Goal: Task Accomplishment & Management: Use online tool/utility

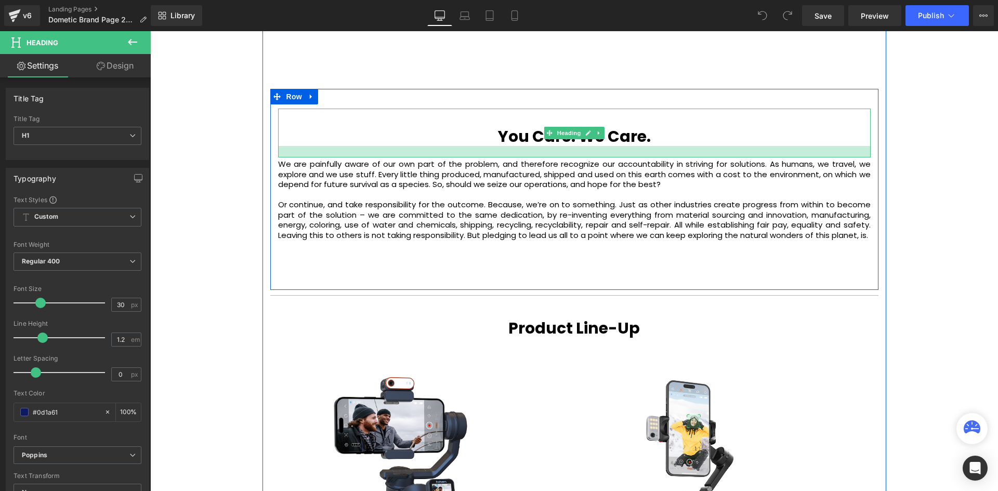
scroll to position [2869, 842]
drag, startPoint x: 582, startPoint y: 166, endPoint x: 589, endPoint y: 156, distance: 12.0
click at [589, 156] on div at bounding box center [574, 151] width 592 height 11
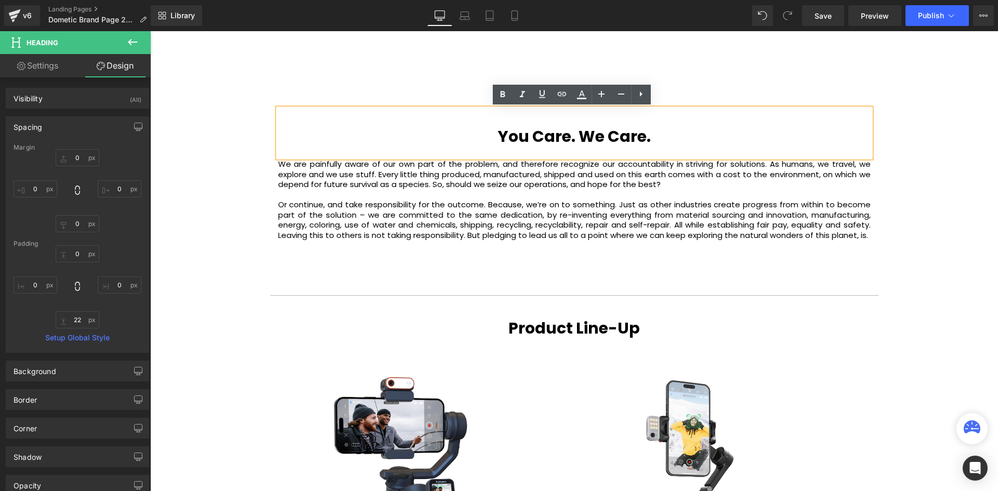
click at [928, 207] on div "Video Bg Welcome to Button Row Image Row Mobile Living Made Easy. Heading reima…" at bounding box center [573, 35] width 847 height 2338
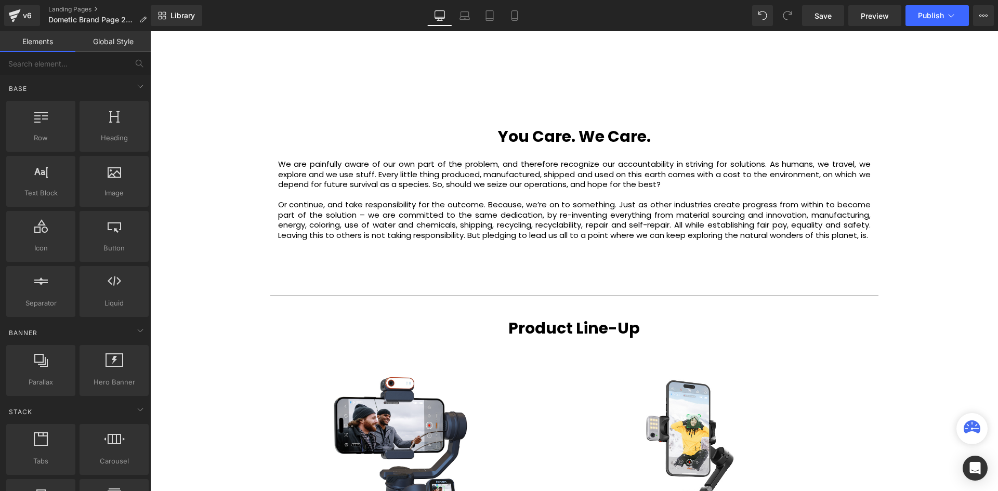
click at [926, 259] on div "Video Bg Welcome to Button Row Image Row Mobile Living Made Easy. Heading reima…" at bounding box center [573, 35] width 847 height 2338
drag, startPoint x: 204, startPoint y: 255, endPoint x: 216, endPoint y: 254, distance: 12.1
click at [204, 255] on div "Video Bg Welcome to Button Row Image Row Mobile Living Made Easy. Heading reima…" at bounding box center [573, 35] width 847 height 2338
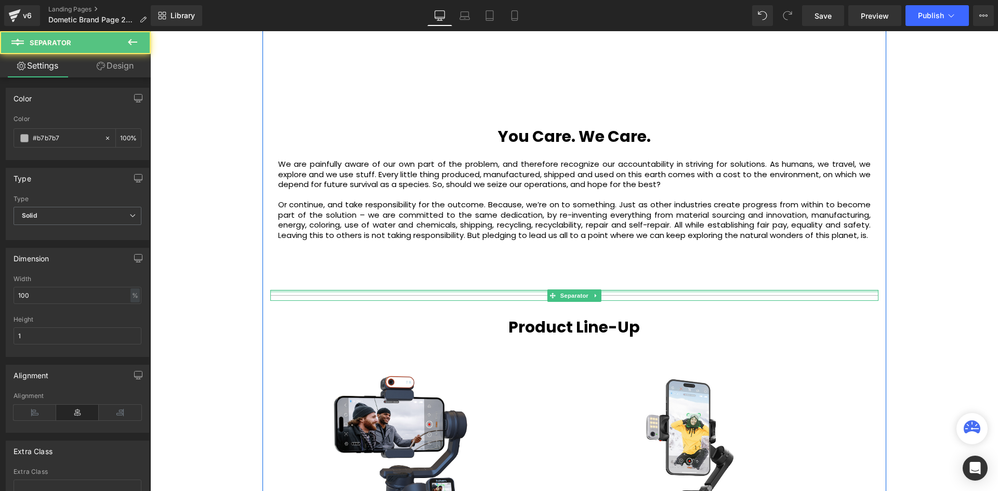
scroll to position [2868, 842]
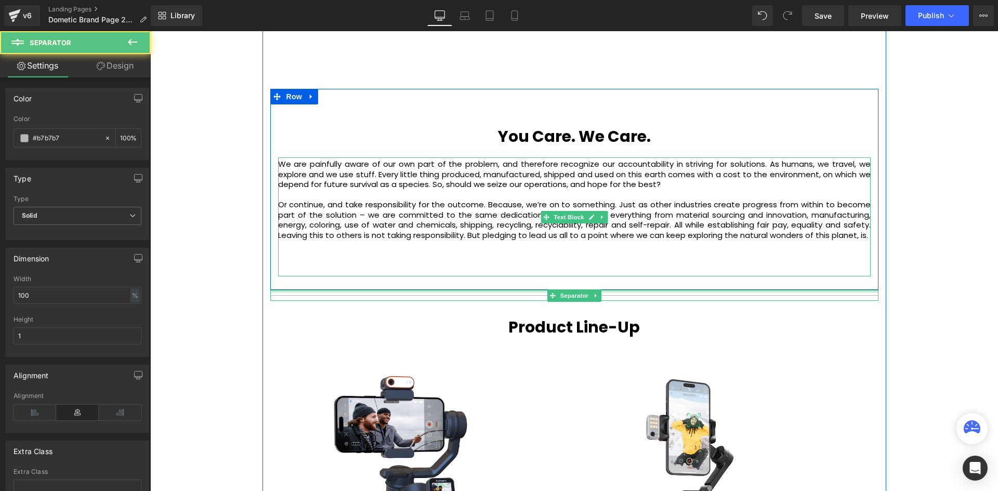
drag, startPoint x: 666, startPoint y: 292, endPoint x: 684, endPoint y: 288, distance: 19.2
click at [669, 270] on div "About Us Heading It all started with a dynamic bunch of lab coats armed with en…" at bounding box center [573, 146] width 623 height 1269
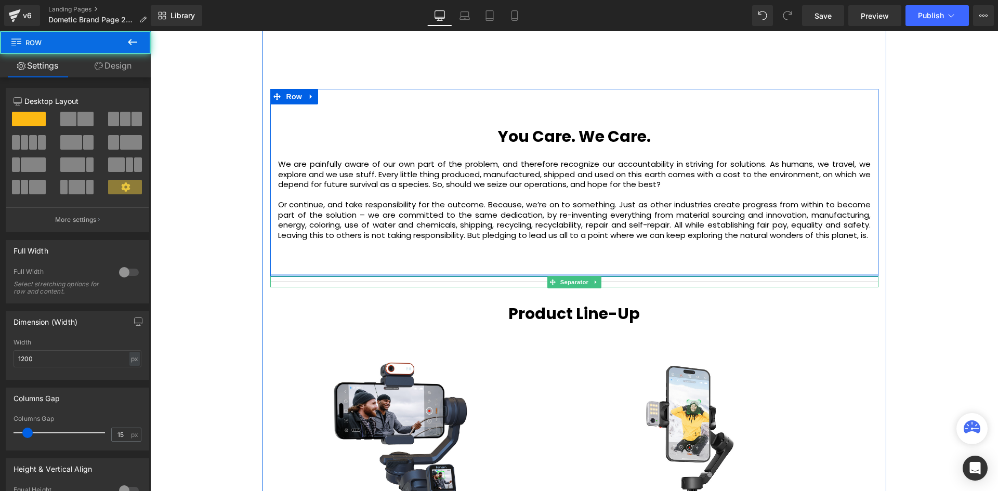
scroll to position [2855, 842]
drag, startPoint x: 683, startPoint y: 277, endPoint x: 683, endPoint y: 258, distance: 19.2
click at [683, 258] on div "You Care. We Care. Heading We are painfully aware of our own part of the proble…" at bounding box center [574, 183] width 608 height 188
click at [980, 243] on div "Video Bg Welcome to Button Row Image Row Mobile Living Made Easy. Heading reima…" at bounding box center [573, 27] width 847 height 2323
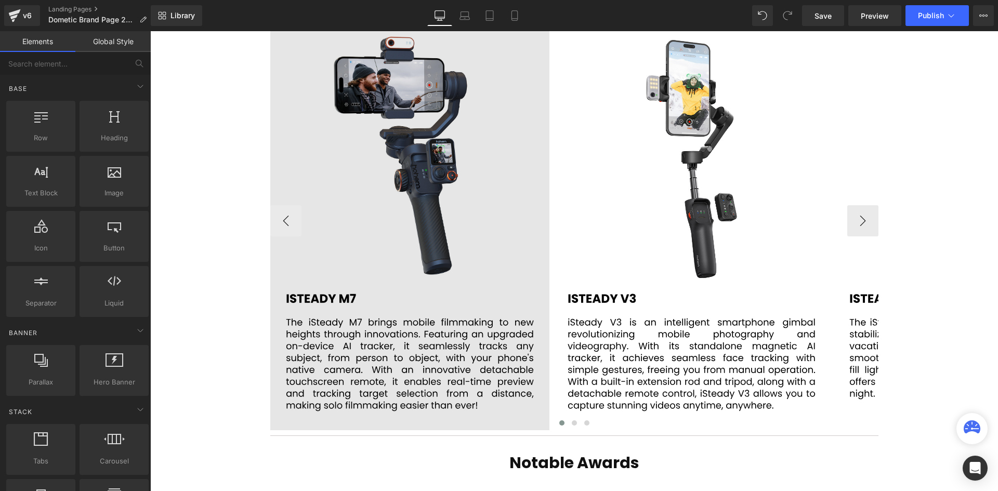
scroll to position [1455, 0]
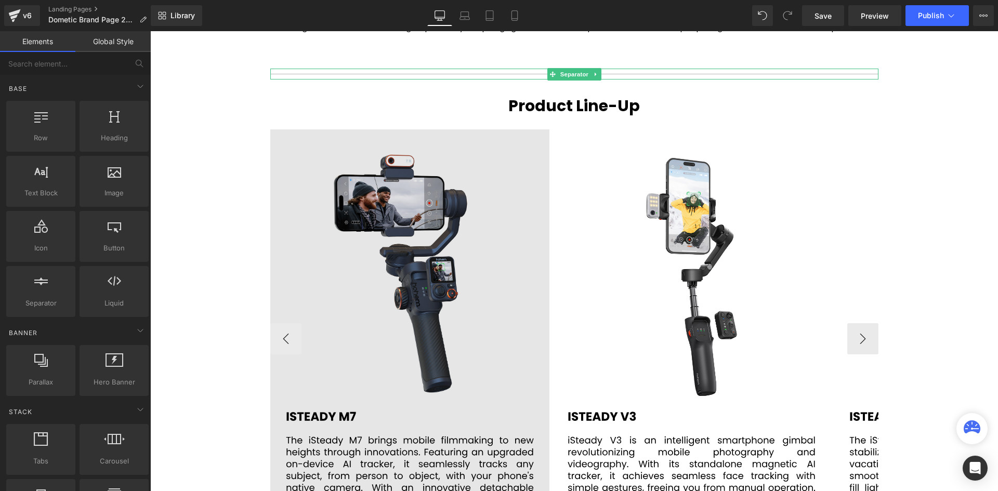
click at [387, 273] on img at bounding box center [409, 338] width 279 height 419
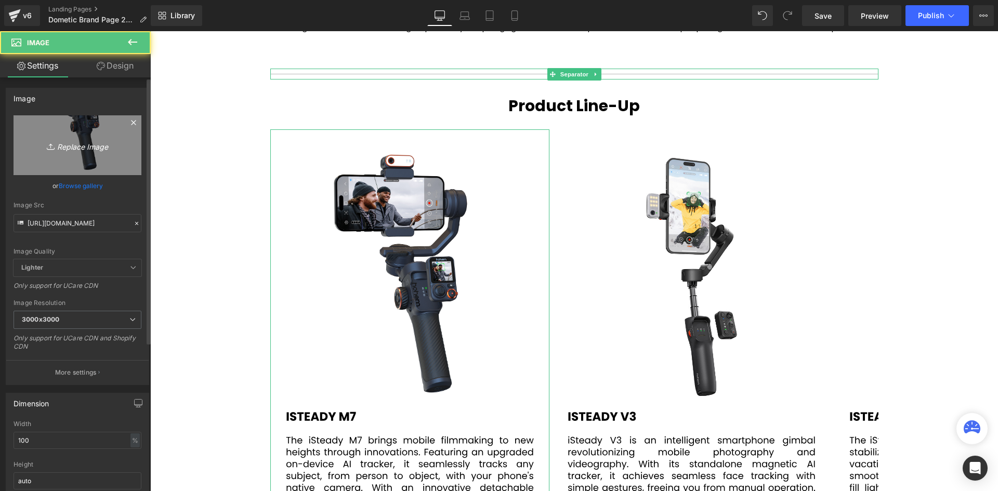
click at [75, 147] on icon "Replace Image" at bounding box center [77, 145] width 83 height 13
type input "C:\fakepath\79.png"
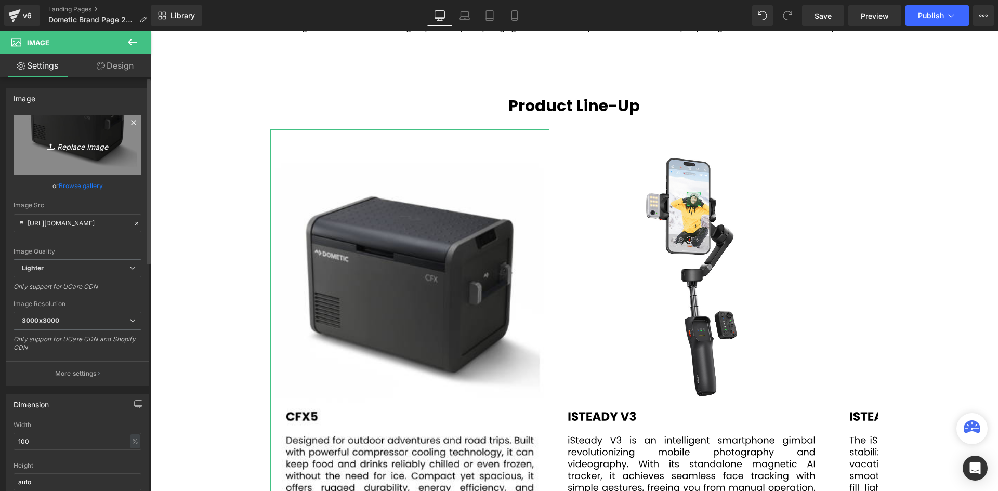
click at [55, 129] on link "Replace Image" at bounding box center [78, 145] width 128 height 60
type input "C:\fakepath\79.svg"
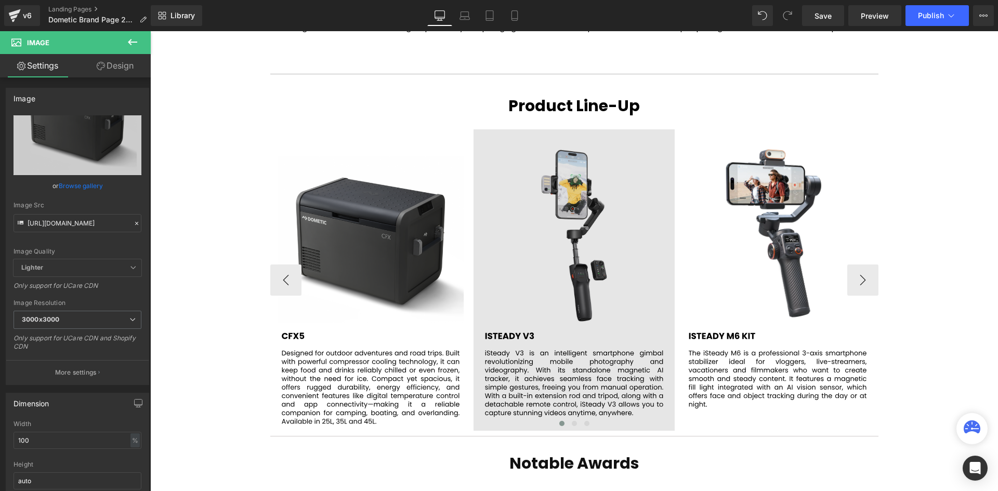
click at [536, 252] on img at bounding box center [573, 279] width 201 height 301
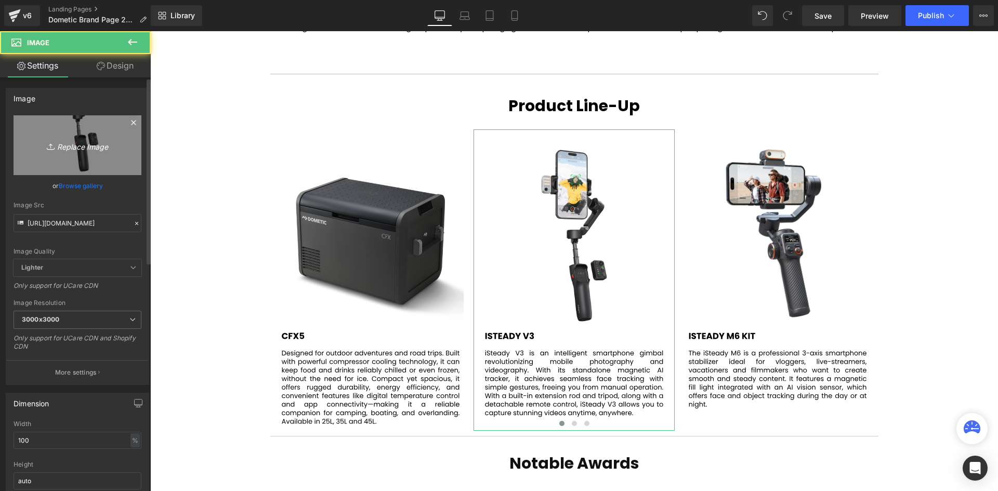
click at [72, 148] on icon "Replace Image" at bounding box center [77, 145] width 83 height 13
type input "C:\fakepath\80.svg"
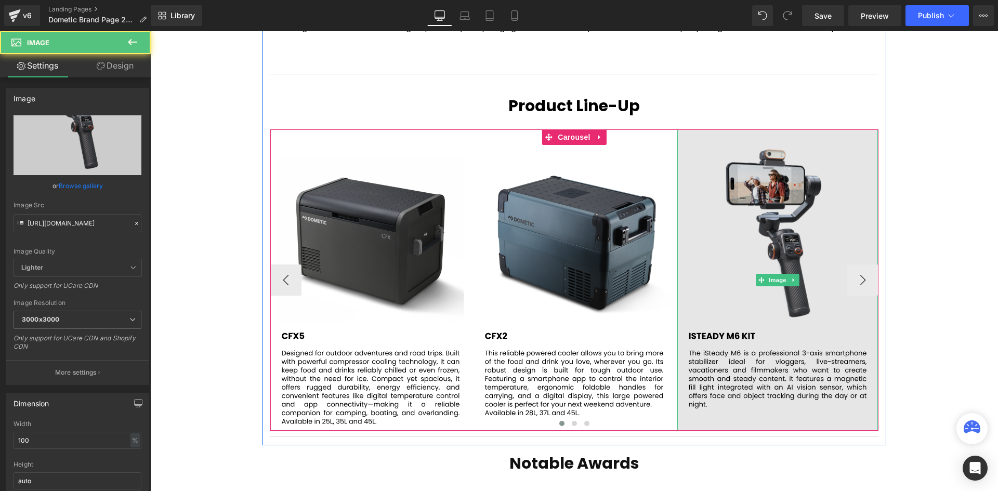
click at [795, 207] on img at bounding box center [777, 279] width 201 height 301
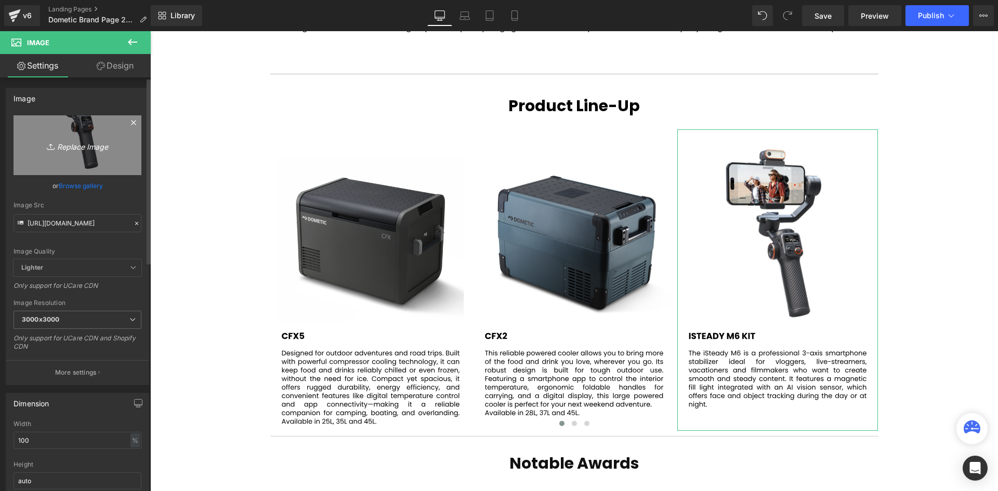
click at [90, 150] on icon "Replace Image" at bounding box center [77, 145] width 83 height 13
type input "C:\fakepath\81.svg"
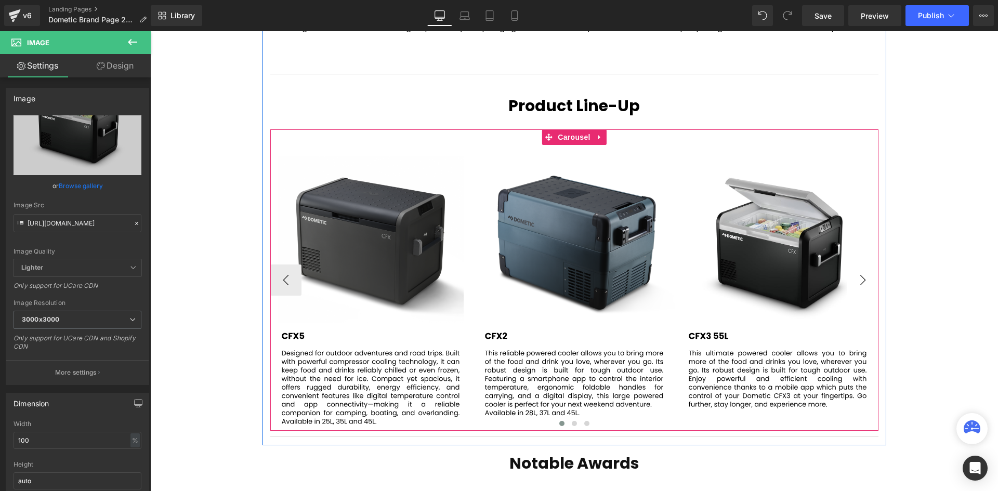
click at [858, 284] on button "›" at bounding box center [862, 279] width 31 height 31
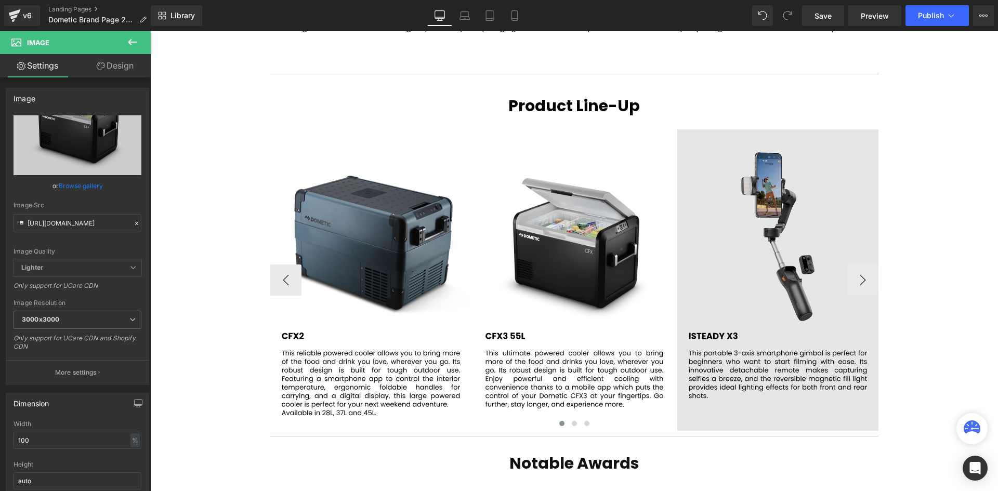
click at [796, 228] on img at bounding box center [777, 279] width 201 height 301
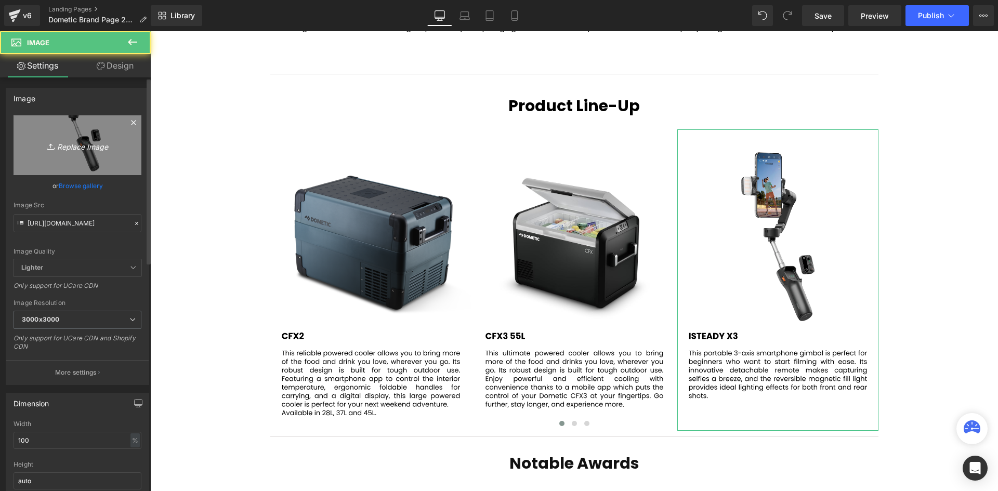
click at [63, 141] on icon "Replace Image" at bounding box center [77, 145] width 83 height 13
type input "C:\fakepath\82.svg"
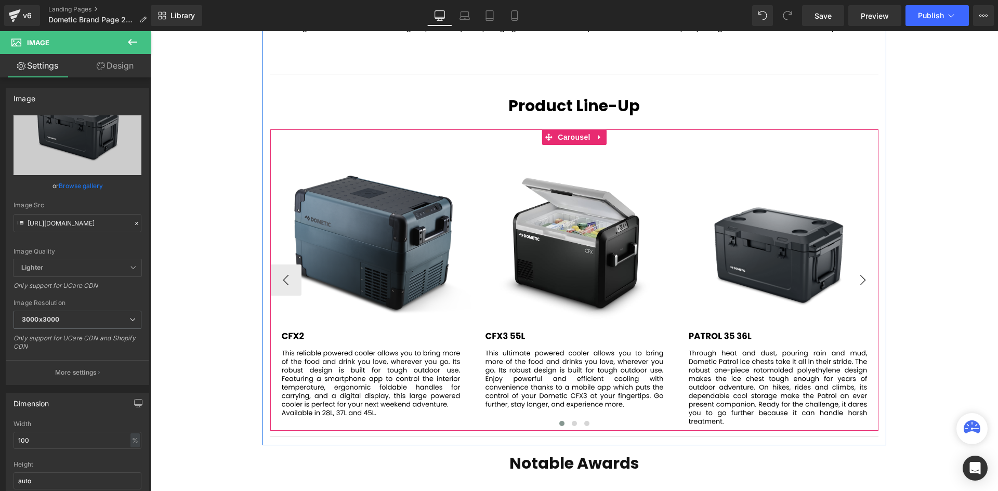
click at [858, 284] on button "›" at bounding box center [862, 279] width 31 height 31
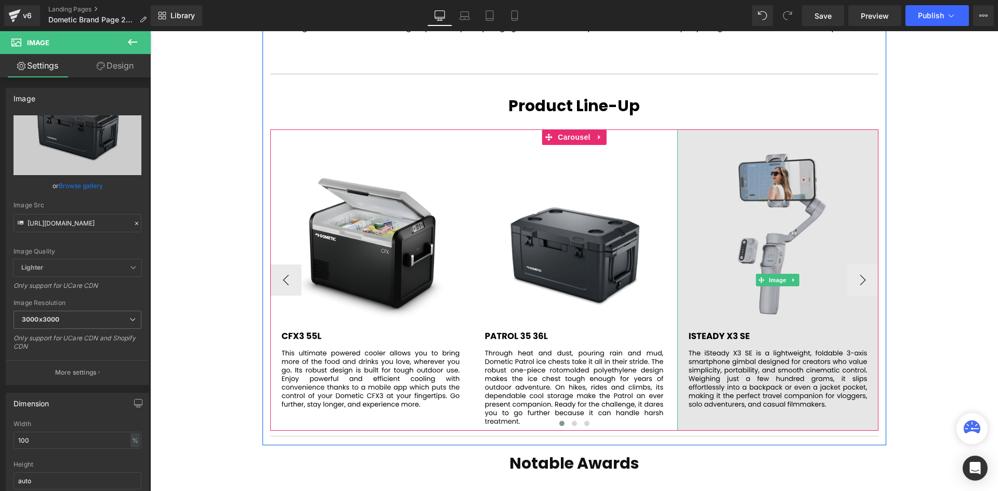
click at [777, 256] on img at bounding box center [777, 279] width 201 height 301
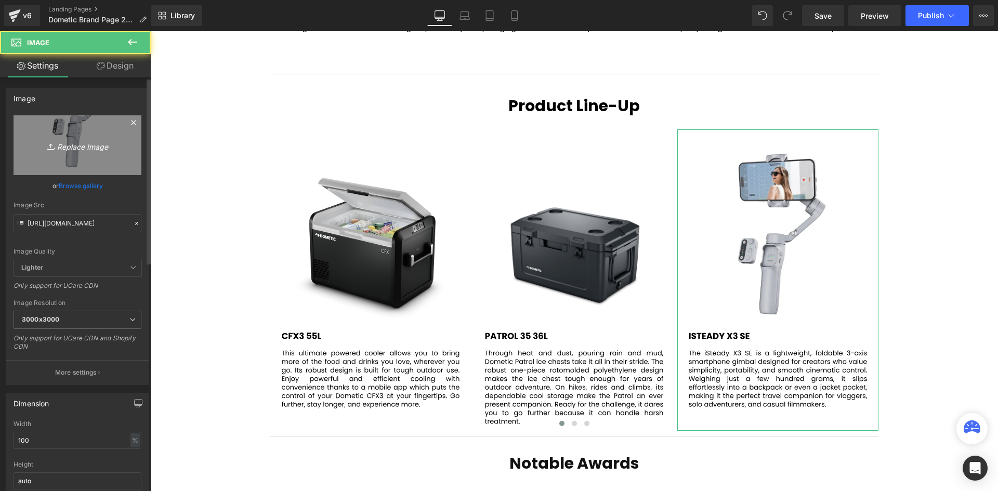
click at [70, 145] on icon "Replace Image" at bounding box center [77, 145] width 83 height 13
type input "C:\fakepath\83.svg"
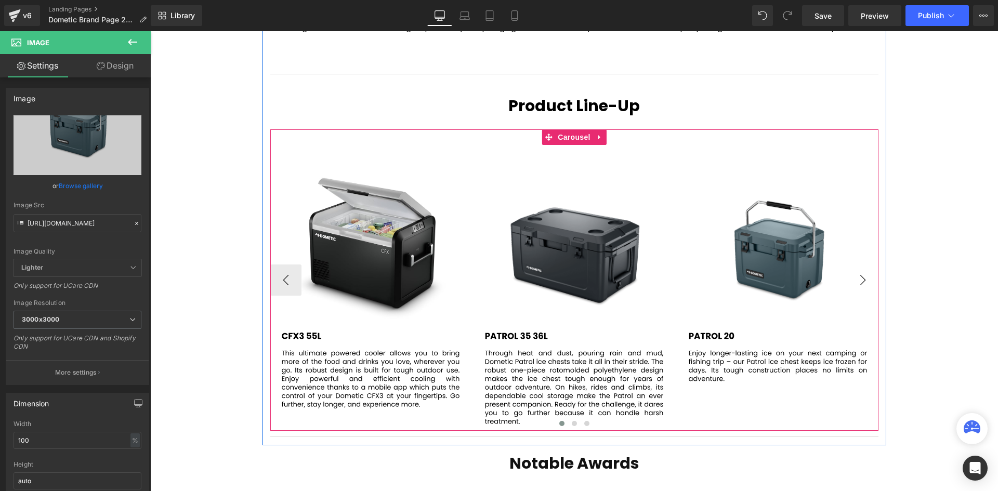
click at [859, 282] on button "›" at bounding box center [862, 279] width 31 height 31
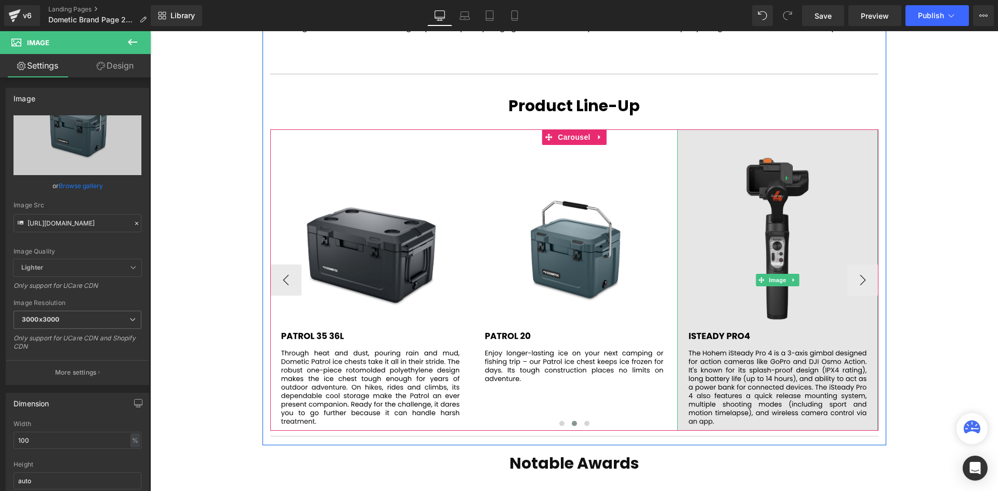
click at [790, 262] on img at bounding box center [777, 279] width 201 height 301
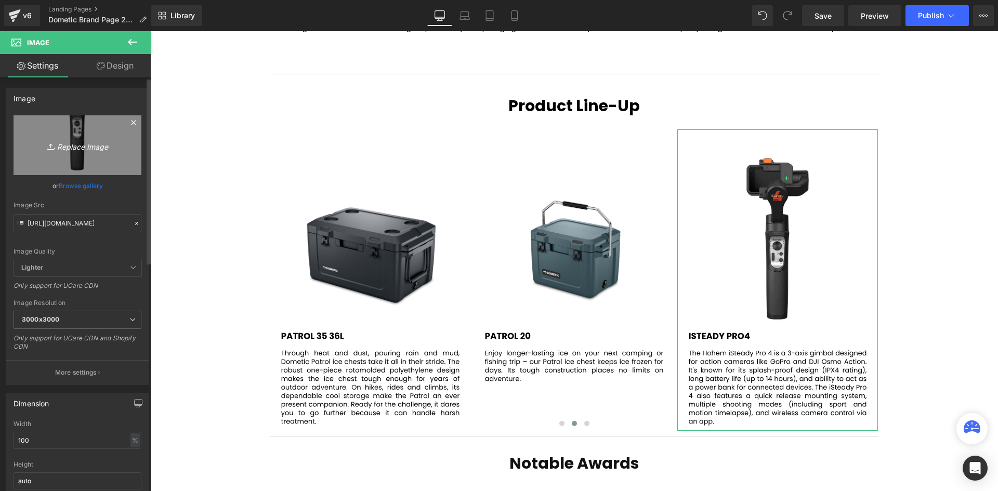
click at [85, 147] on icon "Replace Image" at bounding box center [77, 145] width 83 height 13
type input "C:\fakepath\84.svg"
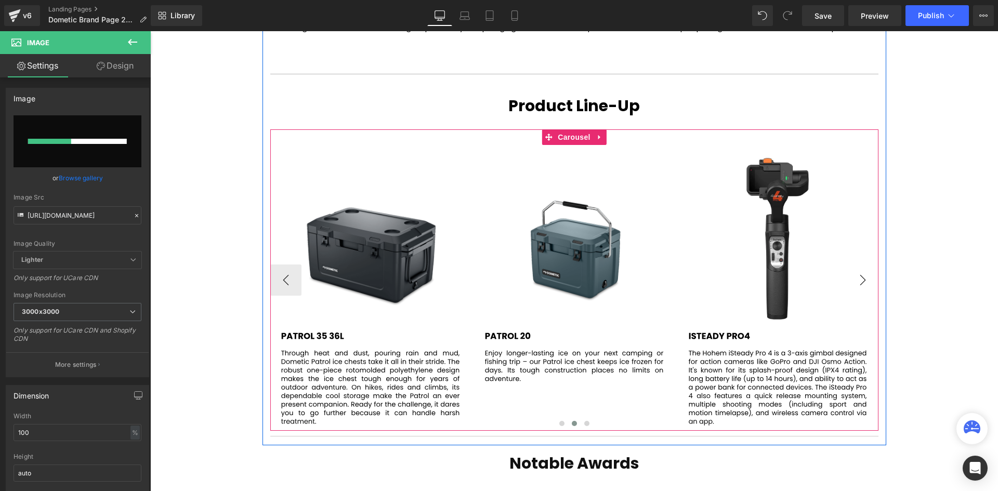
click at [856, 283] on button "›" at bounding box center [862, 279] width 31 height 31
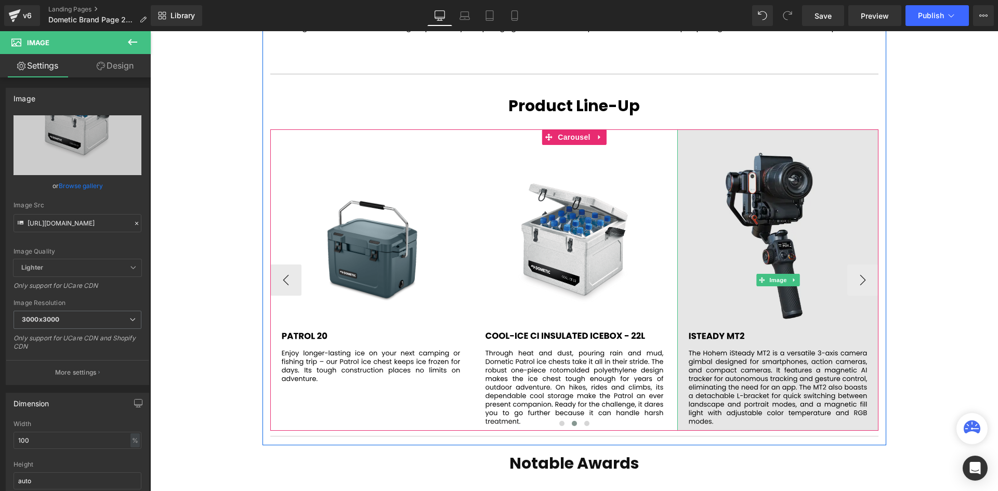
click at [795, 194] on img at bounding box center [777, 279] width 201 height 301
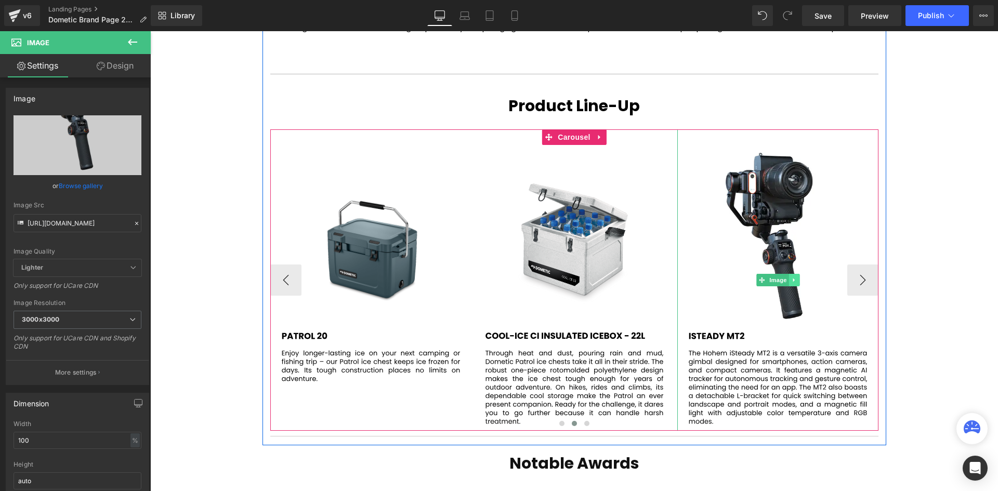
click at [794, 285] on link at bounding box center [794, 280] width 11 height 12
click at [799, 283] on icon at bounding box center [799, 280] width 6 height 6
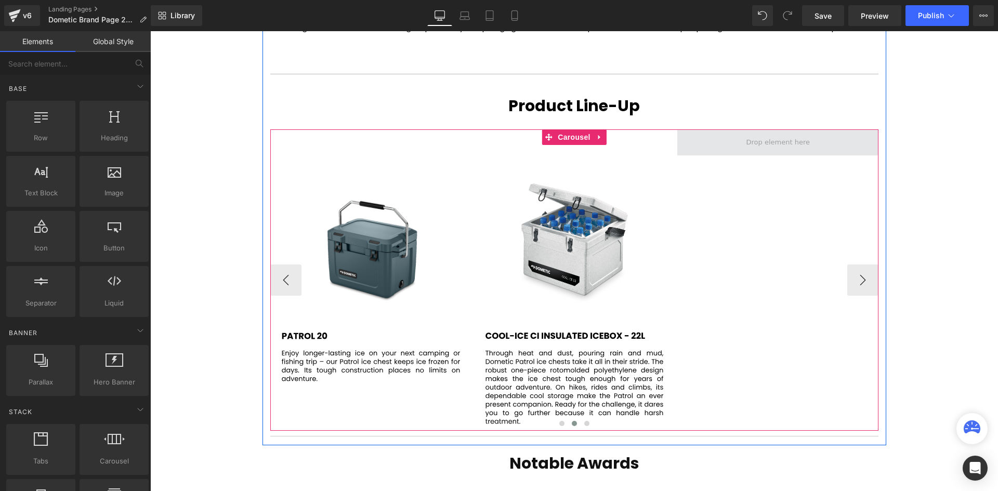
click at [750, 133] on span at bounding box center [777, 142] width 201 height 26
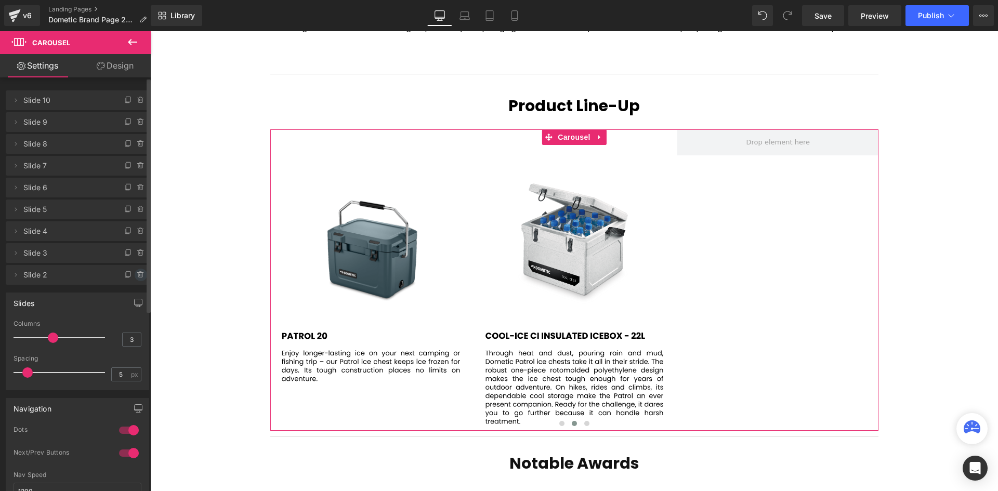
click at [135, 270] on span at bounding box center [141, 275] width 12 height 12
click at [116, 274] on button "Delete" at bounding box center [129, 276] width 33 height 14
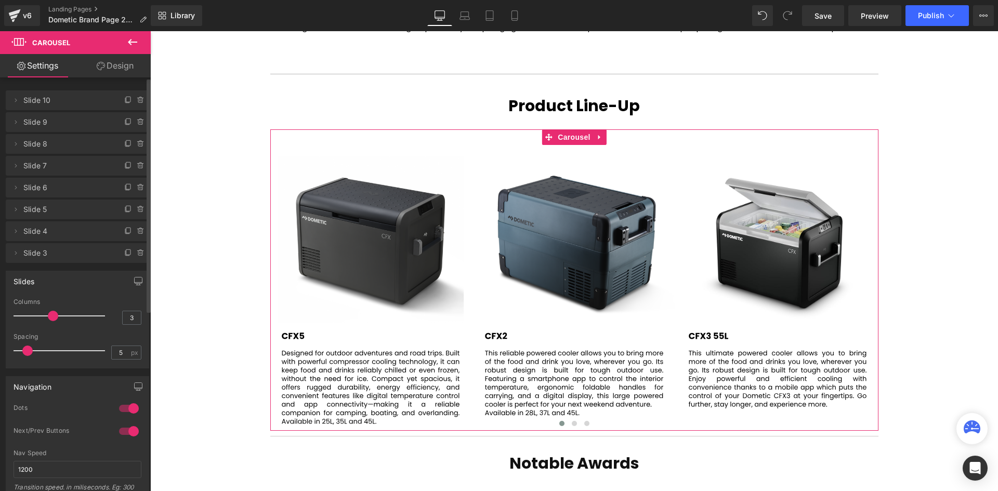
scroll to position [5, 5]
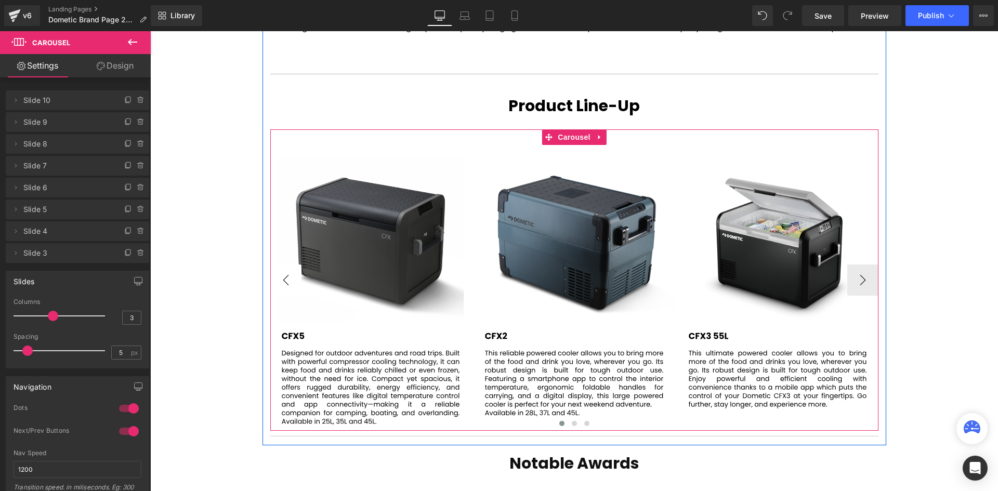
click at [283, 287] on button "‹" at bounding box center [285, 279] width 31 height 31
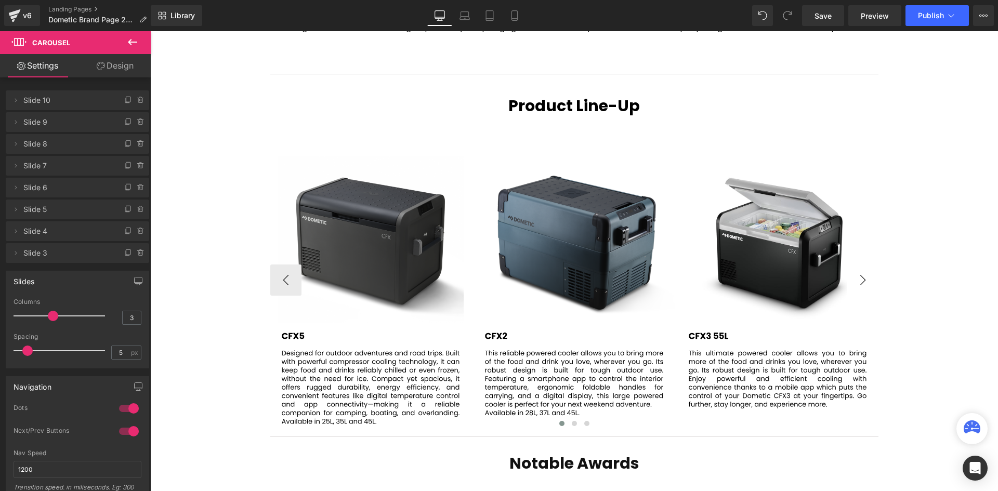
click at [860, 277] on button "›" at bounding box center [862, 279] width 31 height 31
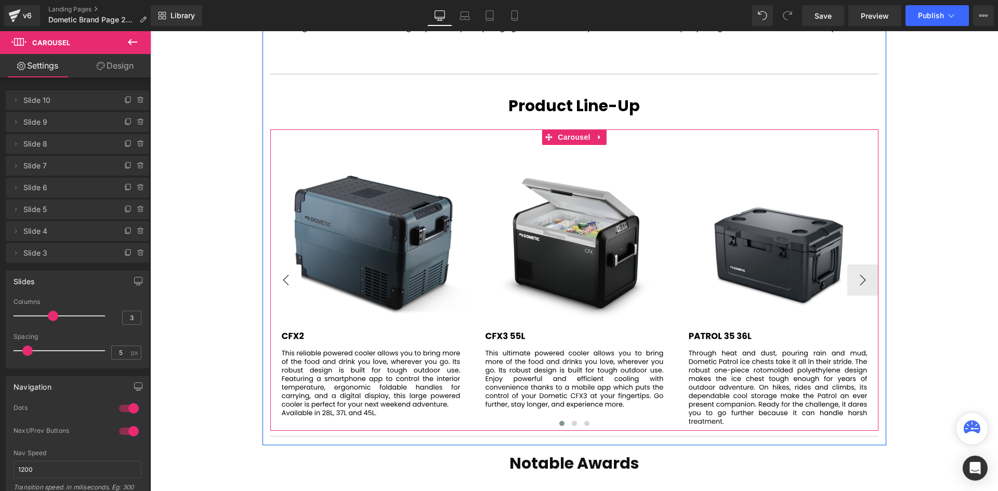
click at [291, 274] on button "‹" at bounding box center [285, 279] width 31 height 31
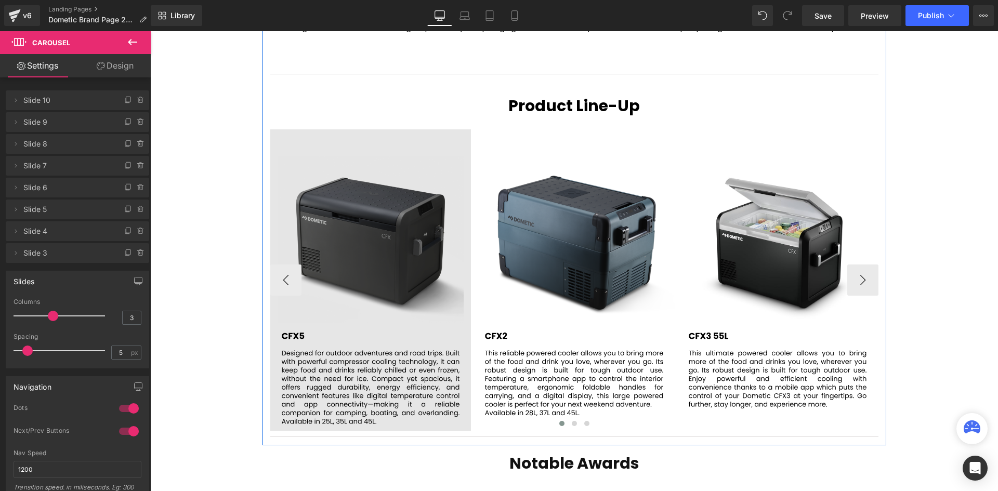
click at [361, 218] on img at bounding box center [370, 279] width 201 height 301
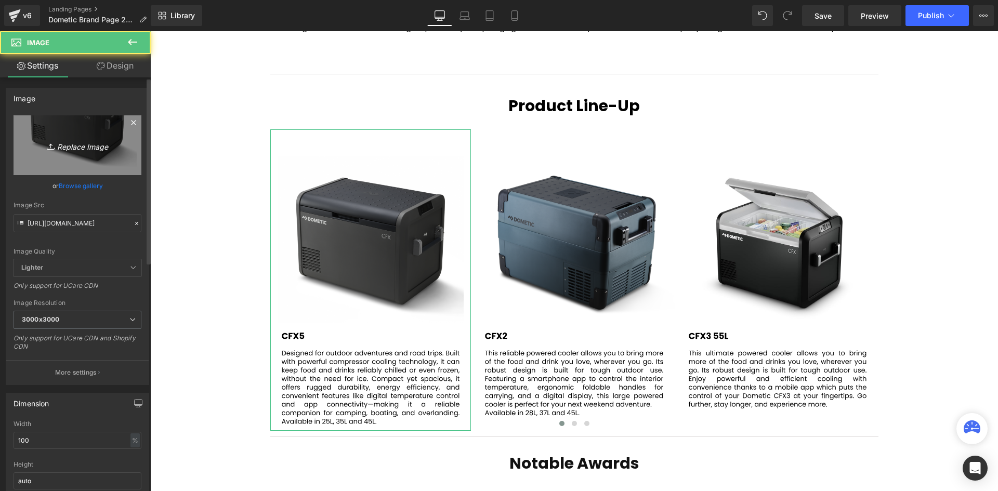
click at [63, 134] on link "Replace Image" at bounding box center [78, 145] width 128 height 60
type input "C:\fakepath\79.svg"
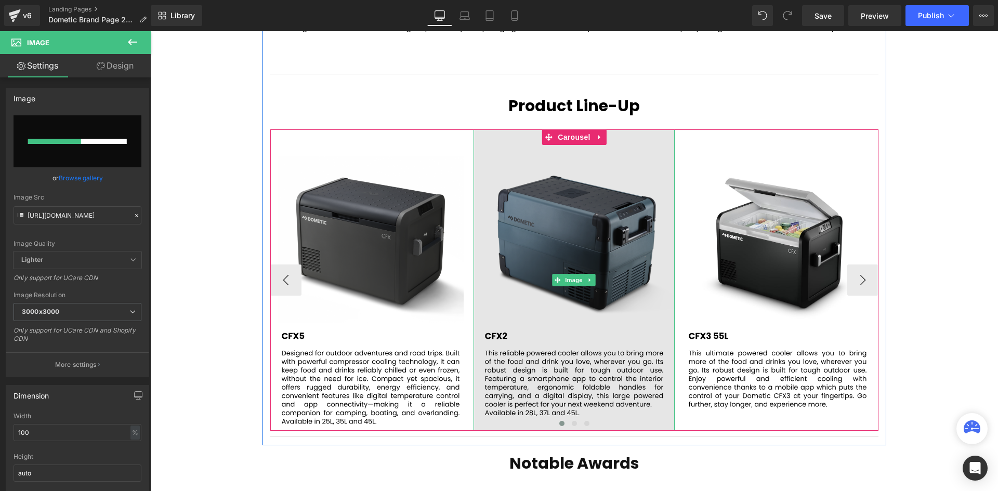
click at [588, 233] on img at bounding box center [573, 279] width 201 height 301
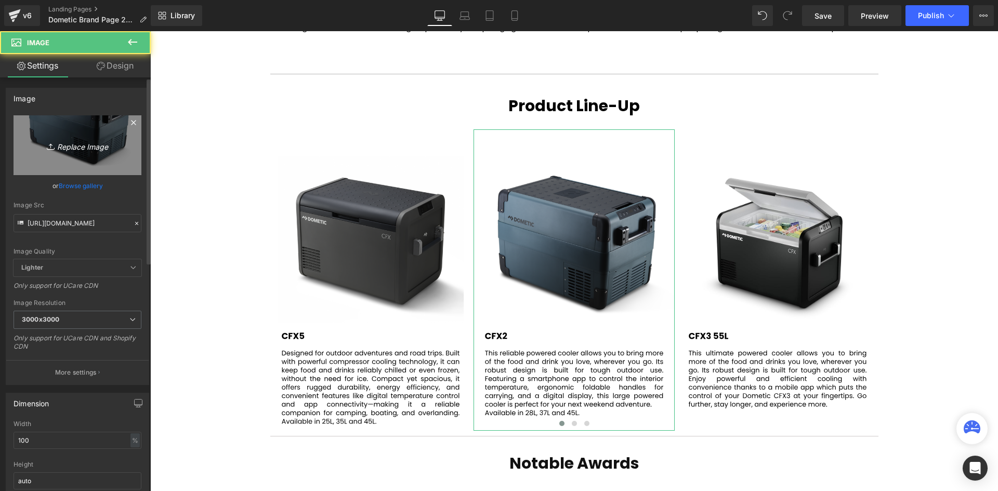
click at [71, 148] on icon "Replace Image" at bounding box center [77, 145] width 83 height 13
type input "C:\fakepath\80.svg"
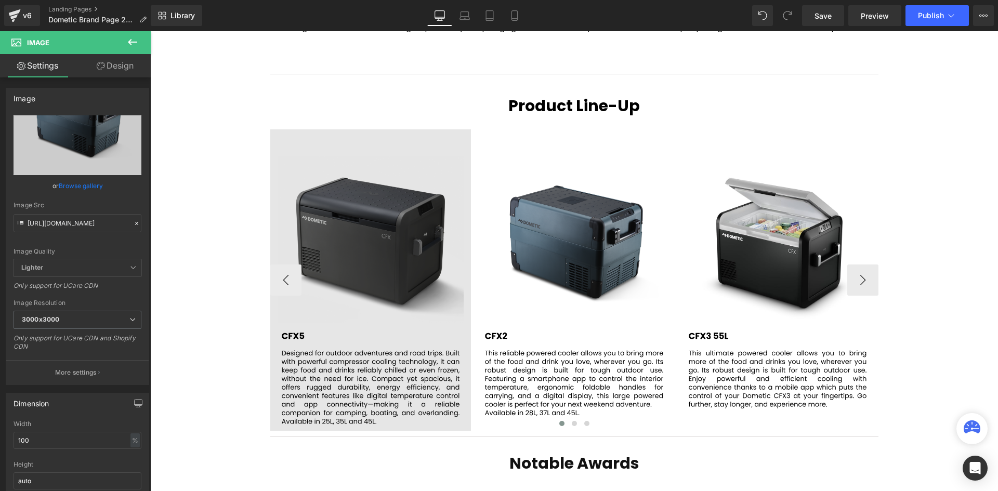
click at [343, 234] on img at bounding box center [370, 279] width 201 height 301
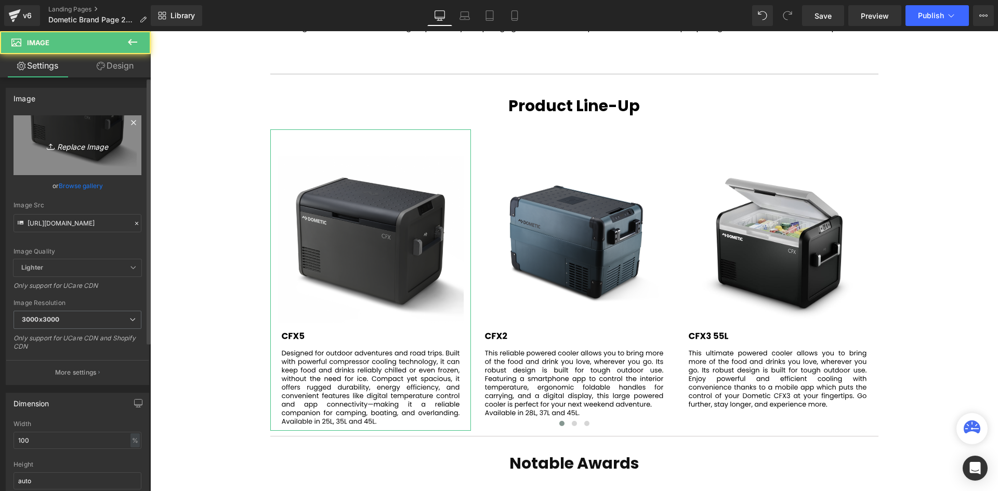
click at [61, 146] on icon "Replace Image" at bounding box center [77, 145] width 83 height 13
type input "C:\fakepath\Copy of Add a heading (2).svg"
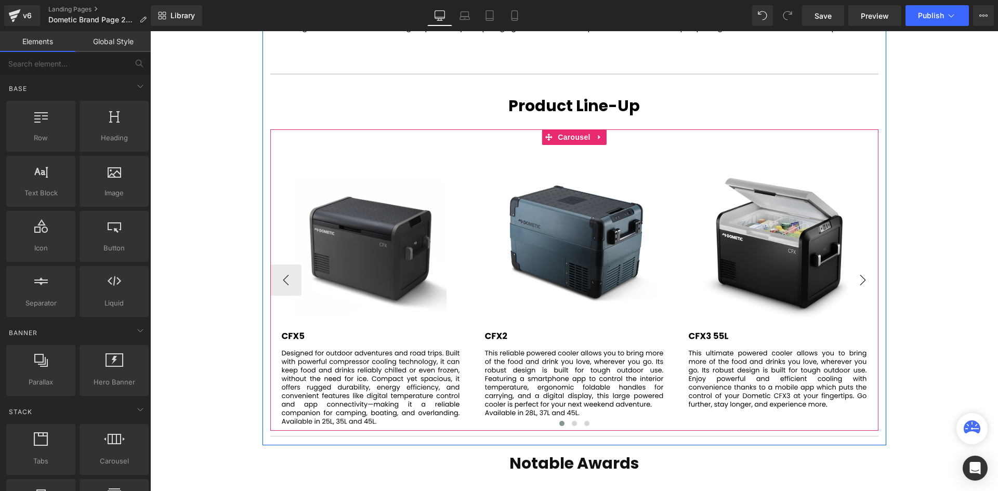
click at [858, 277] on button "›" at bounding box center [862, 279] width 31 height 31
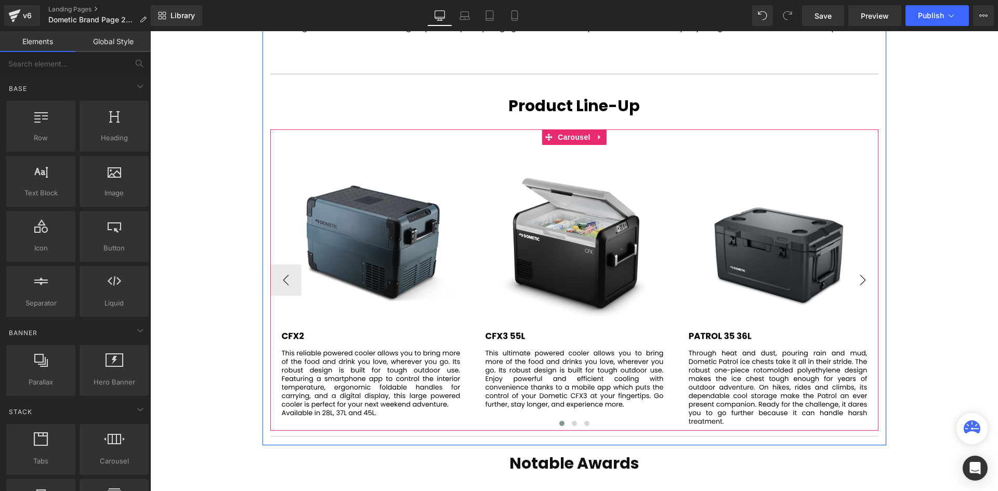
click at [858, 277] on button "›" at bounding box center [862, 279] width 31 height 31
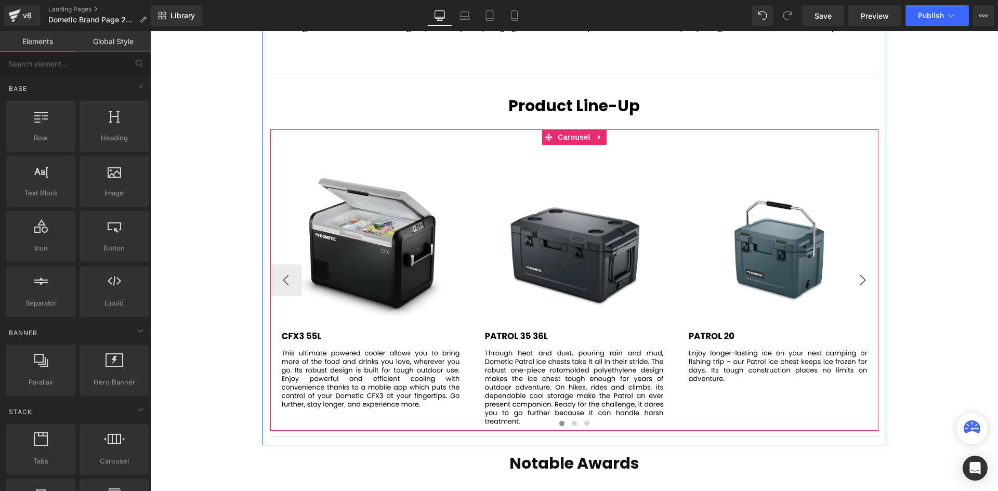
click at [858, 277] on button "›" at bounding box center [862, 279] width 31 height 31
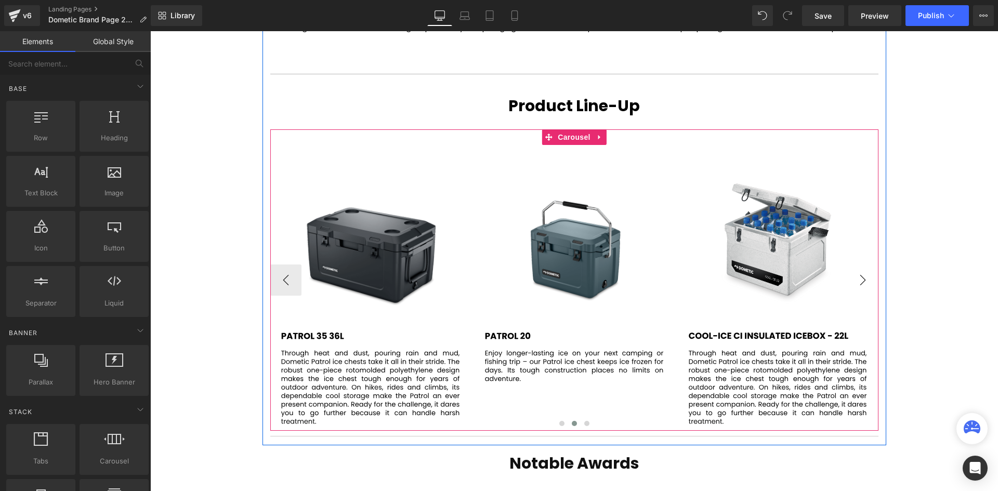
click at [858, 277] on button "›" at bounding box center [862, 279] width 31 height 31
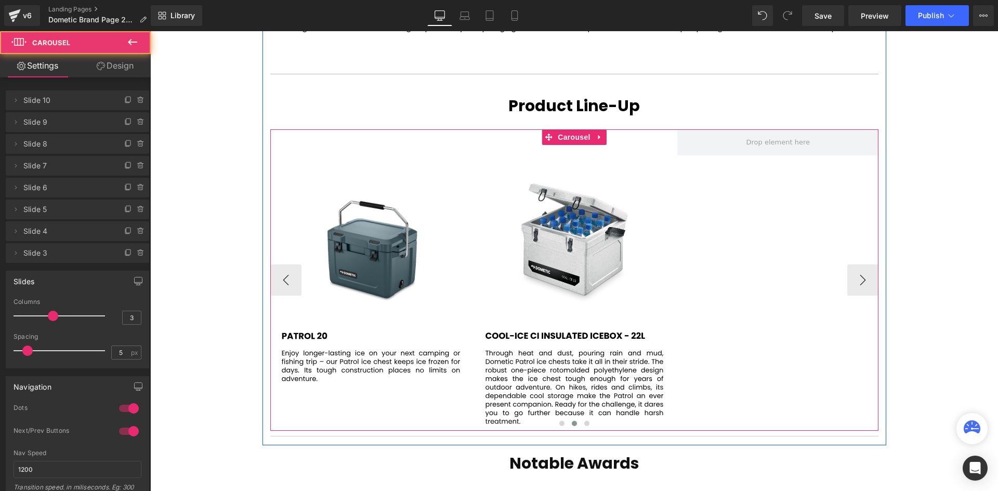
click at [786, 167] on div "Image Image Image Image Image Image Image" at bounding box center [271, 279] width 1628 height 301
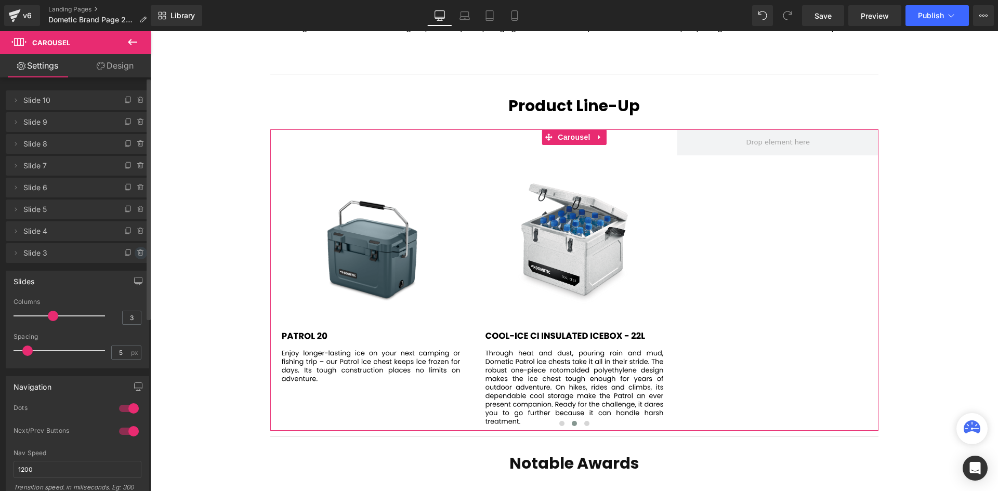
click at [139, 250] on icon at bounding box center [140, 250] width 2 height 1
click at [131, 253] on button "Delete" at bounding box center [129, 254] width 33 height 14
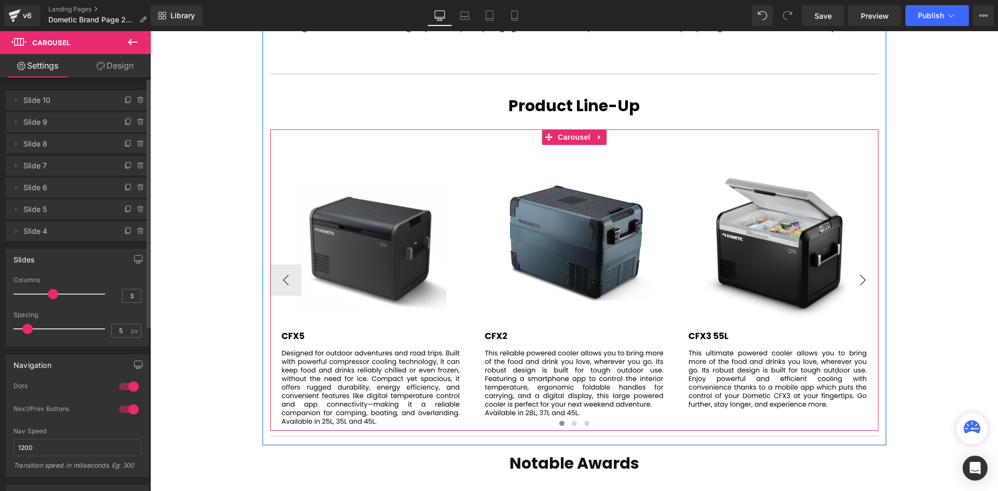
click at [863, 280] on button "›" at bounding box center [862, 279] width 31 height 31
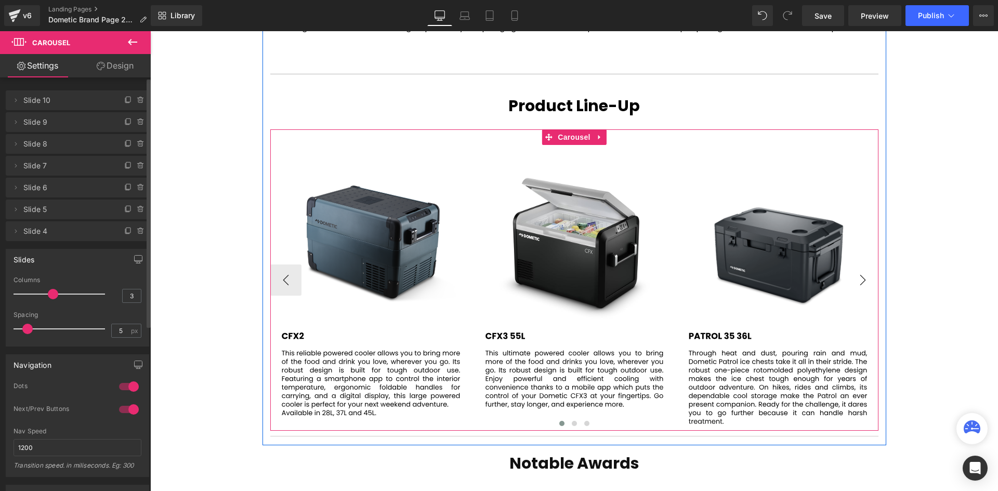
click at [863, 280] on button "›" at bounding box center [862, 279] width 31 height 31
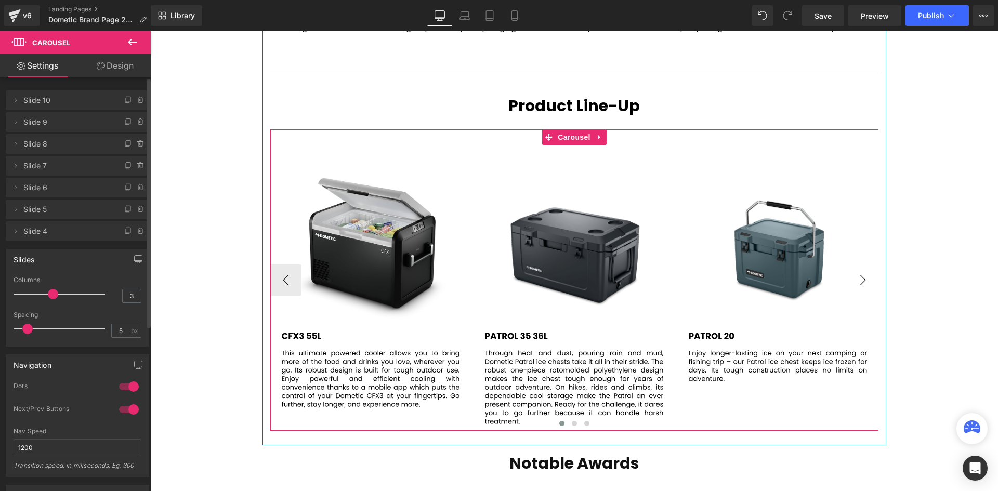
click at [863, 280] on button "›" at bounding box center [862, 279] width 31 height 31
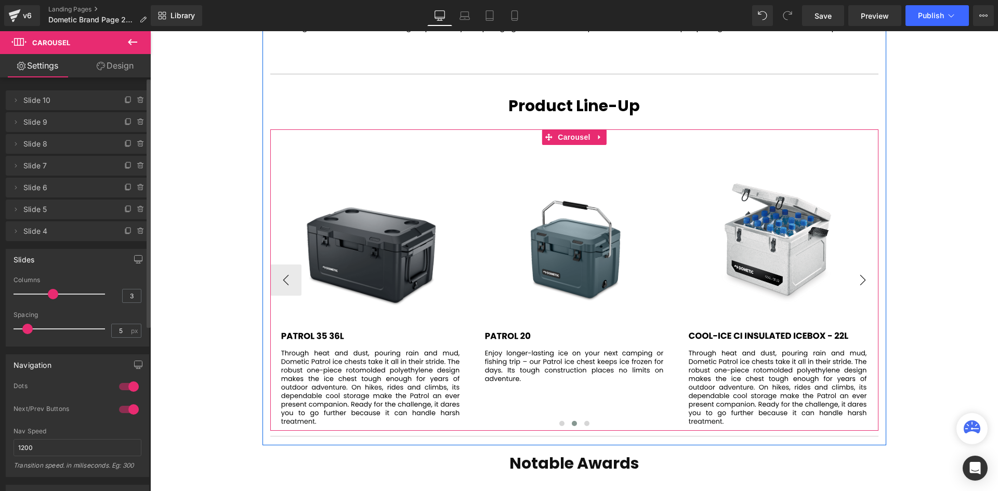
click at [863, 280] on button "›" at bounding box center [862, 279] width 31 height 31
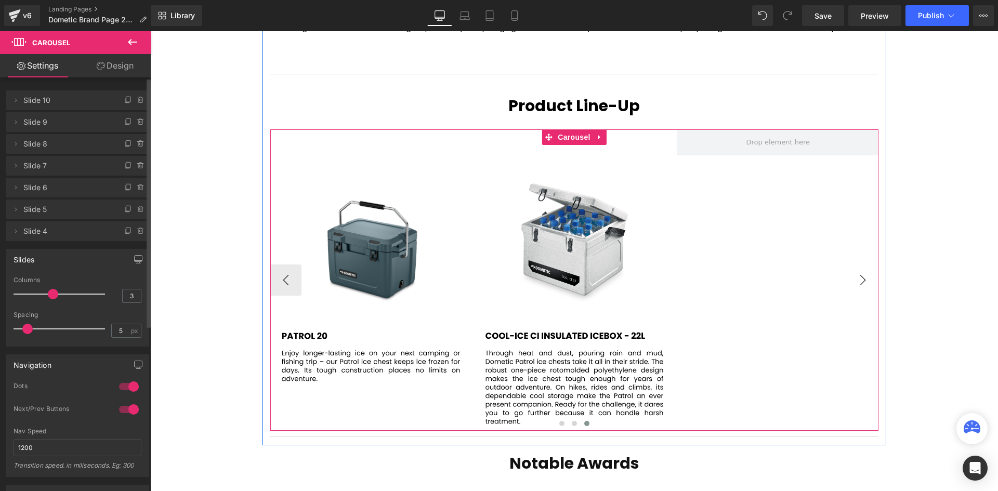
click at [863, 280] on button "›" at bounding box center [862, 279] width 31 height 31
click at [803, 140] on span at bounding box center [777, 143] width 71 height 16
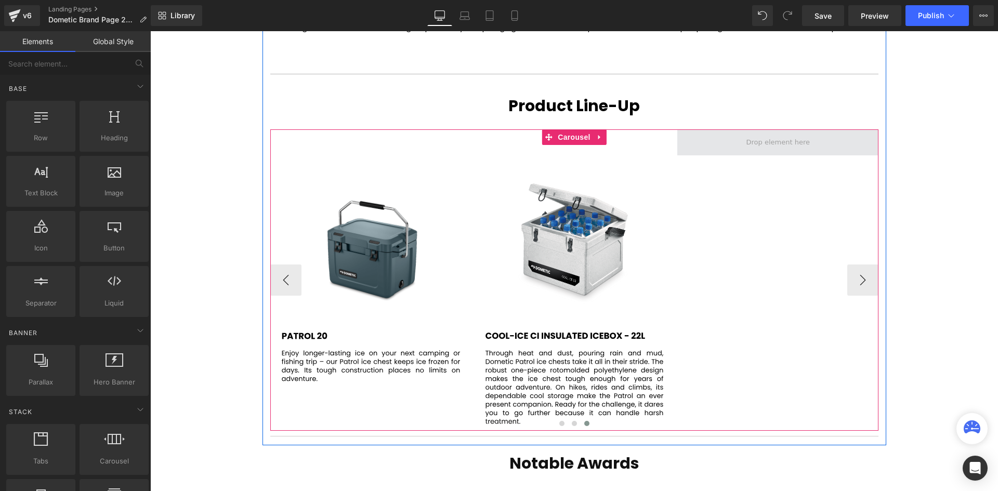
click at [803, 140] on span at bounding box center [777, 143] width 71 height 16
click at [762, 147] on span at bounding box center [777, 143] width 71 height 16
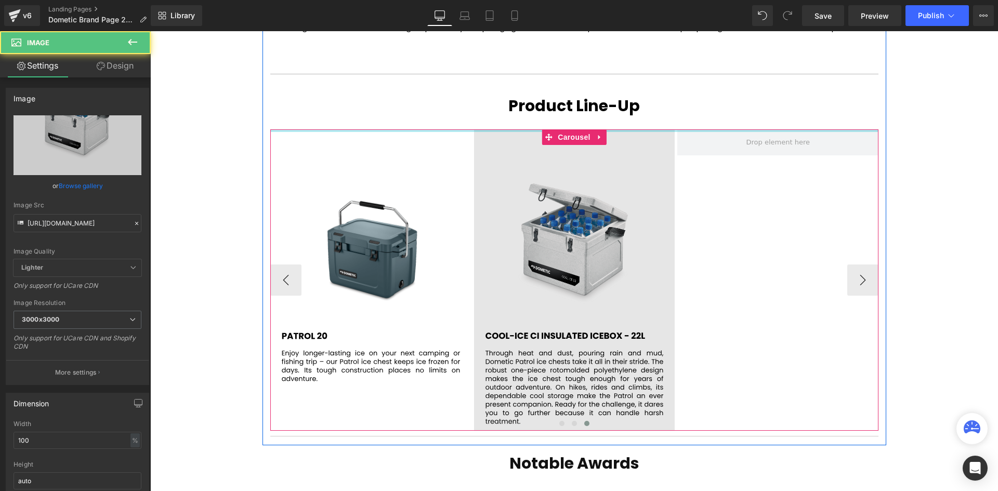
click at [657, 132] on div "Image Image Image Image Image Image ‹ › [GEOGRAPHIC_DATA]" at bounding box center [574, 279] width 608 height 301
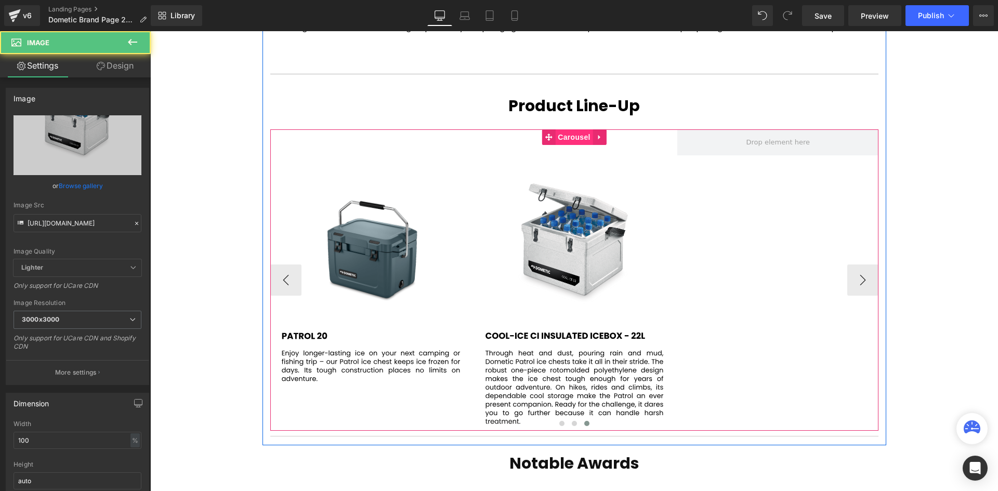
click at [588, 138] on span "Carousel" at bounding box center [573, 137] width 37 height 16
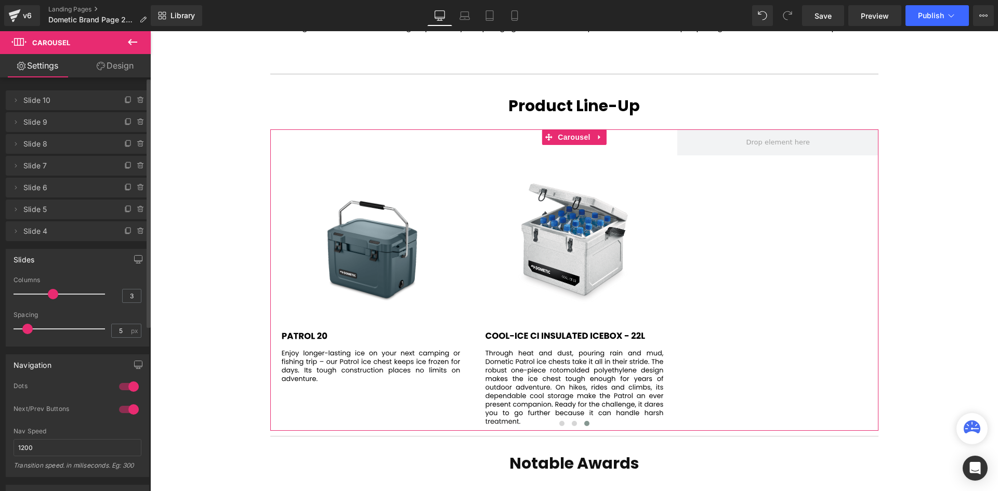
click at [45, 228] on span "Slide 4" at bounding box center [66, 231] width 87 height 20
click at [61, 233] on span "Slide 4" at bounding box center [66, 231] width 87 height 20
click at [138, 230] on icon at bounding box center [140, 231] width 4 height 5
click at [134, 232] on button "Delete" at bounding box center [129, 232] width 33 height 14
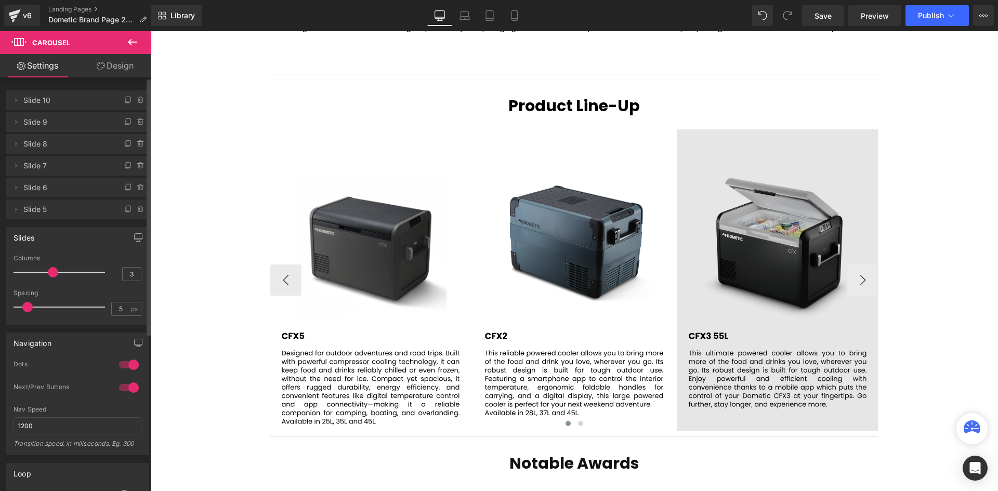
click at [741, 246] on img at bounding box center [777, 279] width 201 height 301
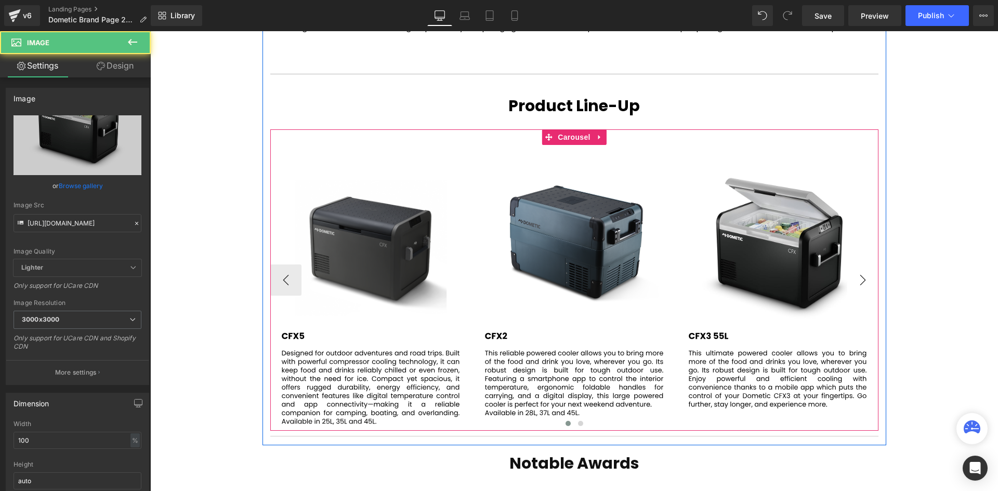
click at [865, 281] on button "›" at bounding box center [862, 279] width 31 height 31
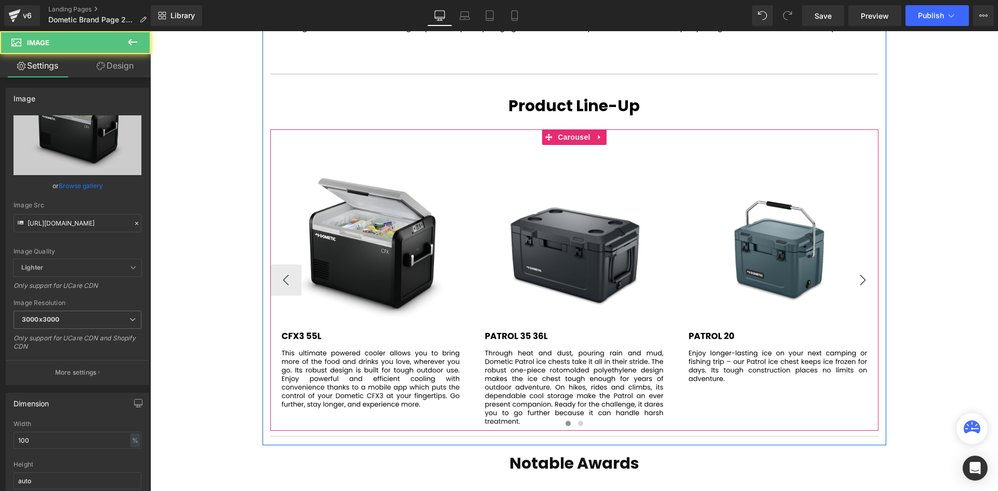
click at [865, 281] on button "›" at bounding box center [862, 279] width 31 height 31
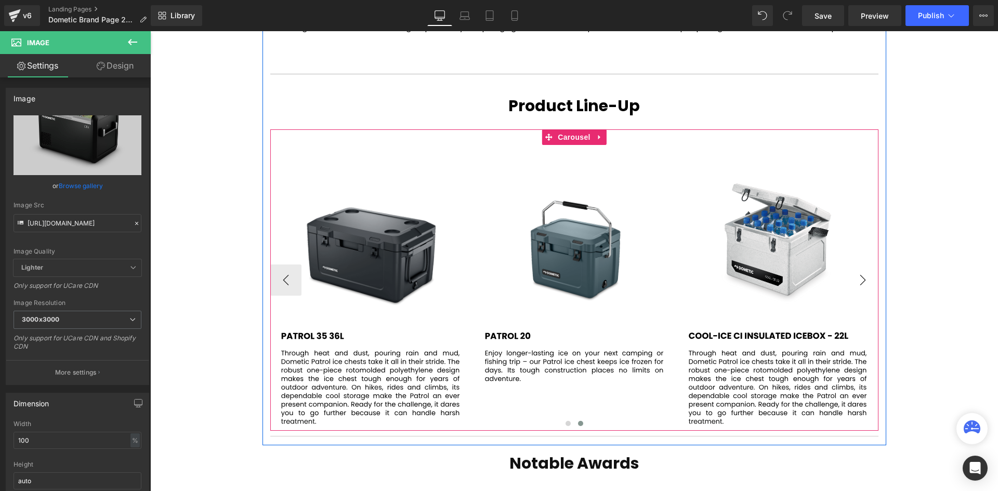
click at [865, 281] on button "›" at bounding box center [862, 279] width 31 height 31
click at [864, 281] on button "›" at bounding box center [862, 279] width 31 height 31
click at [863, 281] on button "›" at bounding box center [862, 279] width 31 height 31
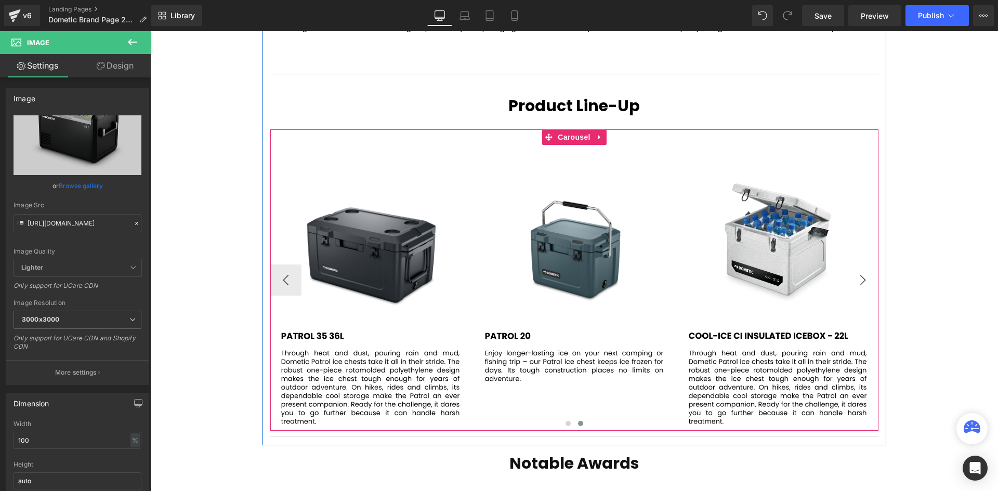
click at [863, 281] on button "›" at bounding box center [862, 279] width 31 height 31
click at [290, 271] on button "‹" at bounding box center [285, 279] width 31 height 31
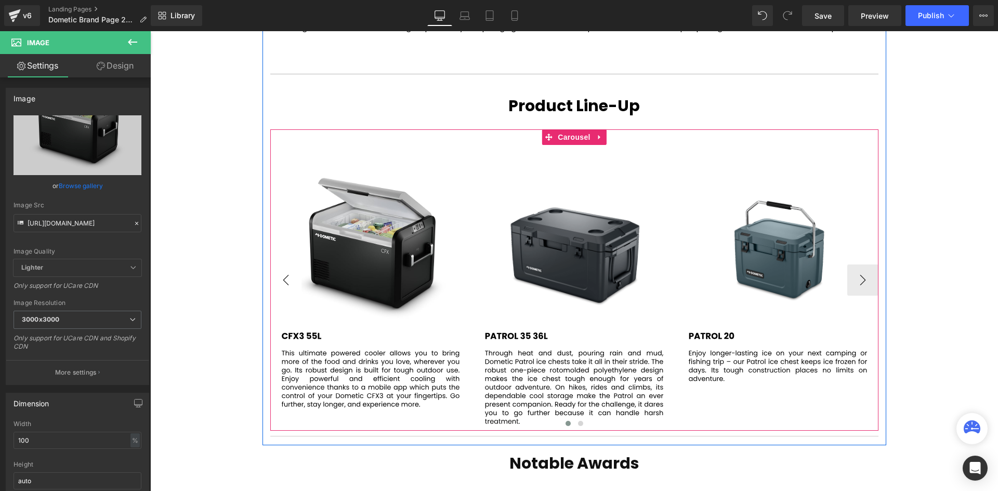
click at [290, 271] on button "‹" at bounding box center [285, 279] width 31 height 31
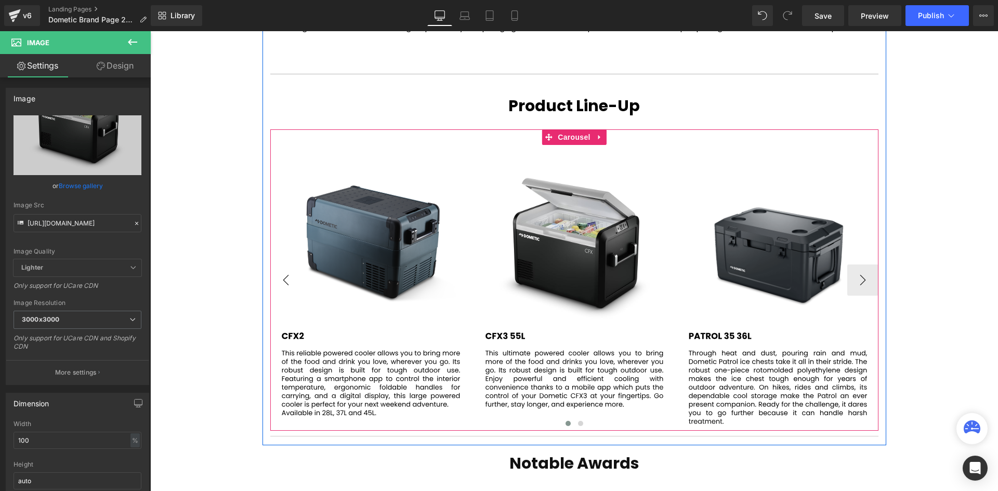
click at [290, 271] on button "‹" at bounding box center [285, 279] width 31 height 31
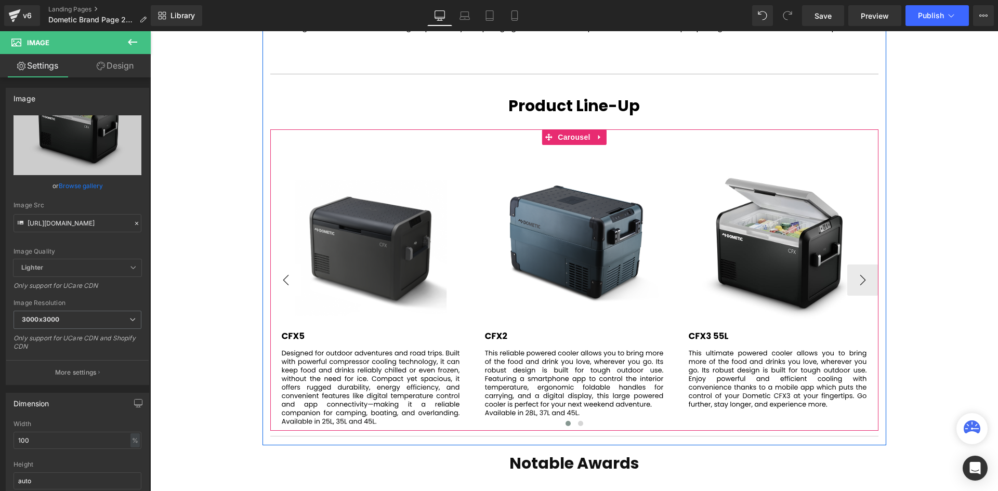
click at [290, 271] on button "‹" at bounding box center [285, 279] width 31 height 31
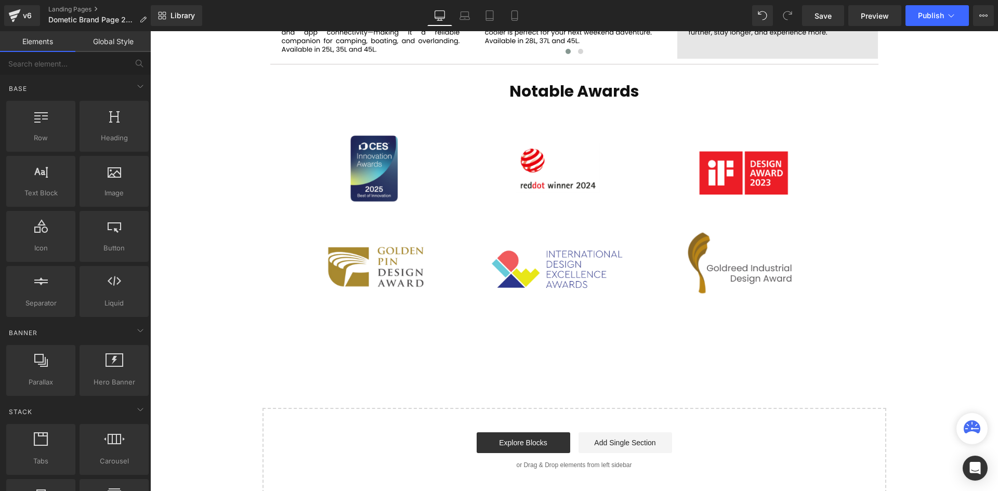
scroll to position [1714, 0]
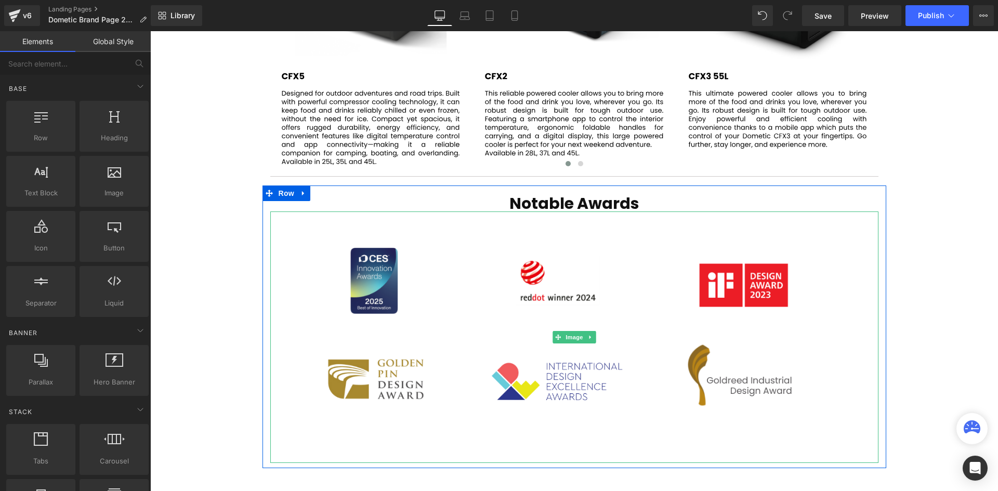
click at [621, 202] on strong "Notable Awards" at bounding box center [574, 203] width 130 height 22
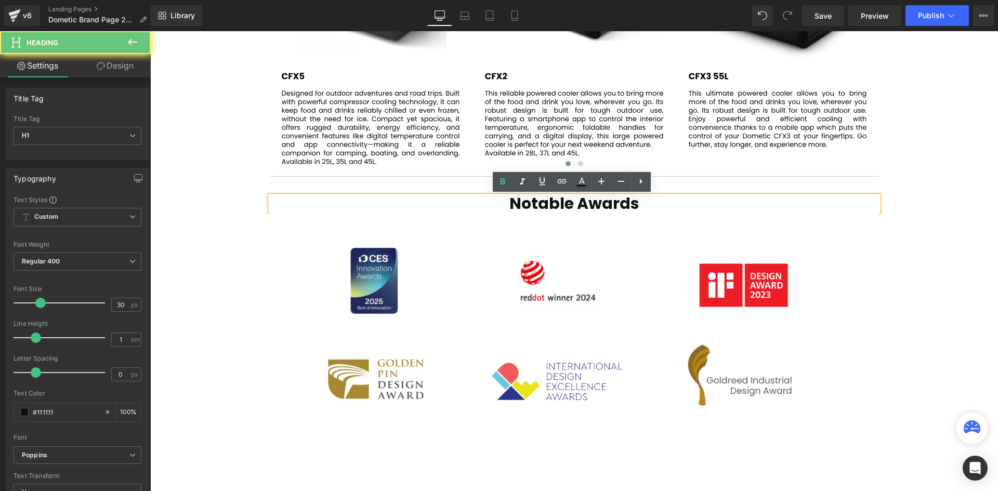
click at [621, 202] on strong "Notable Awards" at bounding box center [574, 203] width 130 height 22
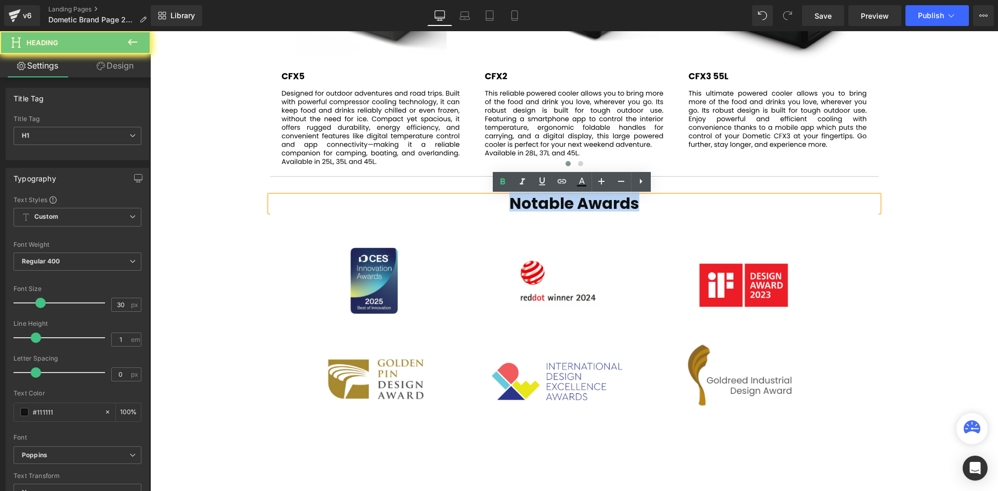
paste div
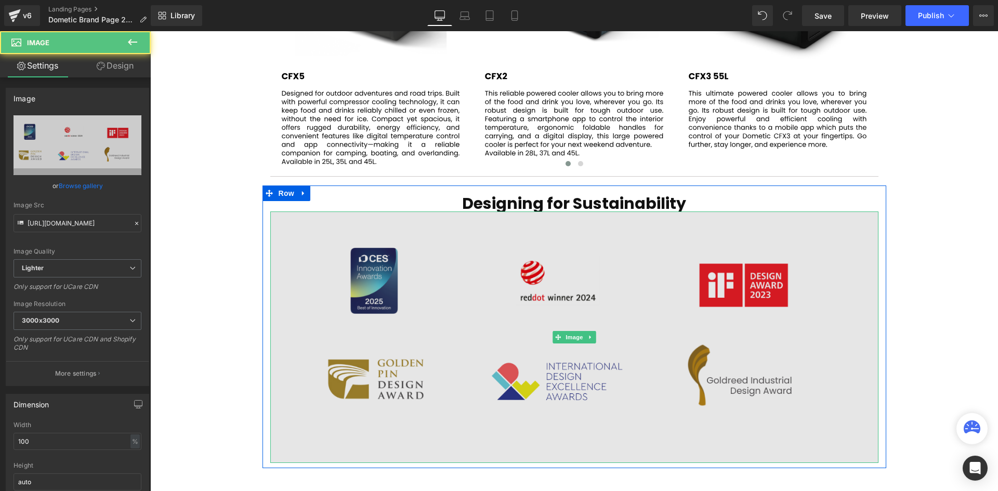
click at [561, 286] on img at bounding box center [574, 336] width 608 height 251
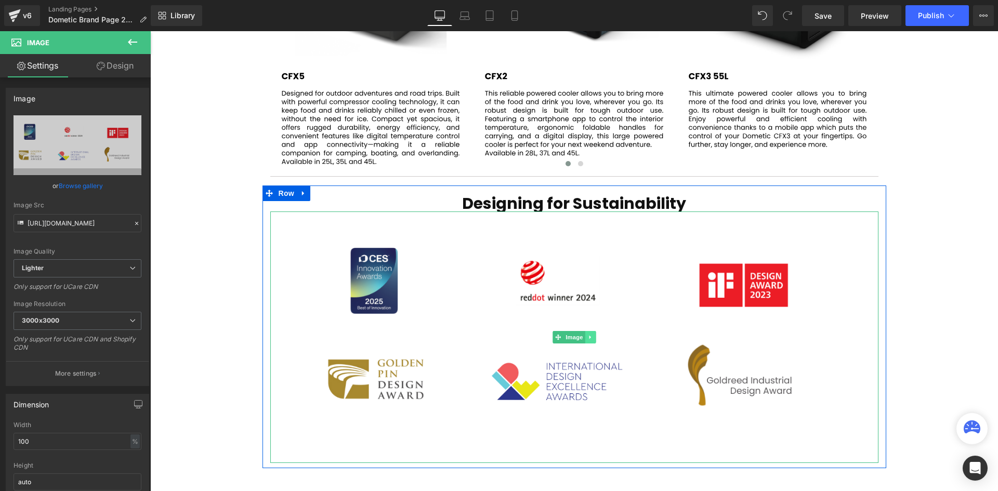
click at [590, 337] on icon at bounding box center [590, 337] width 6 height 6
click at [592, 337] on icon at bounding box center [595, 337] width 6 height 6
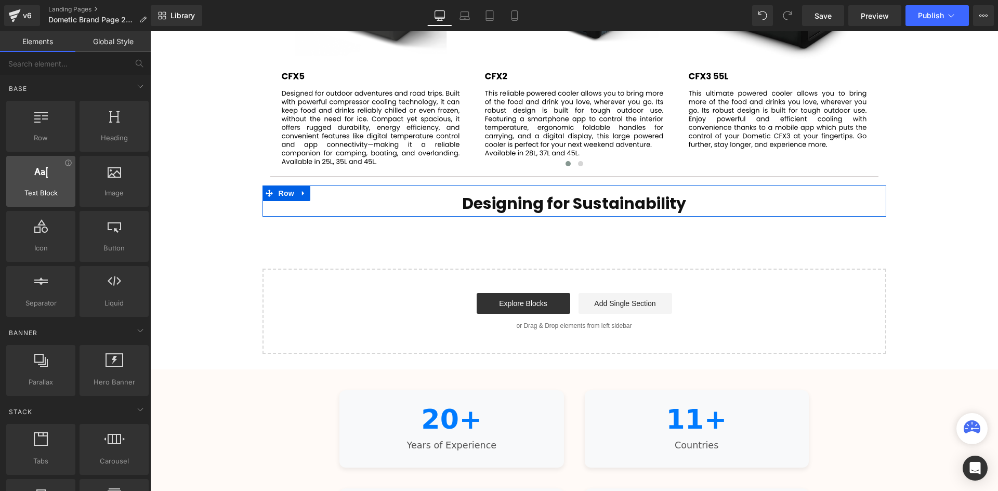
scroll to position [2487, 842]
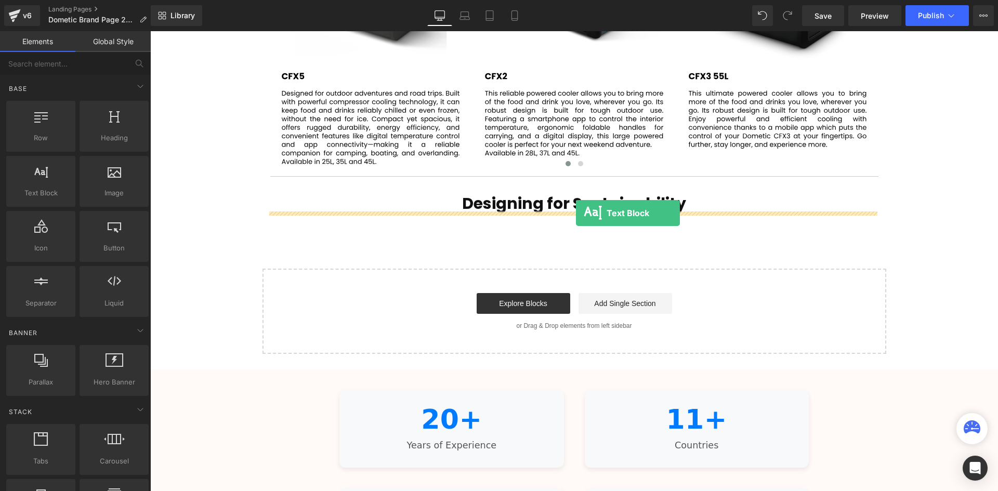
drag, startPoint x: 190, startPoint y: 220, endPoint x: 576, endPoint y: 213, distance: 385.6
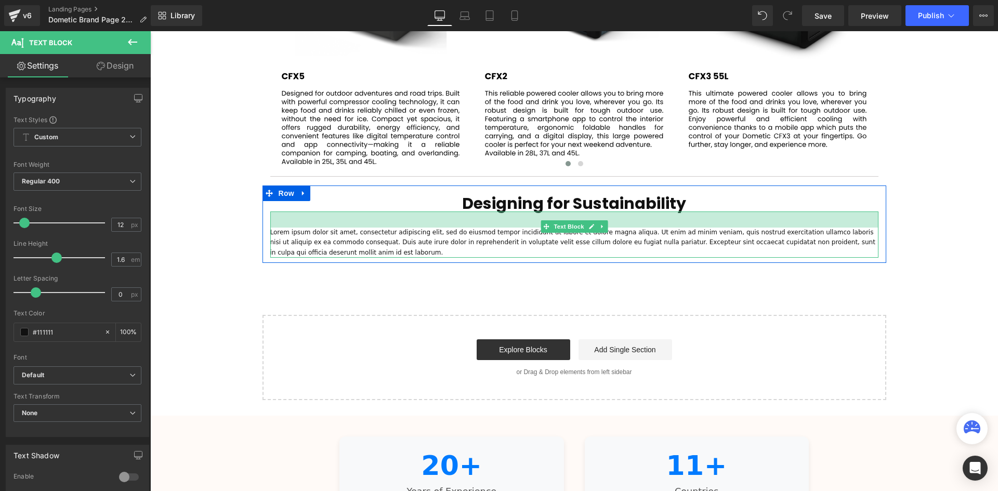
scroll to position [2533, 842]
drag, startPoint x: 695, startPoint y: 212, endPoint x: 876, endPoint y: 235, distance: 182.3
click at [698, 229] on div "Lorem ipsum dolor sit amet, consectetur adipiscing elit, sed do eiusmod tempor …" at bounding box center [574, 234] width 608 height 46
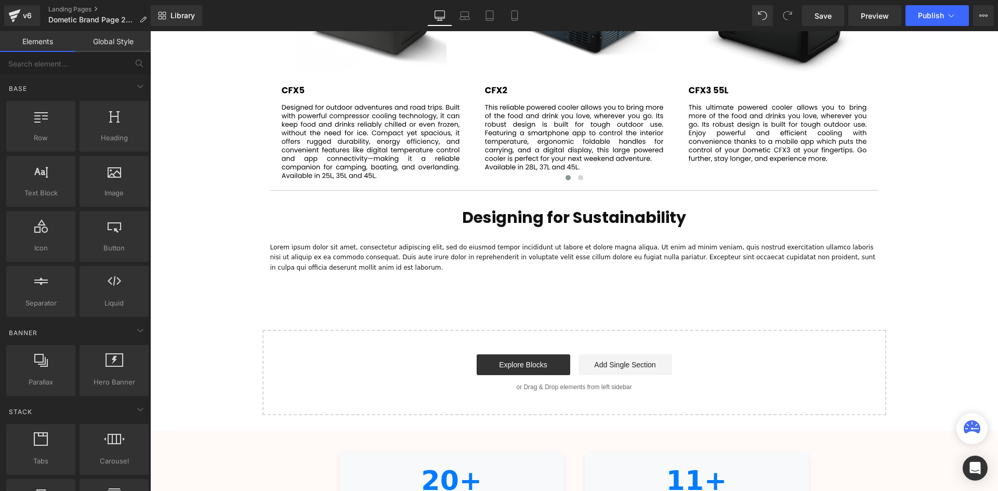
scroll to position [1714, 0]
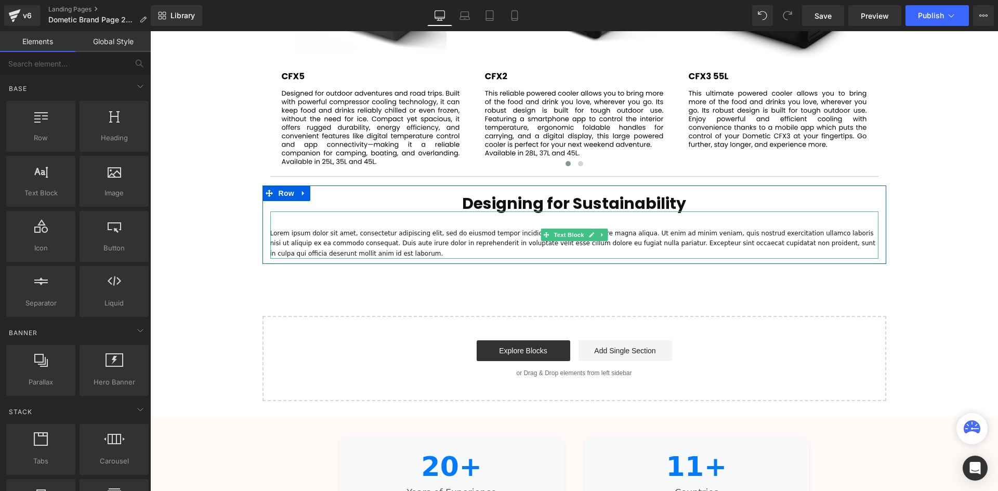
click at [634, 237] on p "Lorem ipsum dolor sit amet, consectetur adipiscing elit, sed do eiusmod tempor …" at bounding box center [574, 244] width 608 height 30
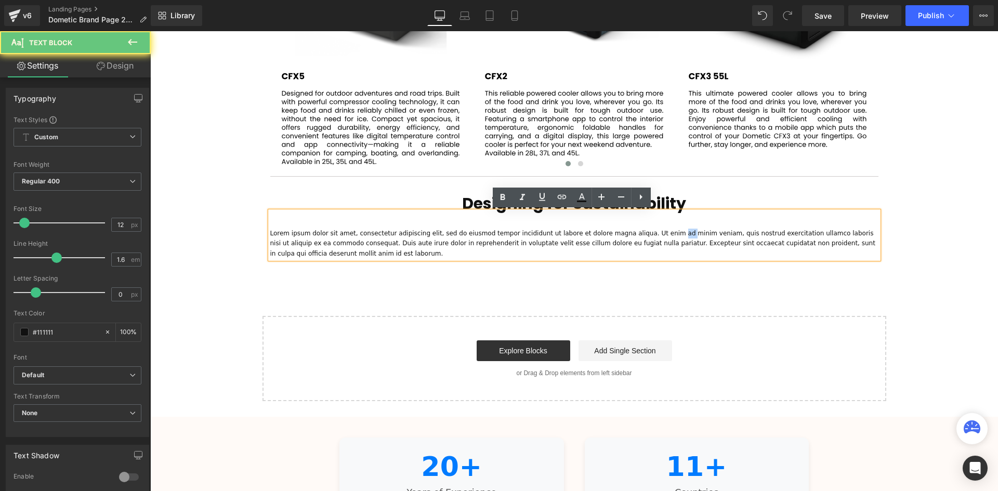
click at [634, 237] on p "Lorem ipsum dolor sit amet, consectetur adipiscing elit, sed do eiusmod tempor …" at bounding box center [574, 244] width 608 height 30
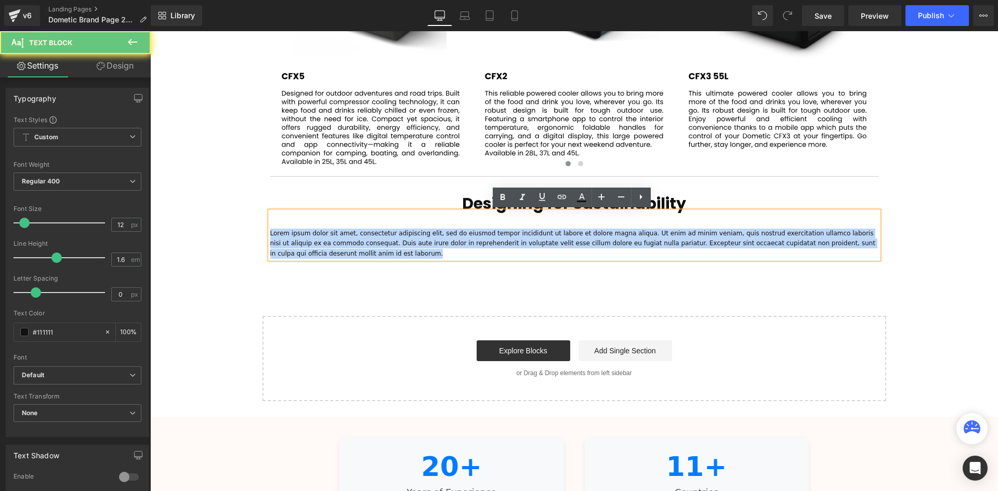
click at [634, 237] on p "Lorem ipsum dolor sit amet, consectetur adipiscing elit, sed do eiusmod tempor …" at bounding box center [574, 244] width 608 height 30
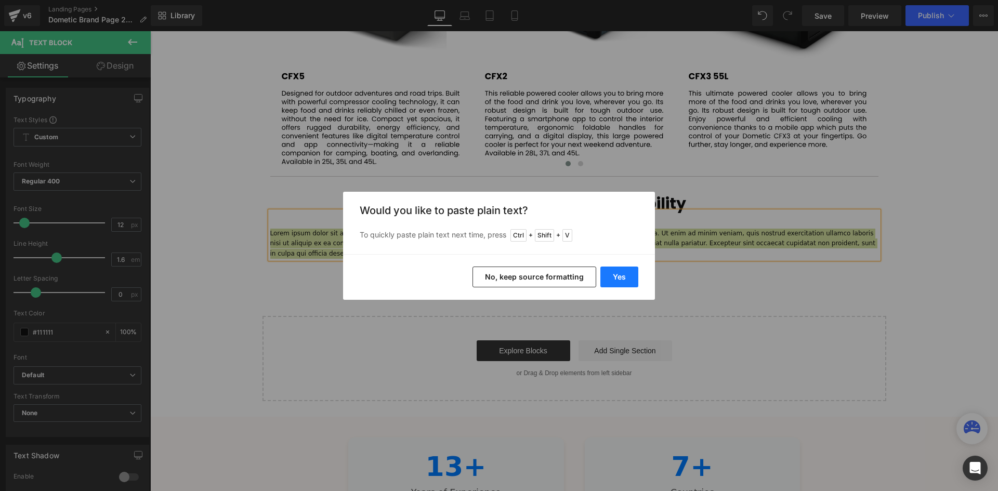
click at [616, 274] on button "Yes" at bounding box center [619, 277] width 38 height 21
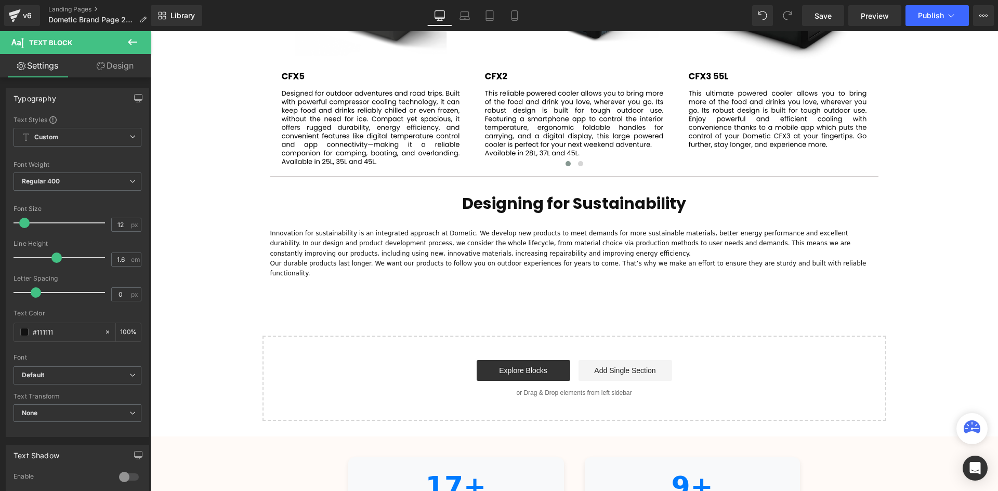
scroll to position [5, 5]
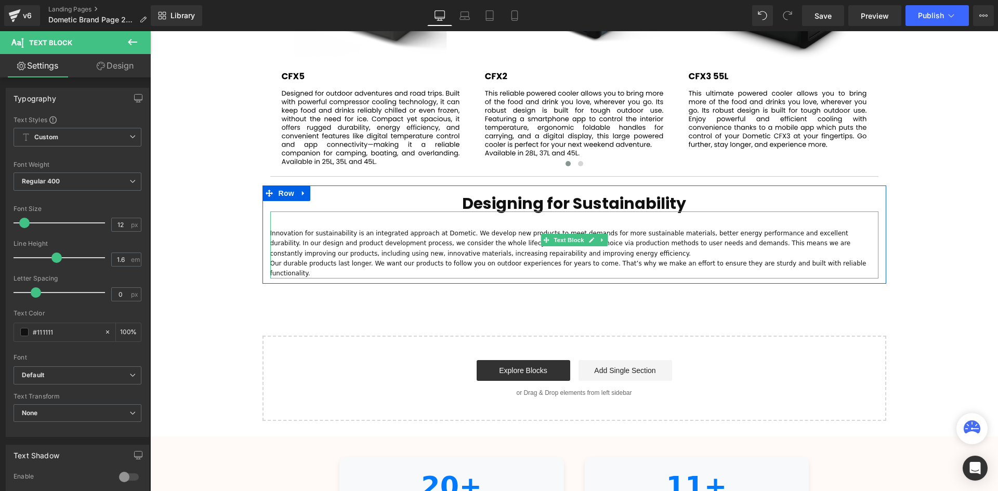
click at [701, 260] on p "Our durable products last longer. We want our products to follow you on outdoor…" at bounding box center [574, 269] width 608 height 20
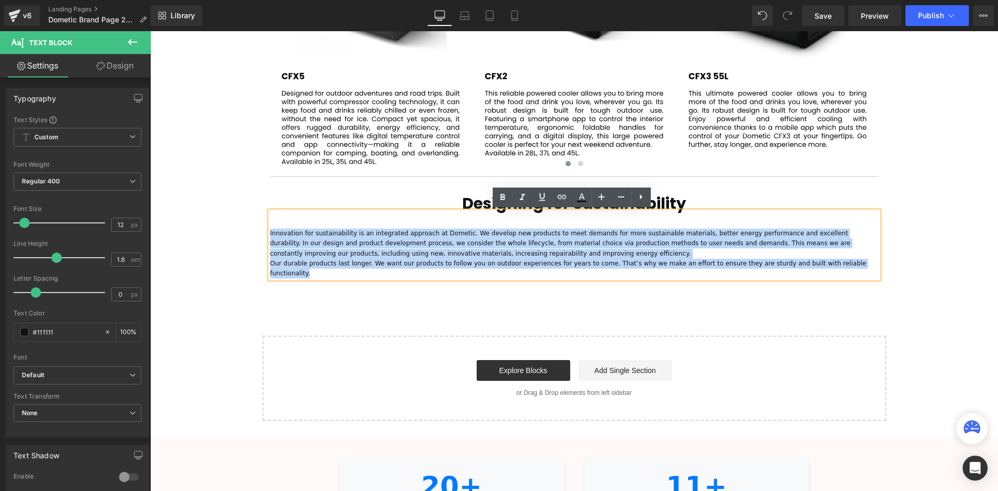
drag, startPoint x: 848, startPoint y: 264, endPoint x: 268, endPoint y: 227, distance: 581.6
click at [270, 227] on div "Innovation for sustainability is an integrated approach at Dometic. We develop …" at bounding box center [574, 244] width 608 height 67
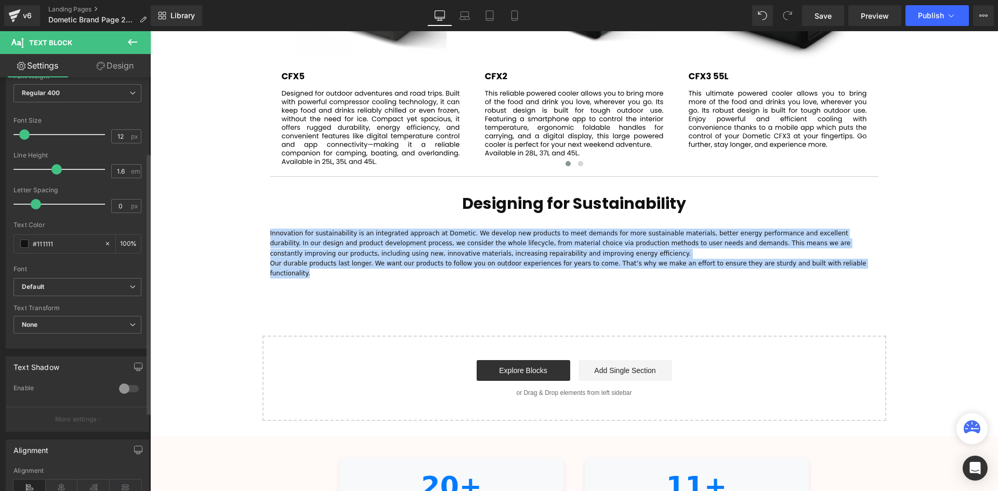
scroll to position [88, 0]
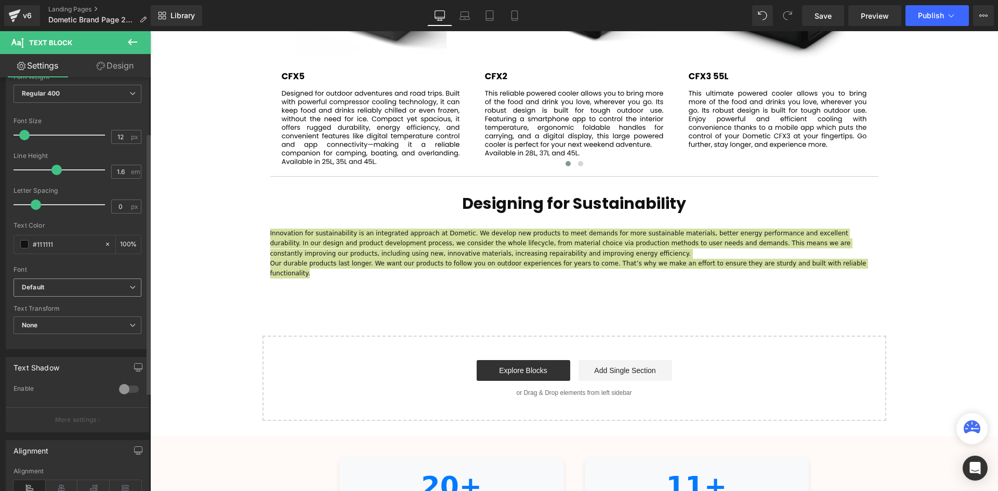
click at [129, 286] on icon at bounding box center [132, 287] width 6 height 6
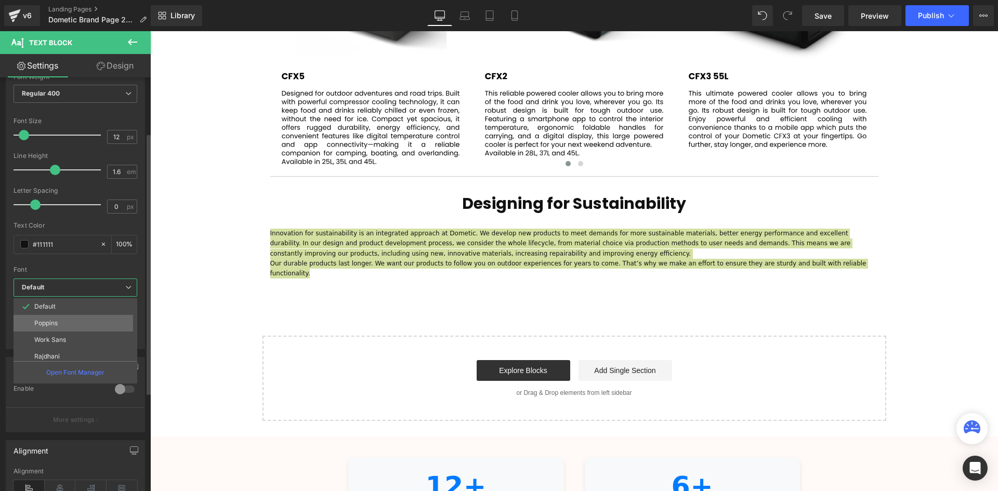
click at [89, 321] on li "Poppins" at bounding box center [78, 323] width 128 height 17
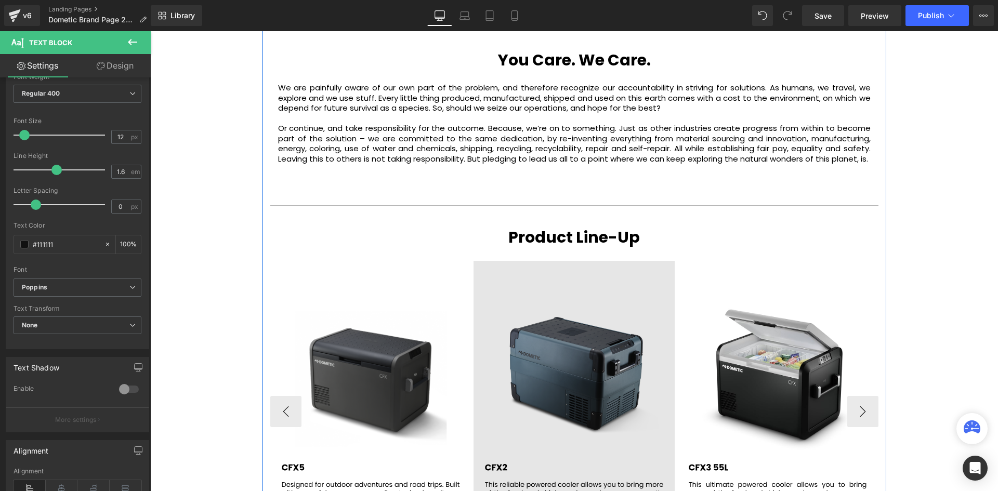
scroll to position [1247, 0]
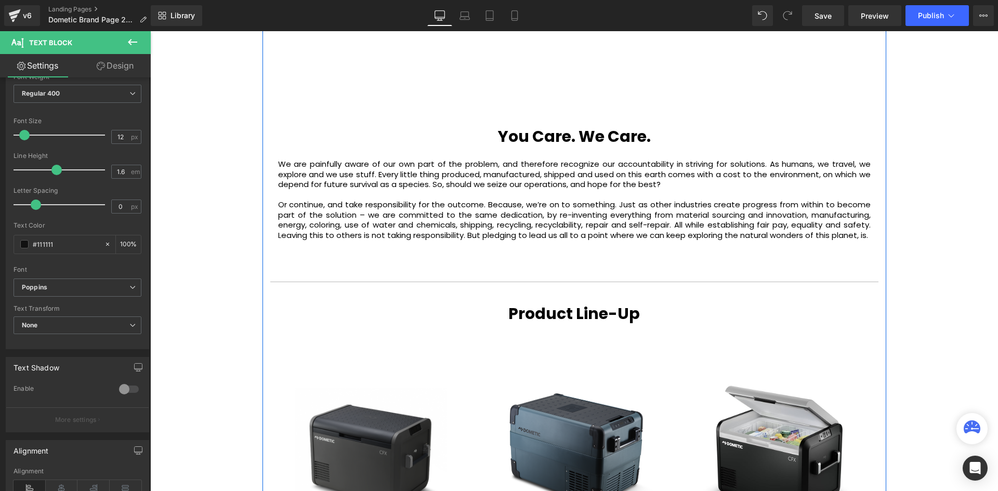
click at [442, 183] on p "We are painfully aware of our own part of the problem, and therefore recognize …" at bounding box center [574, 174] width 592 height 31
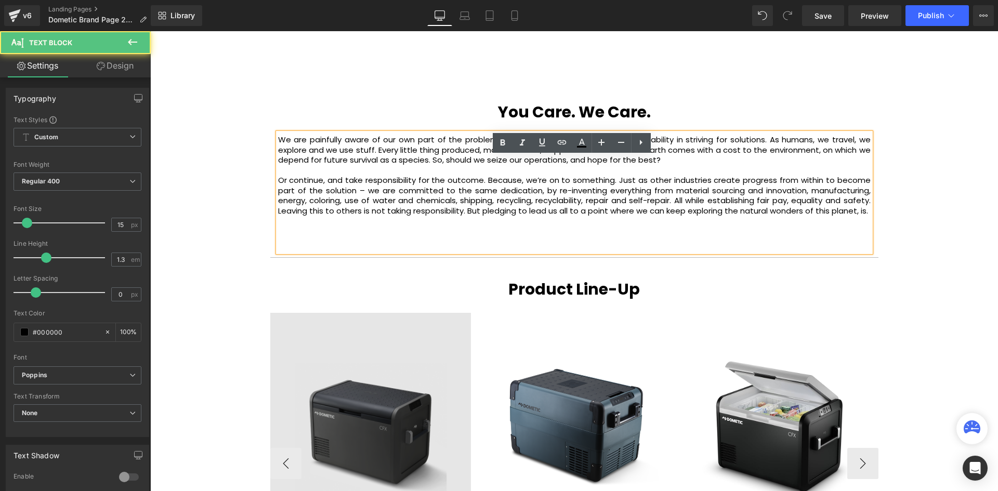
scroll to position [1663, 0]
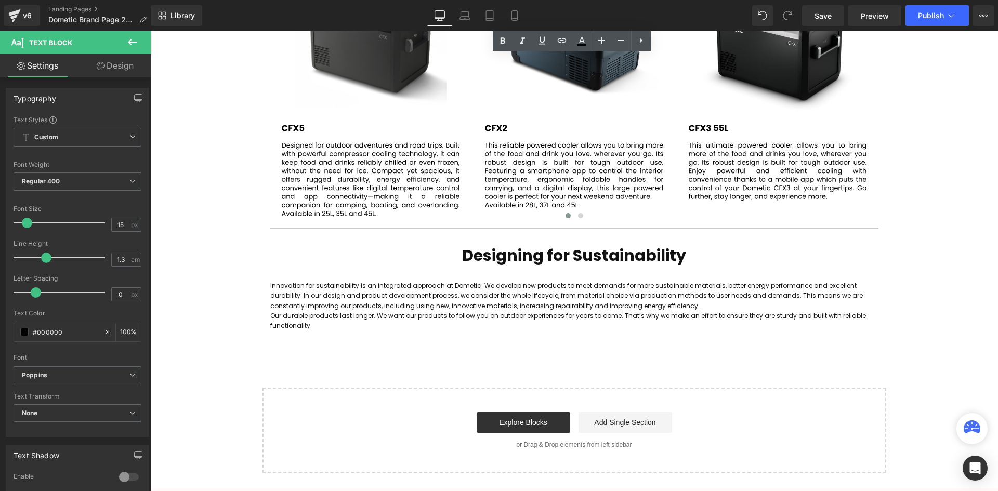
click at [522, 293] on p "Innovation for sustainability is an integrated approach at Dometic. We develop …" at bounding box center [574, 296] width 608 height 30
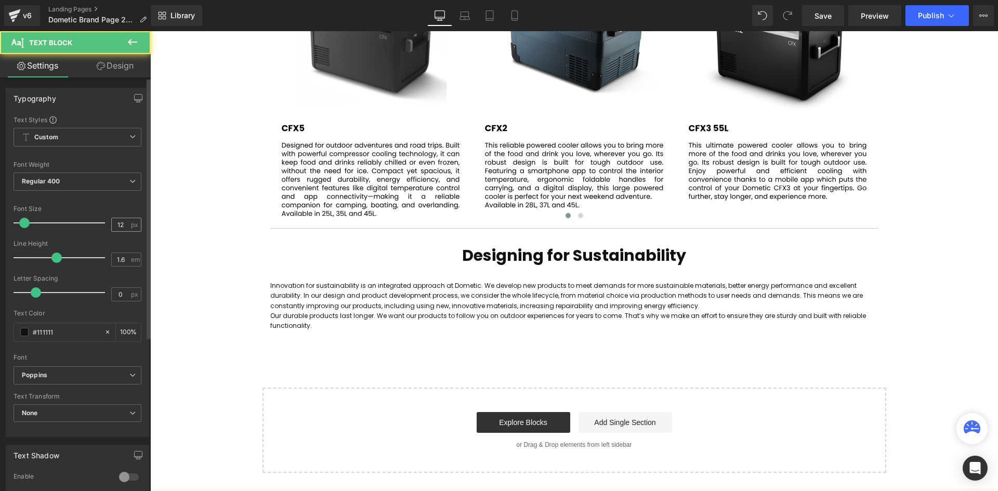
click at [118, 222] on input "12" at bounding box center [121, 224] width 18 height 13
type input "15"
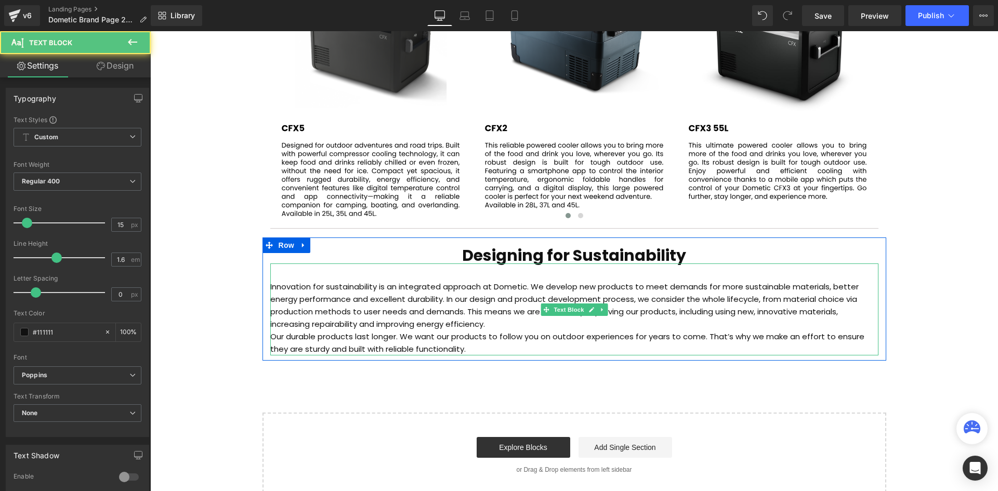
click at [360, 287] on p "Innovation for sustainability is an integrated approach at Dometic. We develop …" at bounding box center [574, 306] width 608 height 50
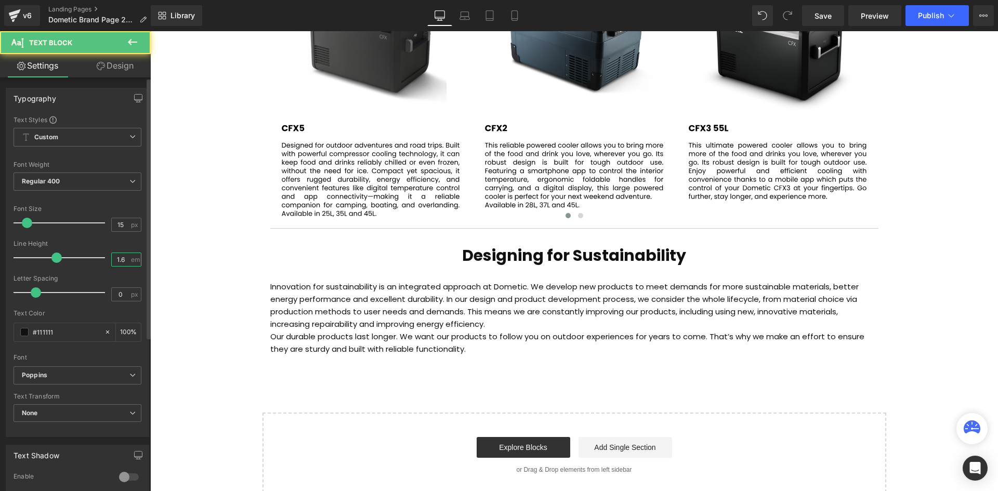
click at [118, 260] on input "1.6" at bounding box center [121, 259] width 18 height 13
type input "1.3"
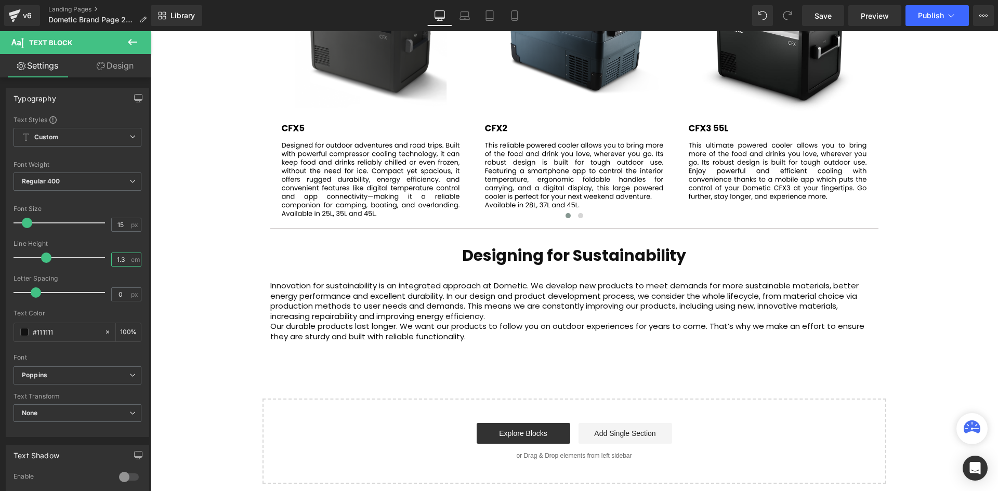
scroll to position [2564, 842]
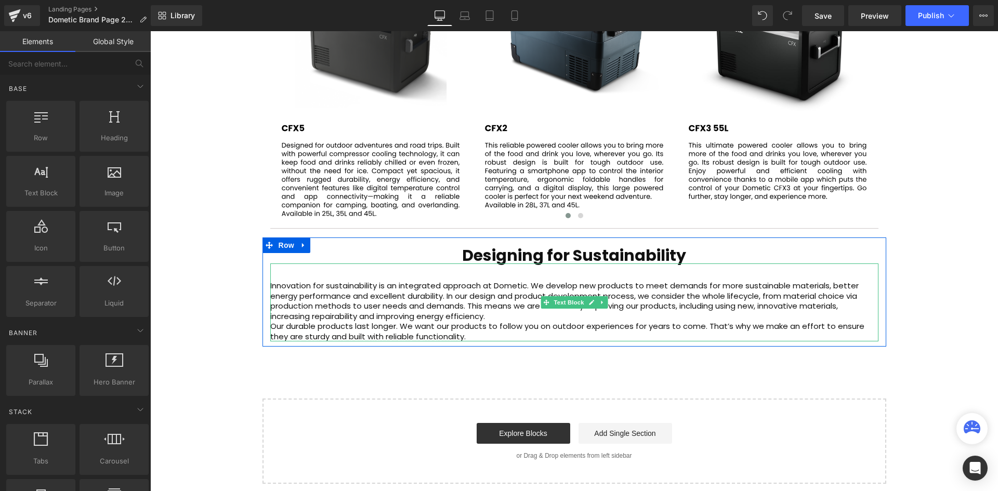
click at [509, 315] on p "Innovation for sustainability is an integrated approach at Dometic. We develop …" at bounding box center [574, 301] width 608 height 41
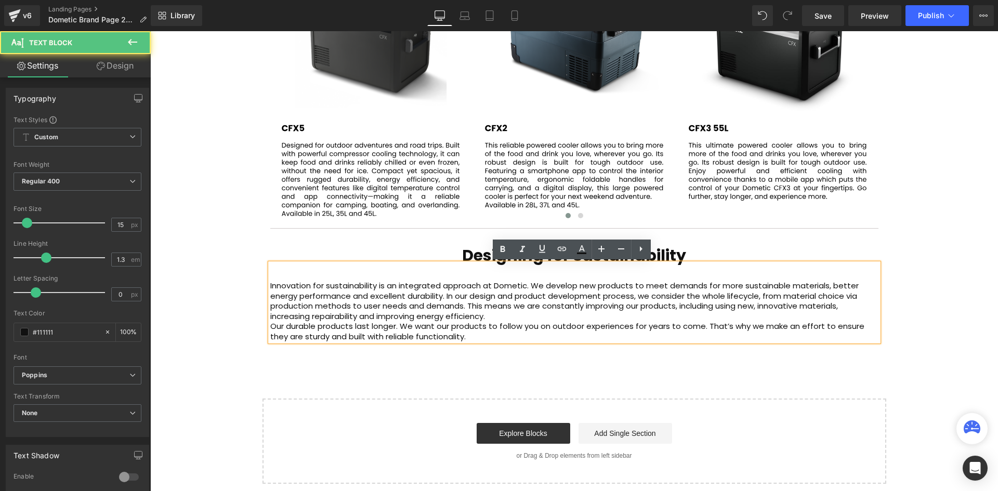
scroll to position [2574, 842]
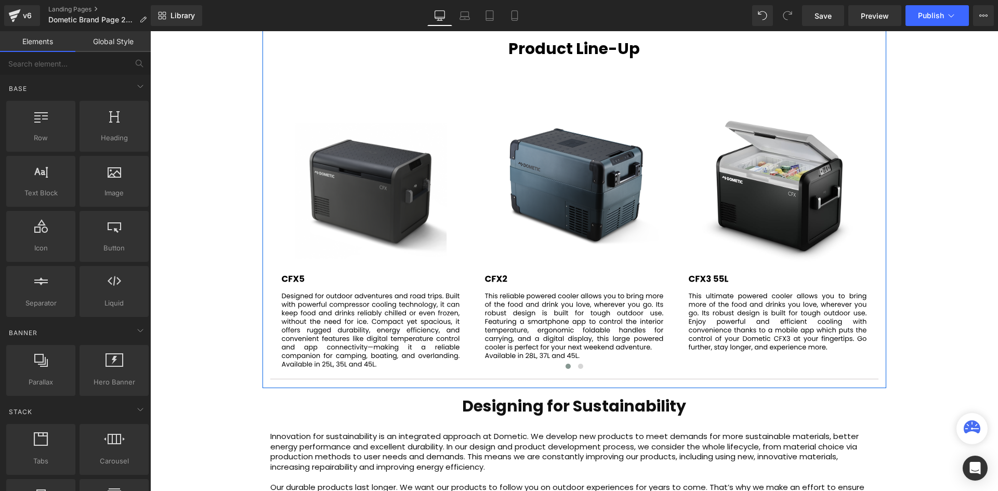
scroll to position [1611, 0]
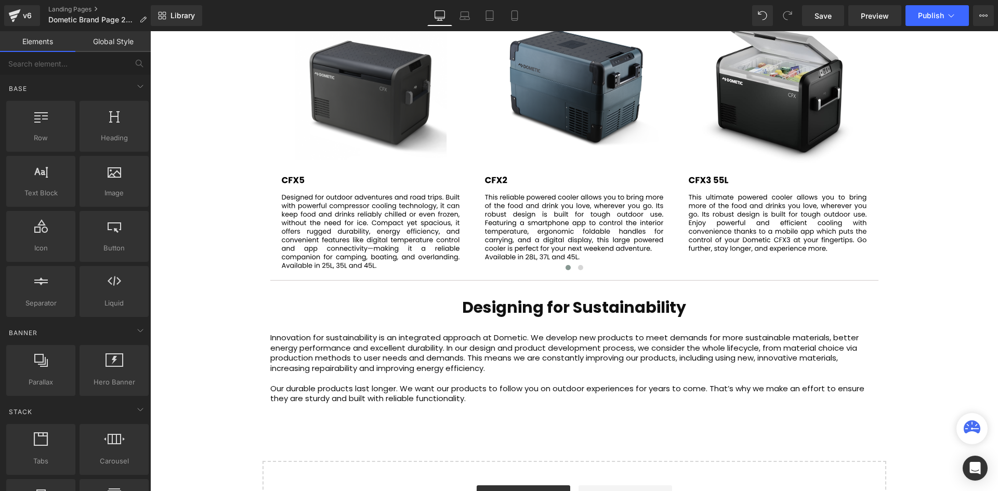
click at [554, 314] on div "Designing for Sustainability Heading" at bounding box center [574, 308] width 608 height 16
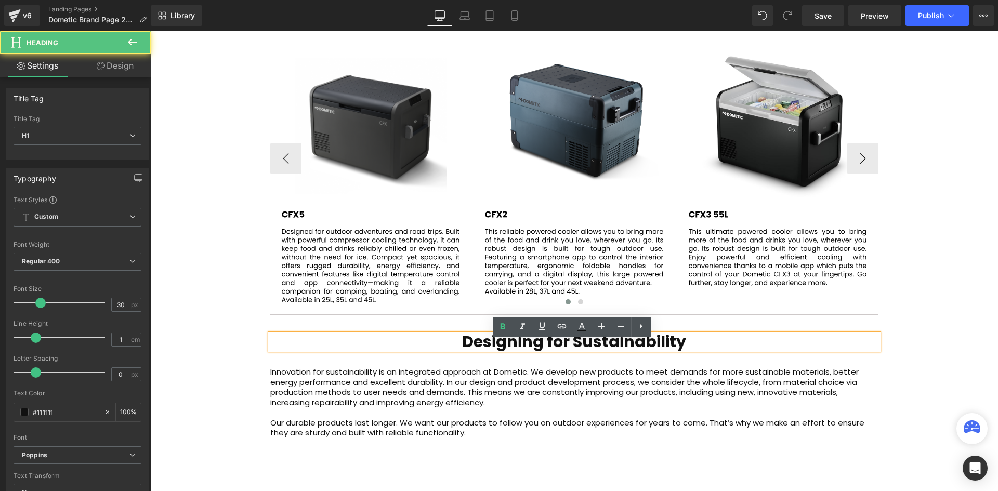
scroll to position [1559, 0]
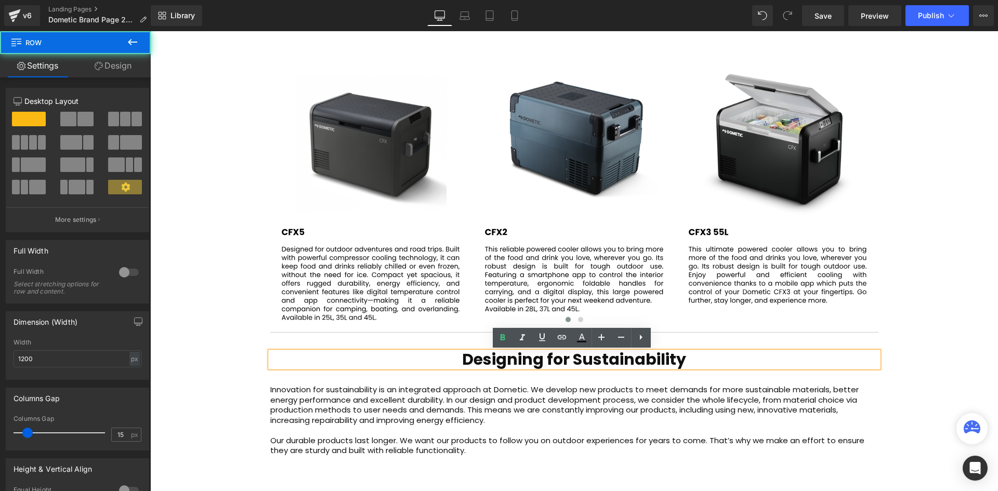
click at [263, 381] on div "Designing for Sustainability Heading Innovation for sustainability is an integr…" at bounding box center [573, 404] width 623 height 104
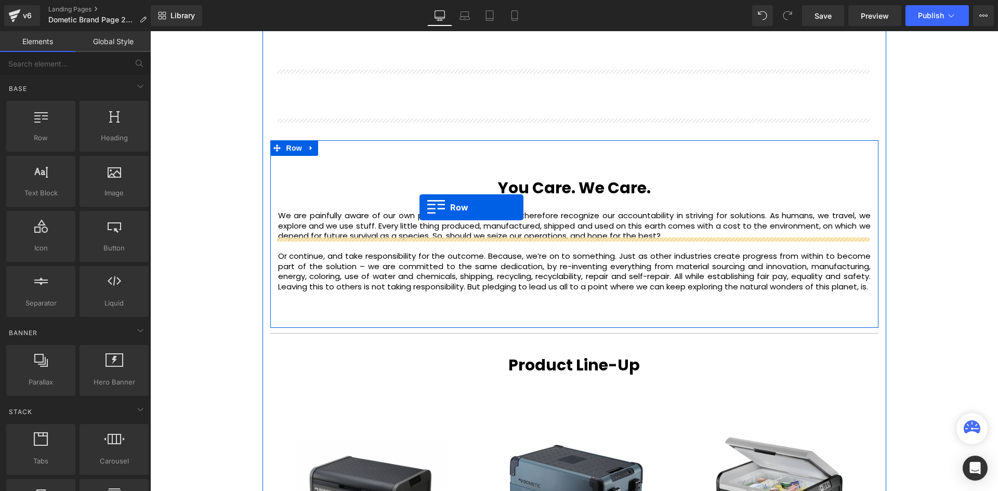
scroll to position [1195, 0]
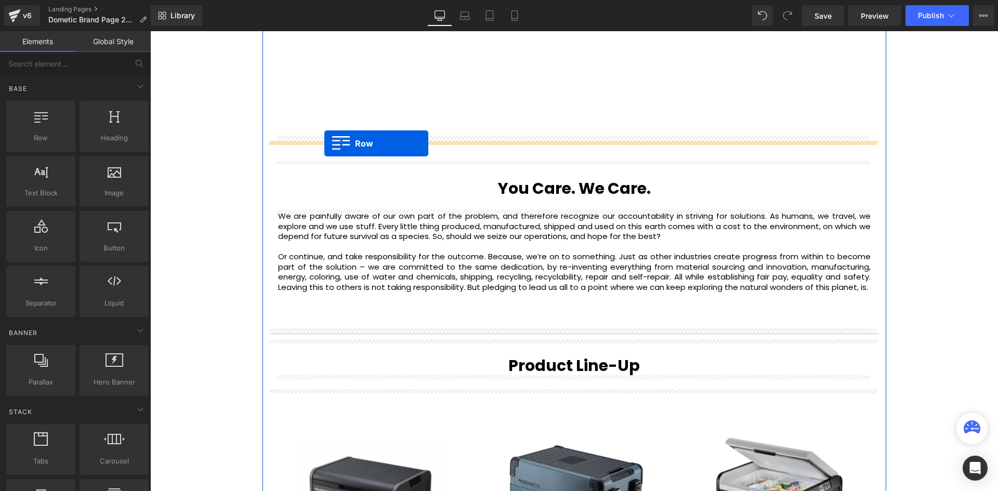
drag, startPoint x: 267, startPoint y: 351, endPoint x: 324, endPoint y: 143, distance: 215.7
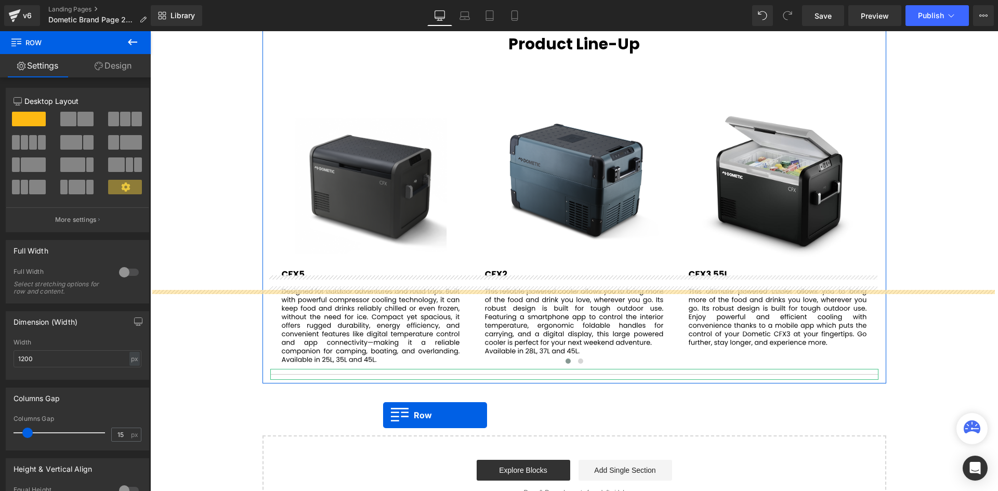
scroll to position [1575, 0]
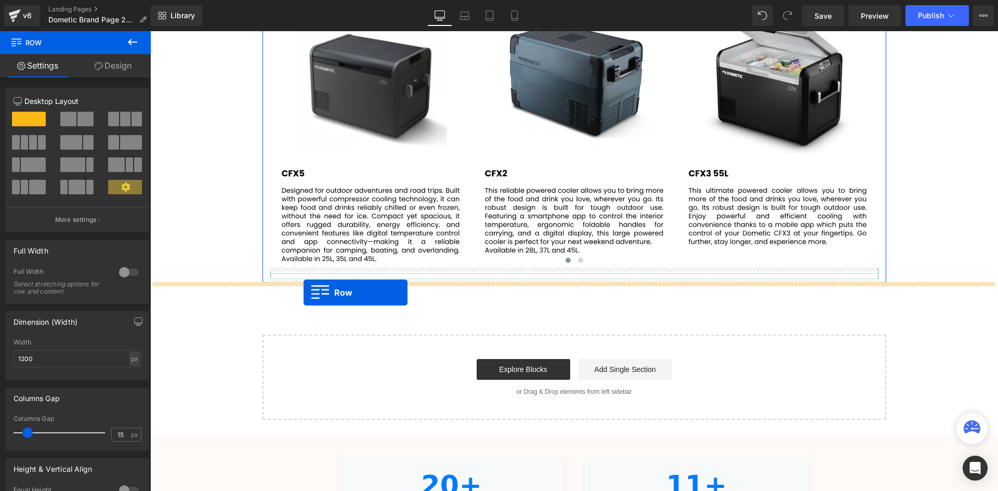
drag, startPoint x: 275, startPoint y: 264, endPoint x: 303, endPoint y: 293, distance: 40.4
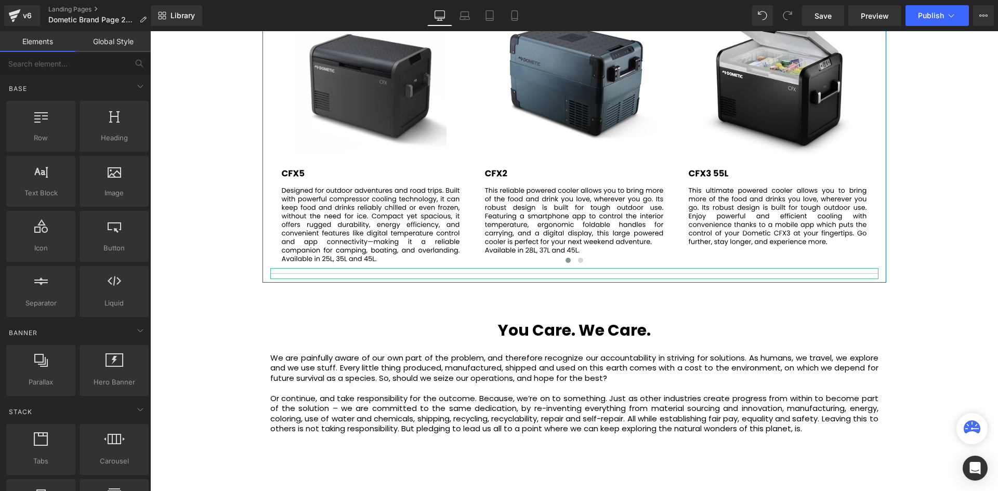
click at [449, 327] on h1 "You Care. We Care." at bounding box center [574, 330] width 608 height 19
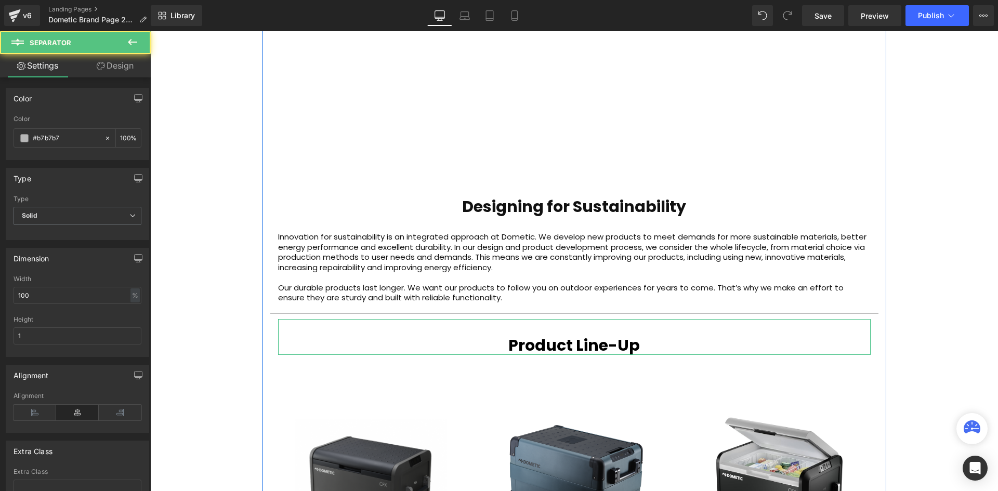
scroll to position [2574, 842]
click at [883, 293] on div at bounding box center [884, 133] width 3 height 1104
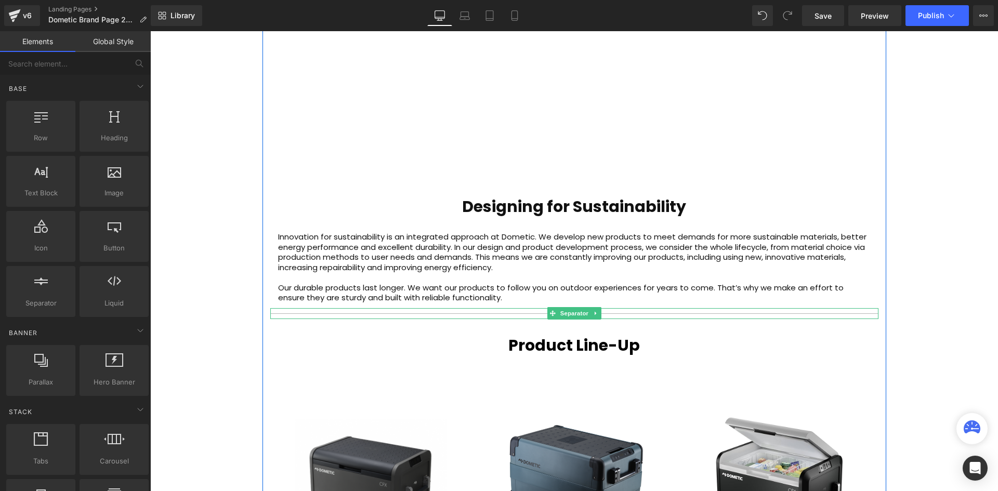
scroll to position [5, 5]
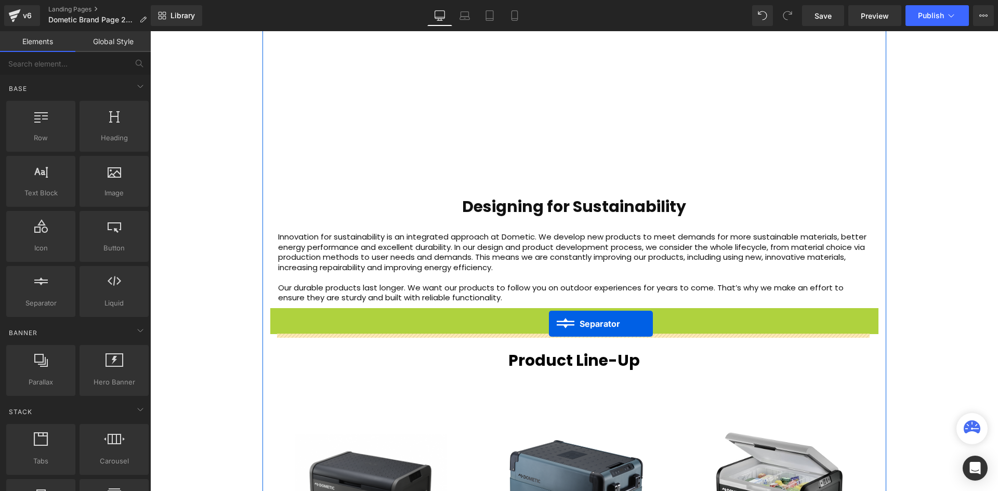
drag, startPoint x: 547, startPoint y: 313, endPoint x: 549, endPoint y: 324, distance: 11.0
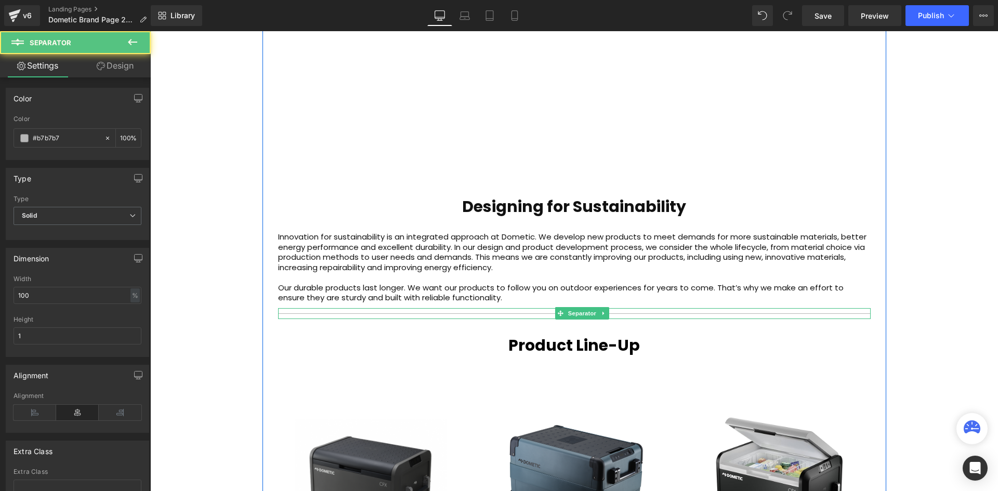
scroll to position [2574, 842]
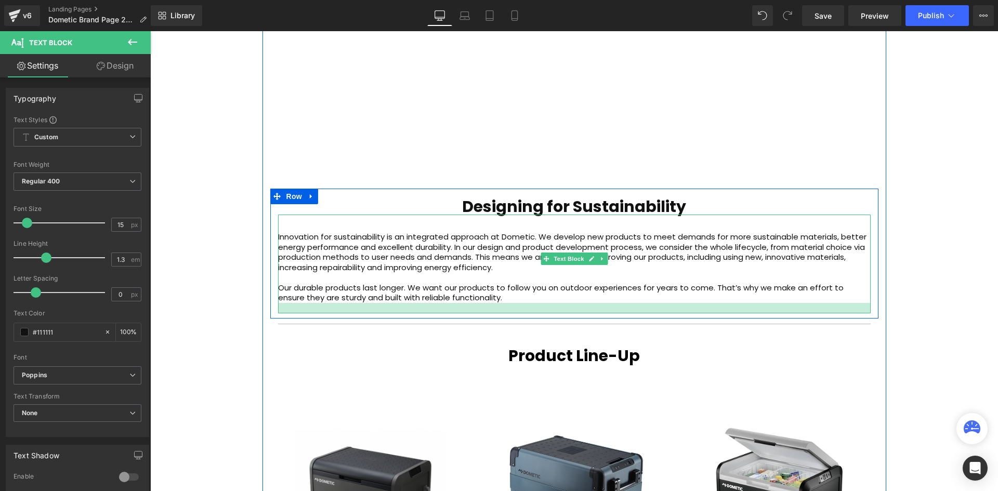
drag, startPoint x: 617, startPoint y: 302, endPoint x: 628, endPoint y: 312, distance: 15.4
click at [628, 312] on div at bounding box center [574, 308] width 592 height 10
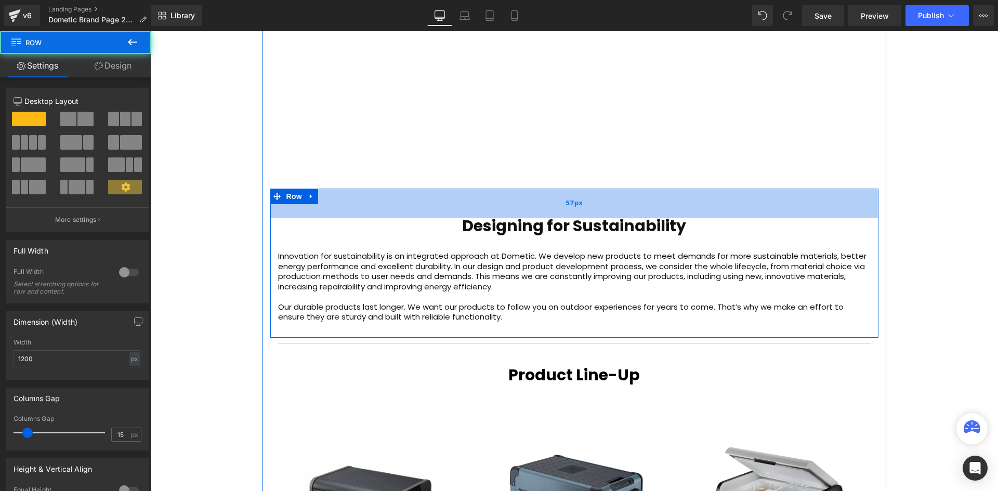
drag, startPoint x: 619, startPoint y: 195, endPoint x: 620, endPoint y: 214, distance: 19.3
click at [620, 214] on div "57px" at bounding box center [574, 204] width 608 height 30
click at [905, 193] on div "Video Bg Welcome to Button Row Image Row Mobile Living Made Easy. Heading reima…" at bounding box center [573, 2] width 847 height 2073
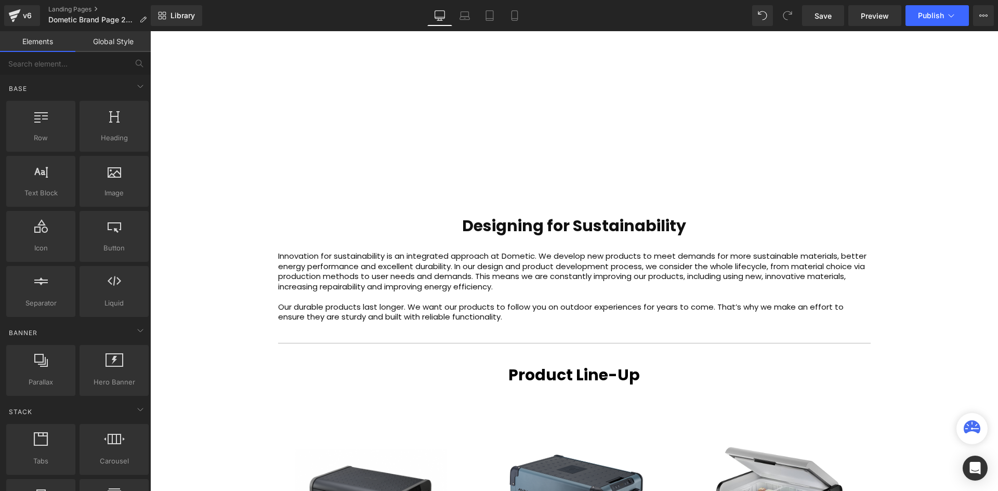
click at [929, 194] on div "Video Bg Welcome to Button Row Image Row Mobile Living Made Easy. Heading reima…" at bounding box center [573, 2] width 847 height 2073
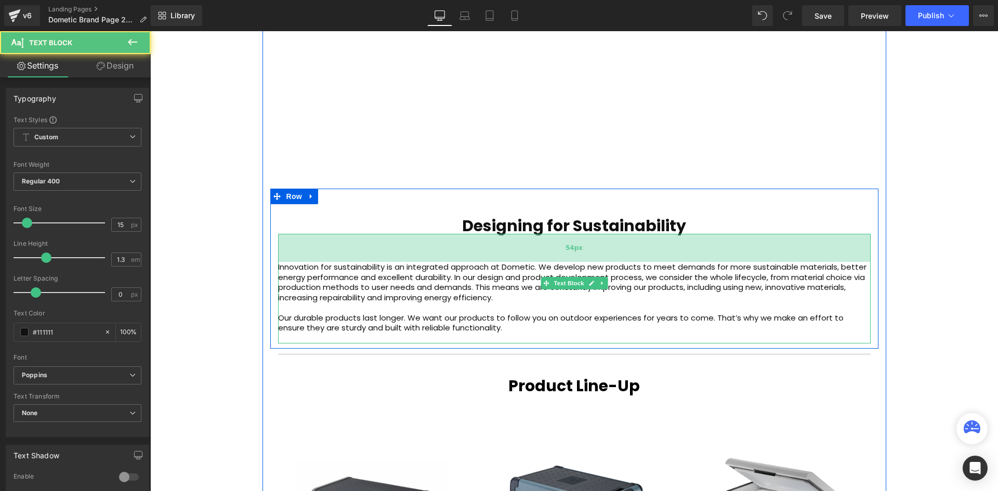
drag, startPoint x: 570, startPoint y: 246, endPoint x: 571, endPoint y: 257, distance: 11.0
click at [571, 257] on div "54px" at bounding box center [574, 248] width 592 height 28
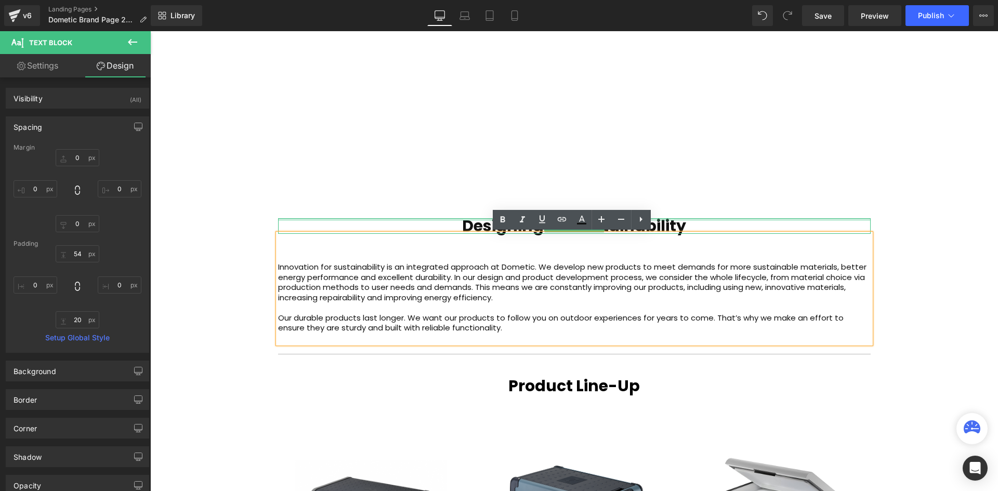
click at [733, 220] on div at bounding box center [574, 219] width 592 height 3
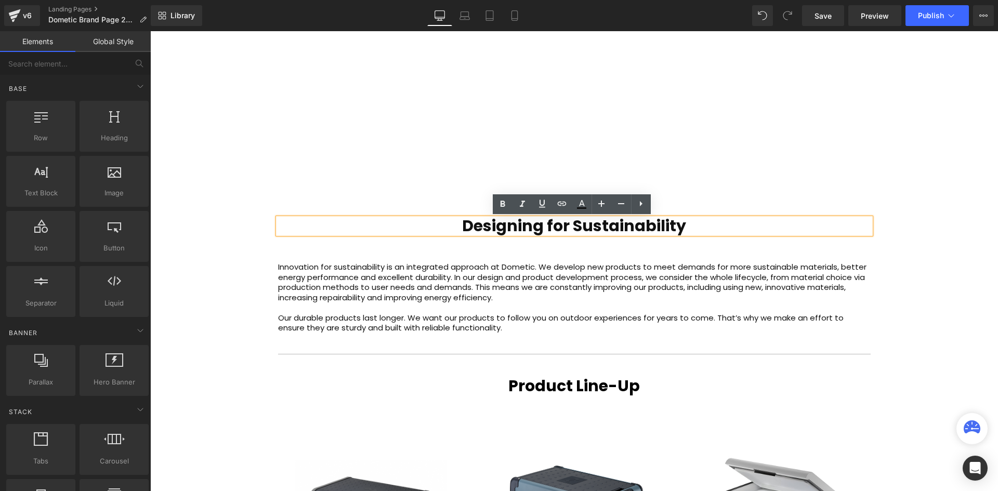
click at [910, 219] on div "Video Bg Welcome to Button Row Image Row Mobile Living Made Easy. Heading reima…" at bounding box center [573, 8] width 847 height 2084
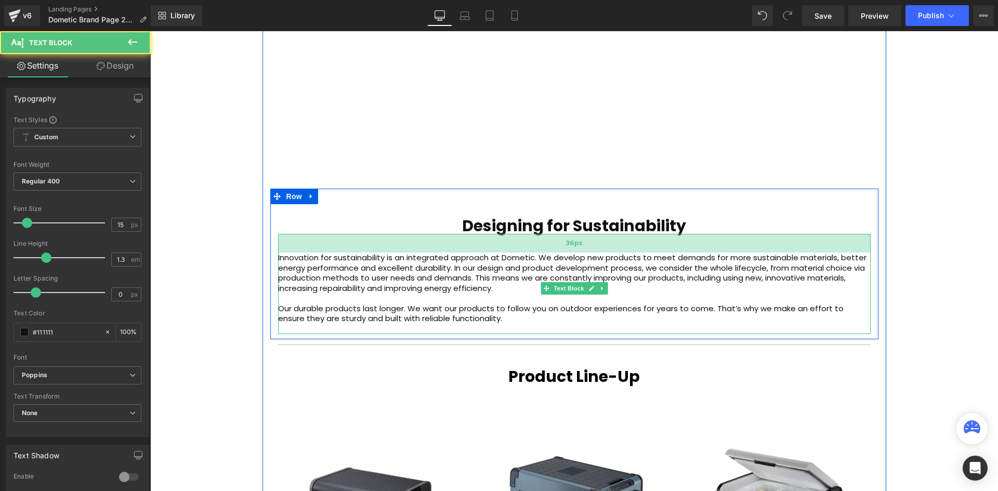
click at [607, 251] on div "36px" at bounding box center [574, 243] width 592 height 19
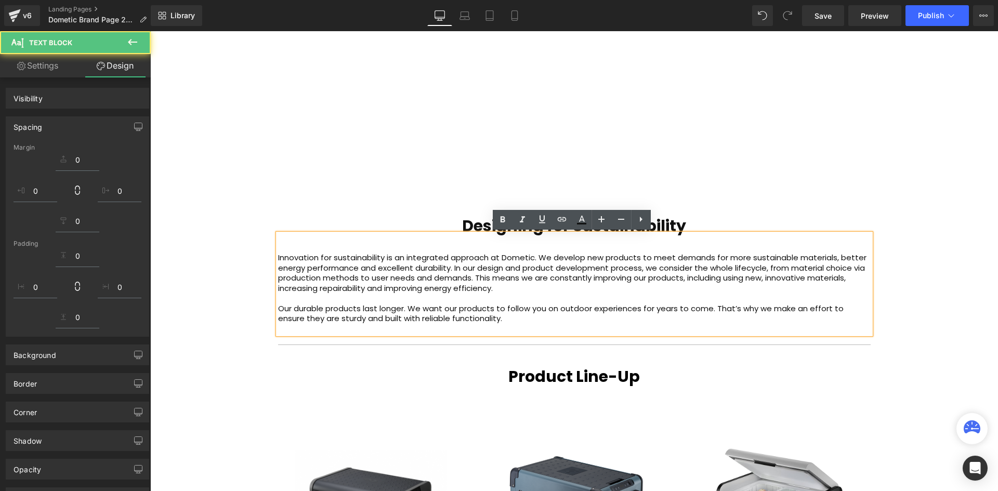
click at [914, 220] on div "Video Bg Welcome to Button Row Image Row Mobile Living Made Easy. Heading reima…" at bounding box center [573, 3] width 847 height 2075
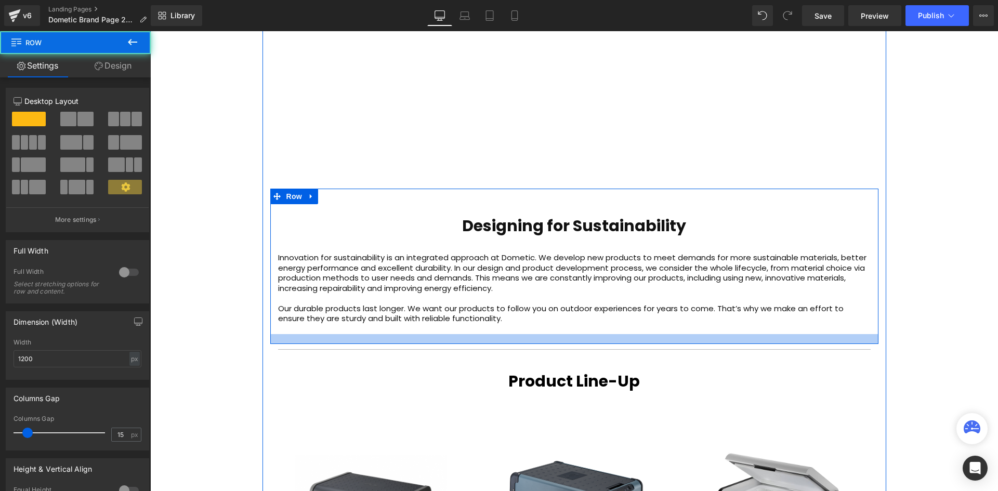
click at [642, 341] on div at bounding box center [574, 339] width 608 height 10
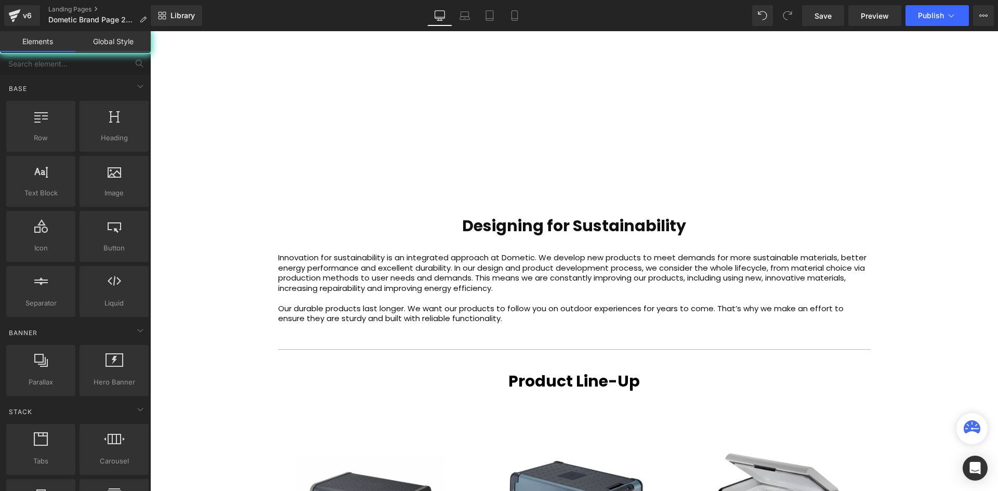
click at [948, 286] on div "Video Bg Welcome to Button Row Image Row Mobile Living Made Easy. Heading reima…" at bounding box center [573, 5] width 847 height 2079
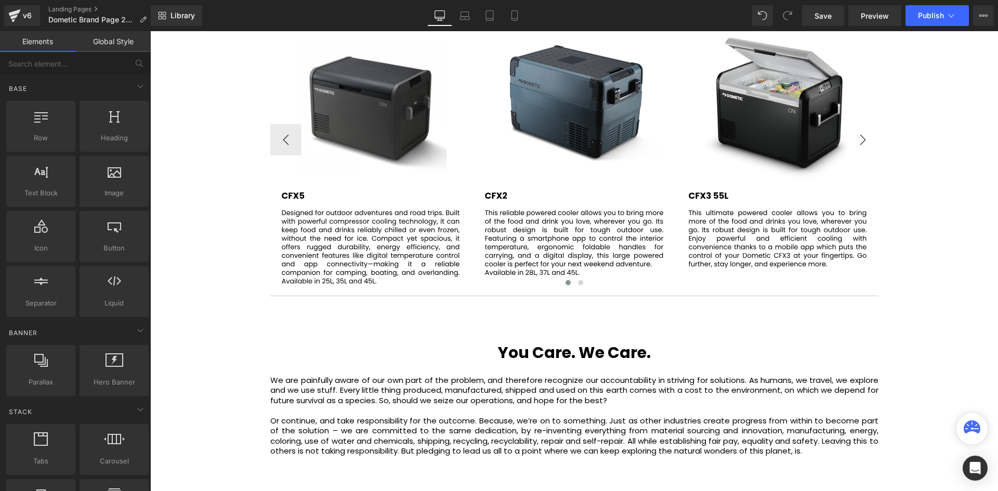
click at [857, 137] on button "›" at bounding box center [862, 139] width 31 height 31
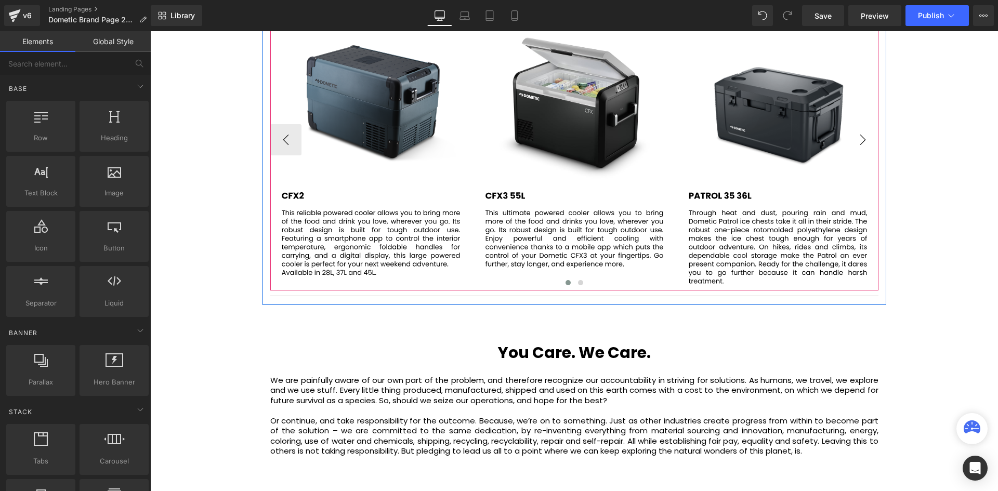
click at [857, 137] on button "›" at bounding box center [862, 139] width 31 height 31
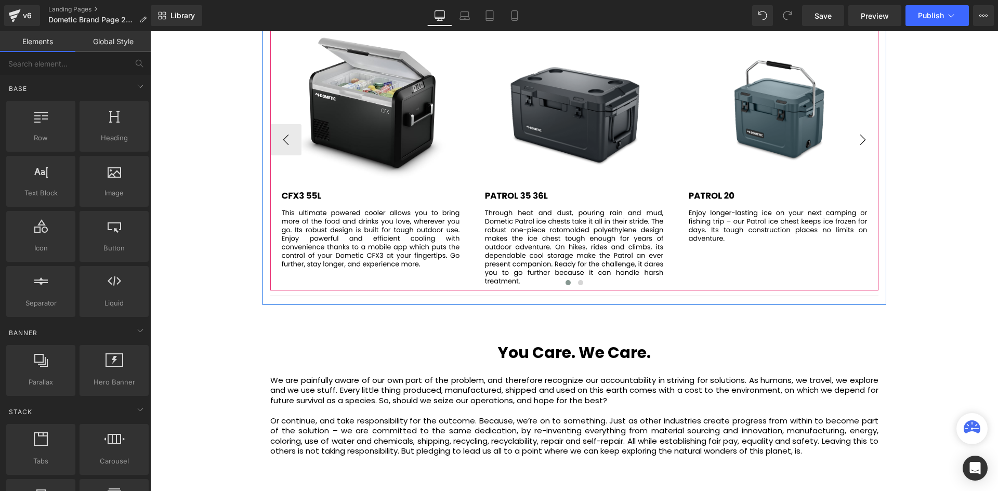
click at [857, 137] on button "›" at bounding box center [862, 139] width 31 height 31
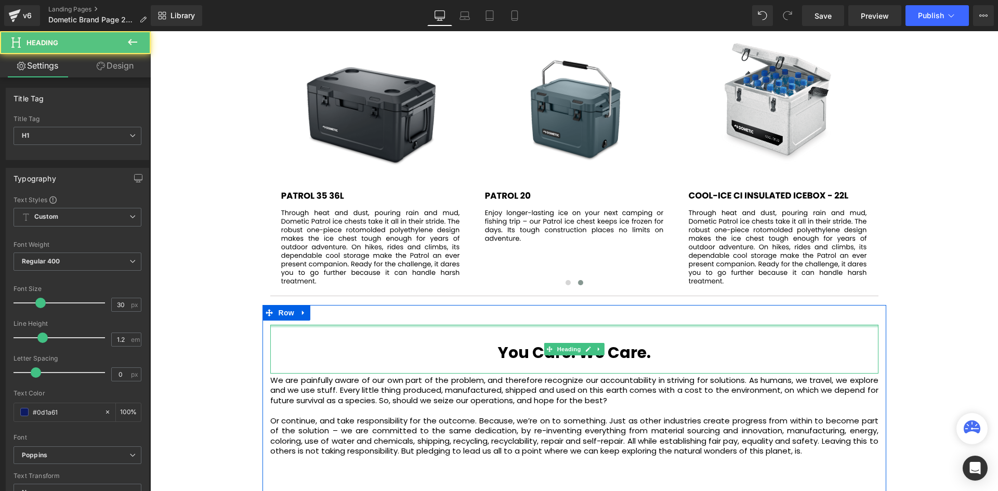
drag, startPoint x: 605, startPoint y: 326, endPoint x: 614, endPoint y: 319, distance: 11.1
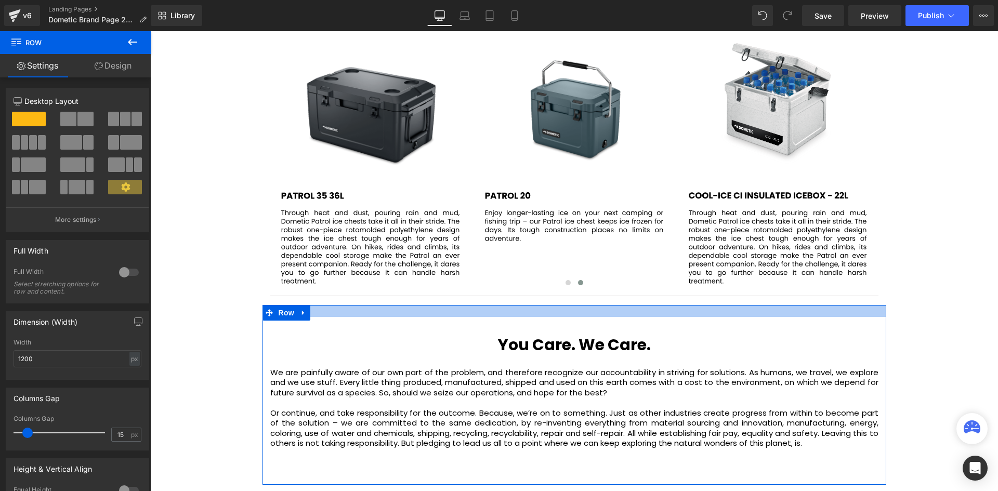
drag, startPoint x: 609, startPoint y: 320, endPoint x: 614, endPoint y: 312, distance: 9.1
click at [614, 312] on div at bounding box center [573, 311] width 623 height 12
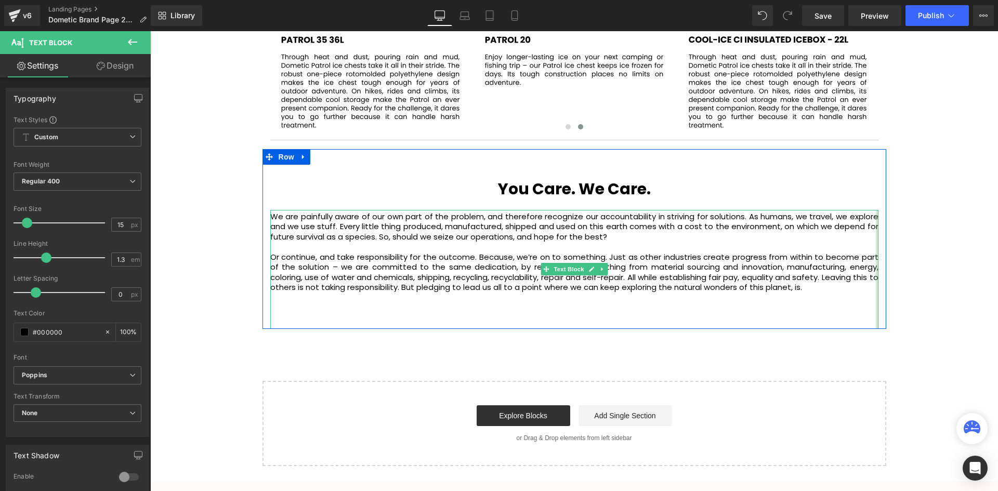
drag, startPoint x: 873, startPoint y: 247, endPoint x: 936, endPoint y: 243, distance: 63.0
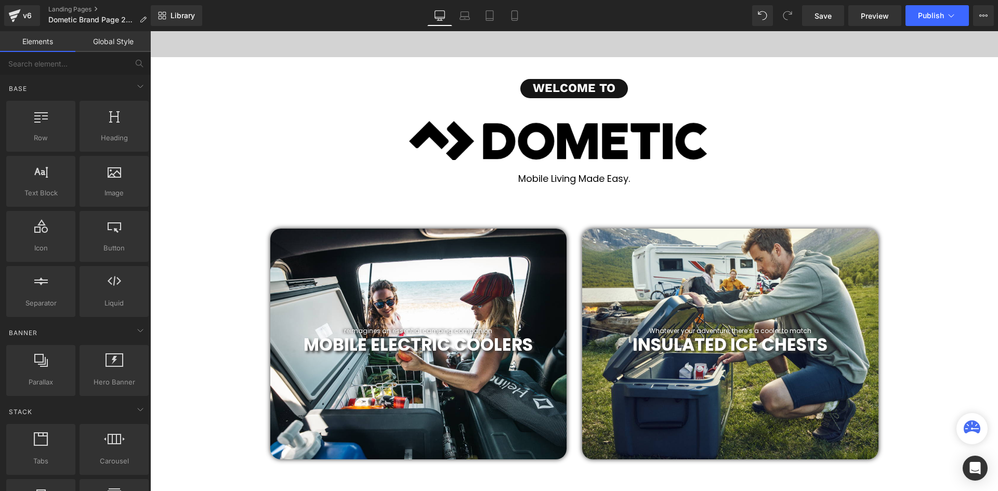
click at [886, 173] on div "Mobile Living Made Easy. Heading" at bounding box center [573, 184] width 847 height 23
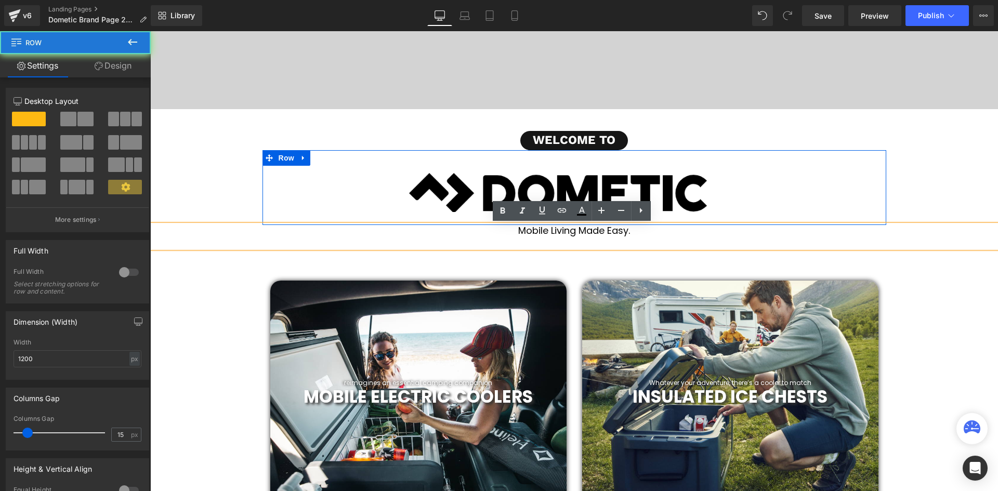
click at [876, 160] on div "Image Row" at bounding box center [573, 187] width 623 height 75
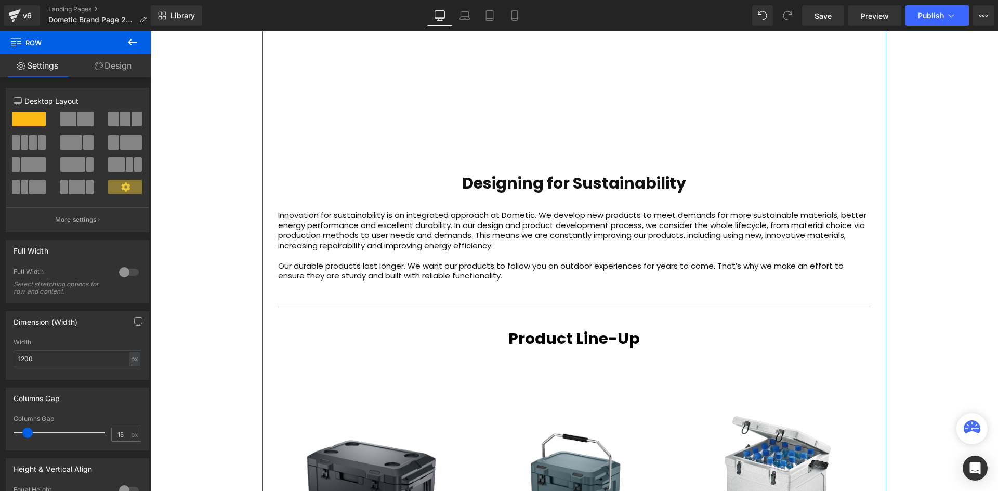
scroll to position [1095, 0]
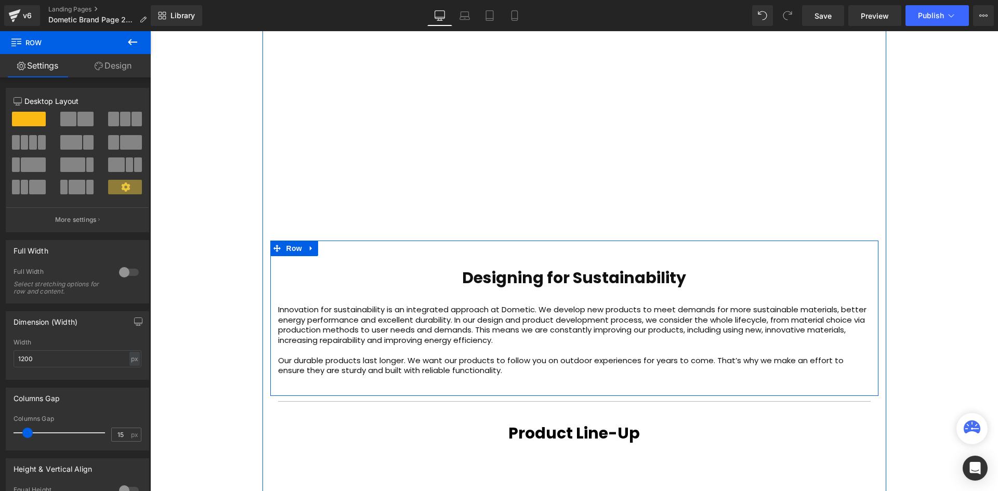
click at [150, 31] on div at bounding box center [150, 31] width 0 height 0
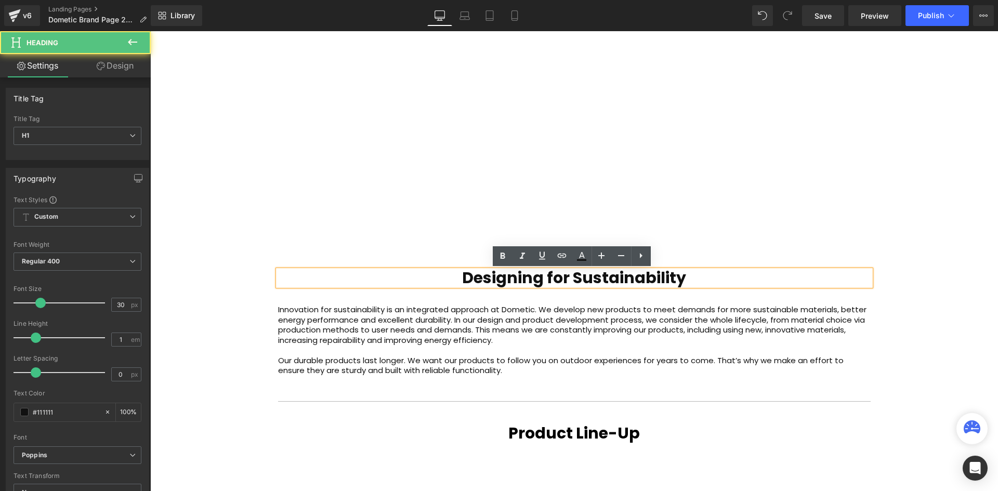
click at [150, 31] on div at bounding box center [150, 31] width 0 height 0
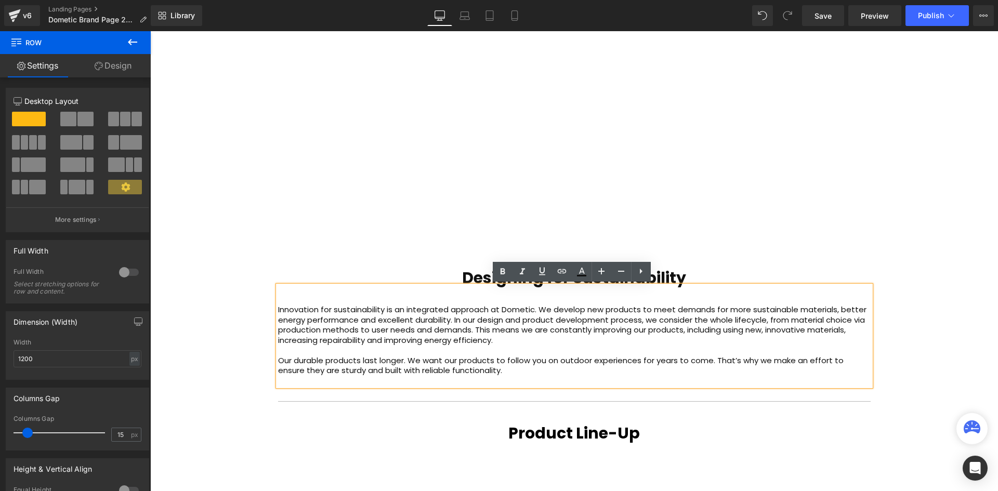
click at [276, 250] on div "Designing for Sustainability Heading Innovation for sustainability is an integr…" at bounding box center [574, 318] width 608 height 155
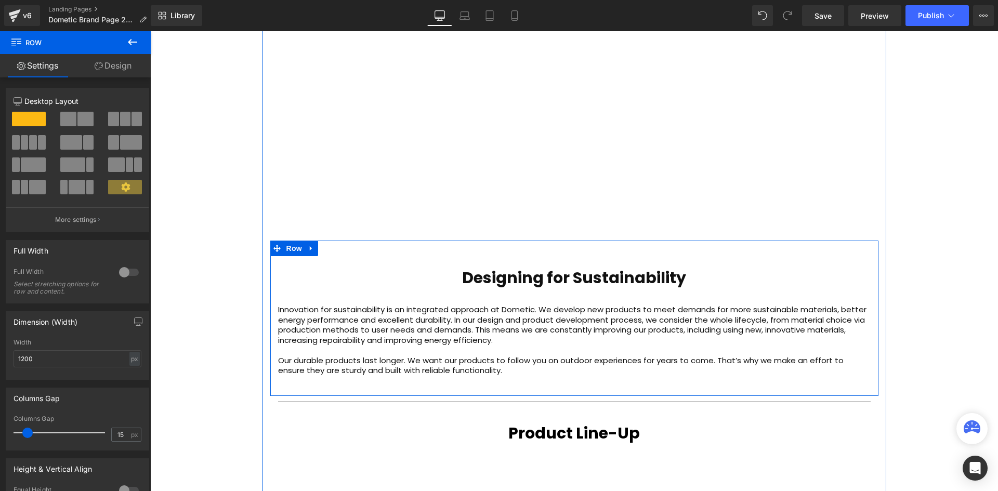
click at [271, 301] on div "Designing for Sustainability Heading Innovation for sustainability is an integr…" at bounding box center [574, 328] width 608 height 116
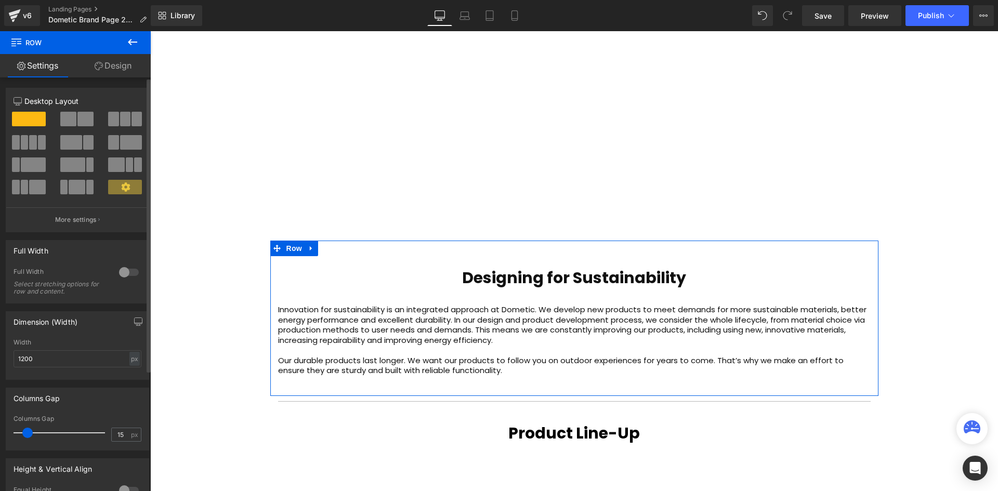
click at [76, 145] on span at bounding box center [71, 142] width 22 height 15
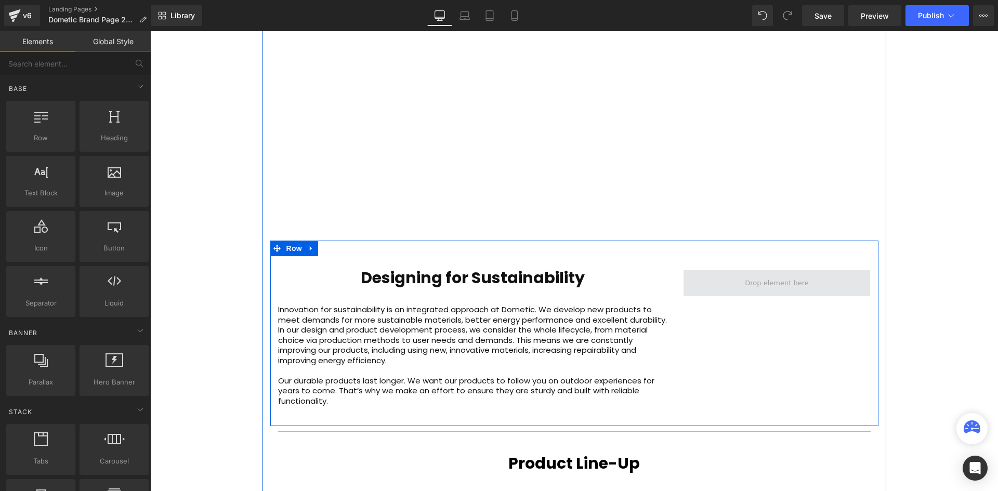
click at [773, 283] on span at bounding box center [776, 283] width 71 height 16
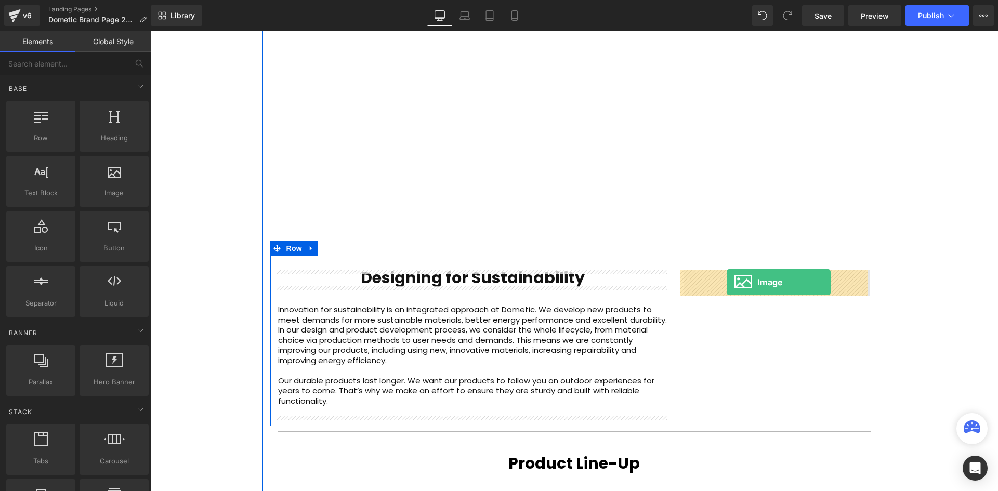
drag, startPoint x: 233, startPoint y: 219, endPoint x: 726, endPoint y: 282, distance: 497.1
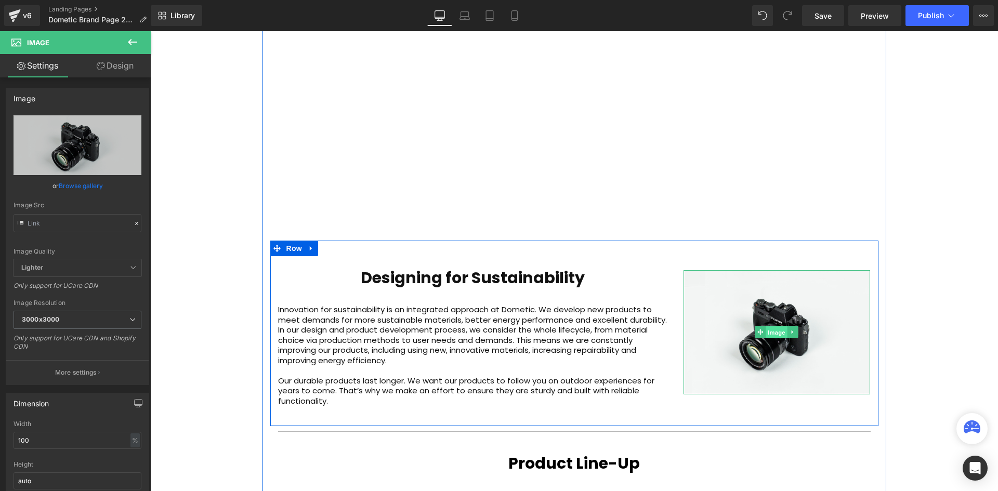
click at [769, 328] on span "Image" at bounding box center [777, 332] width 22 height 12
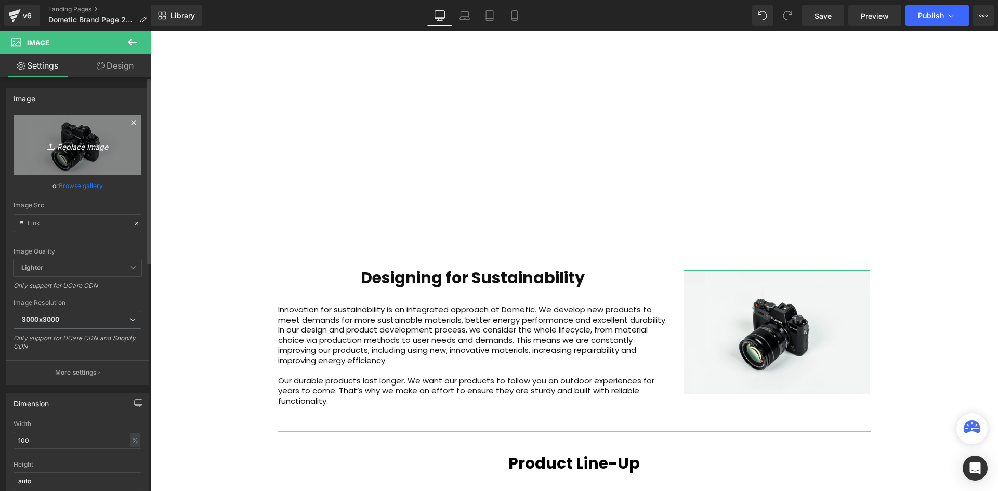
click at [73, 140] on icon "Replace Image" at bounding box center [77, 145] width 83 height 13
type input "C:\fakepath\overland_offroad_solar_battery_cfx-623243f41b388110c083d5d12b13fcd6…"
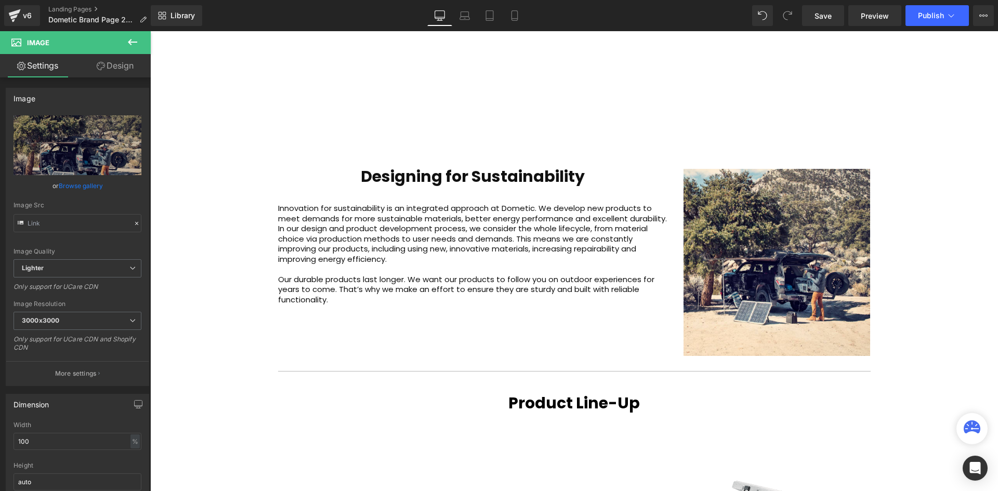
scroll to position [1199, 0]
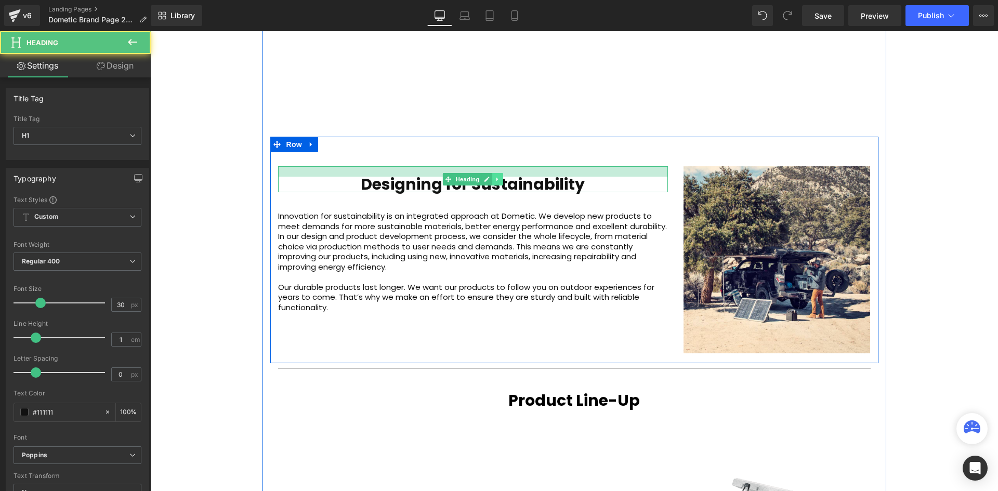
drag, startPoint x: 490, startPoint y: 167, endPoint x: 491, endPoint y: 178, distance: 10.4
click at [491, 178] on div "Designing for Sustainability Heading" at bounding box center [473, 179] width 390 height 26
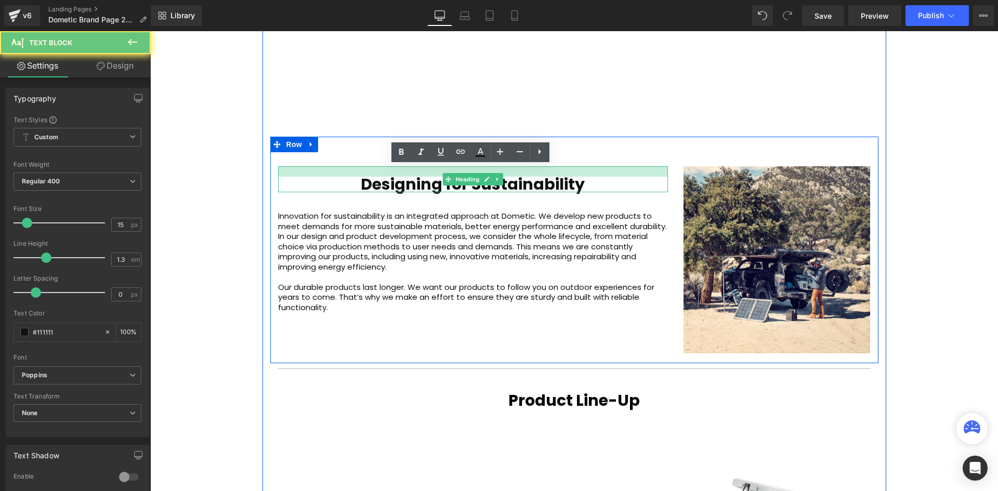
click at [293, 228] on p "Innovation for sustainability is an integrated approach at Dometic. We develop …" at bounding box center [473, 241] width 390 height 61
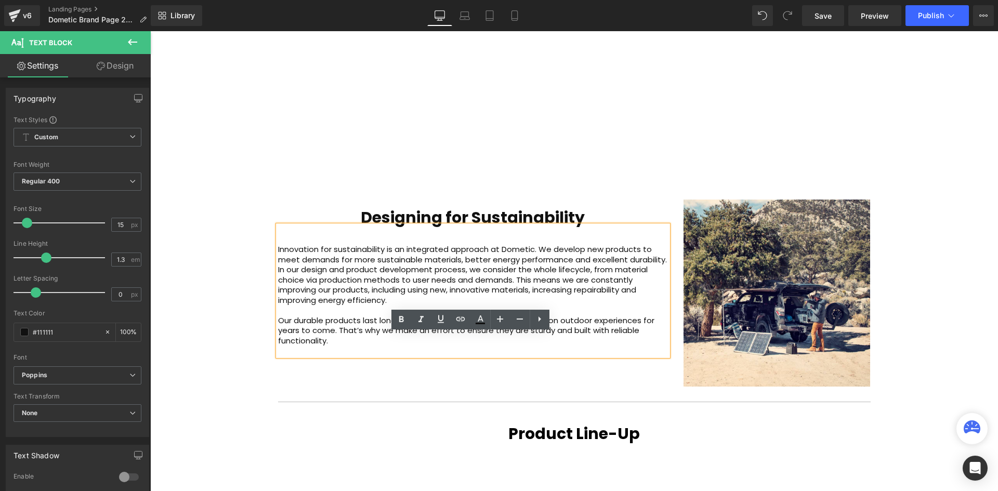
scroll to position [1265, 0]
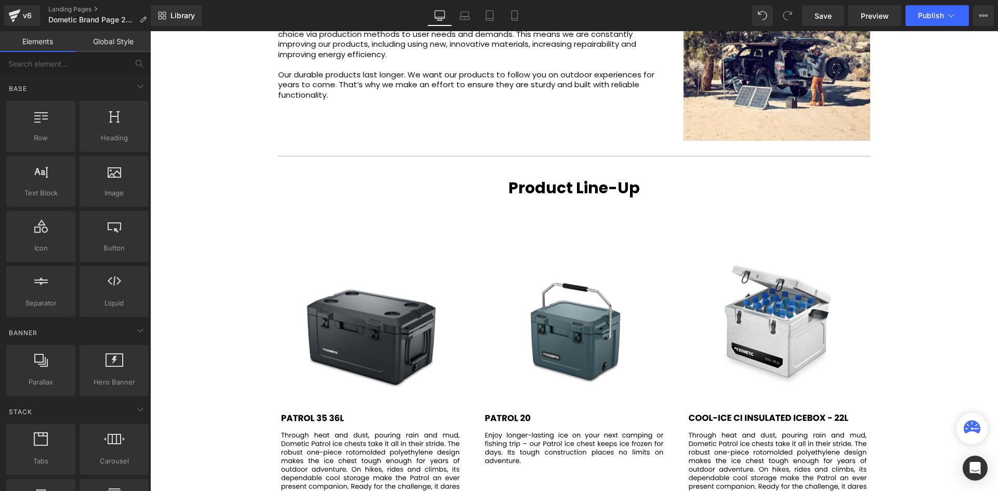
scroll to position [1368, 0]
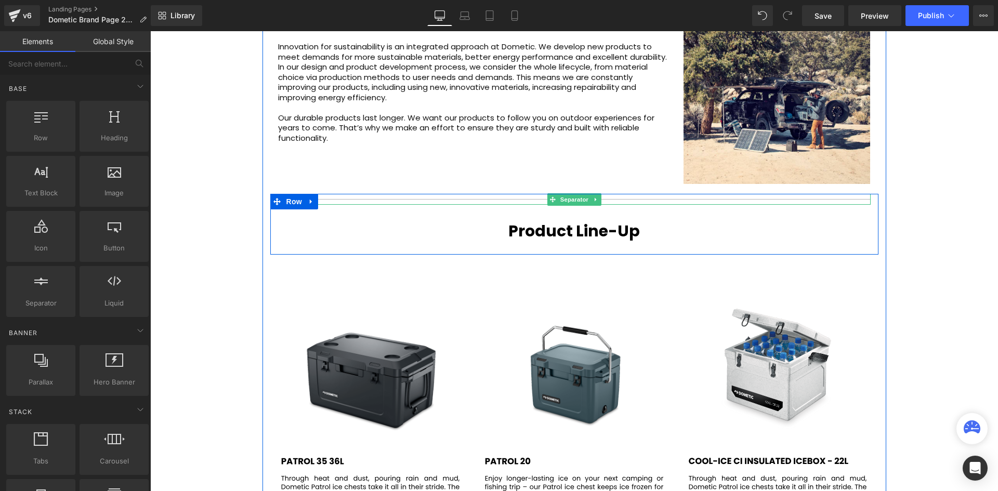
click at [359, 197] on div at bounding box center [574, 199] width 592 height 11
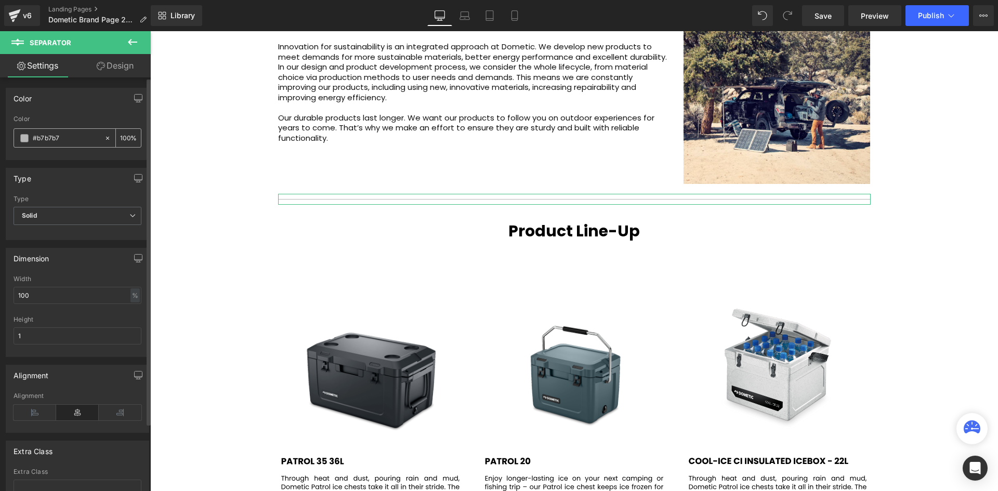
click at [57, 137] on input "#b7b7b7" at bounding box center [66, 137] width 67 height 11
click at [25, 136] on span at bounding box center [24, 138] width 8 height 8
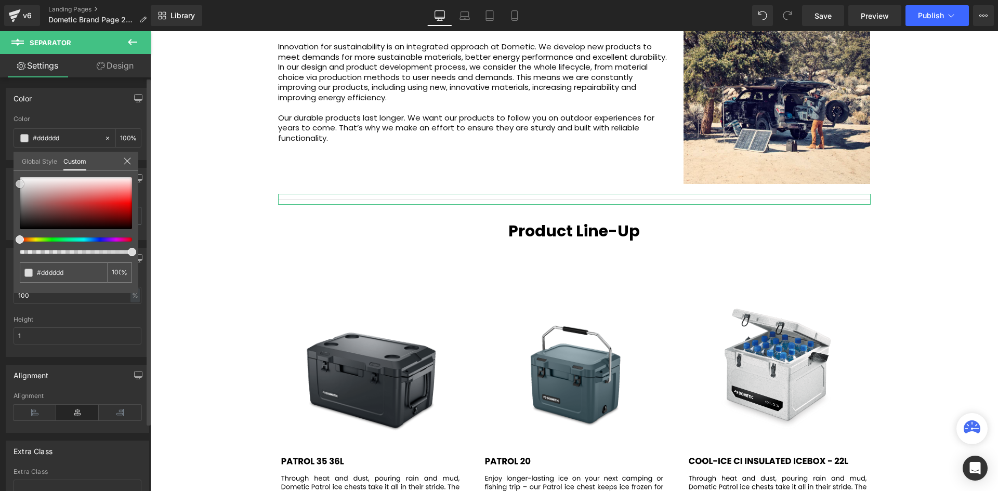
drag, startPoint x: 19, startPoint y: 189, endPoint x: 19, endPoint y: 181, distance: 7.8
click at [19, 181] on span at bounding box center [20, 184] width 8 height 8
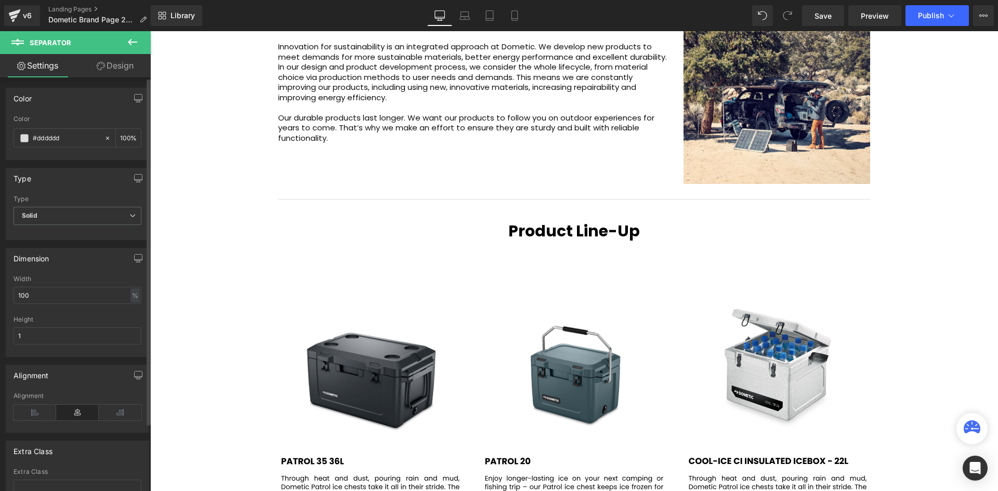
click at [215, 172] on body "Skip to content Welcome to StreamCast Asia Welcome to StreamCast Asia Home Bran…" at bounding box center [573, 0] width 847 height 2674
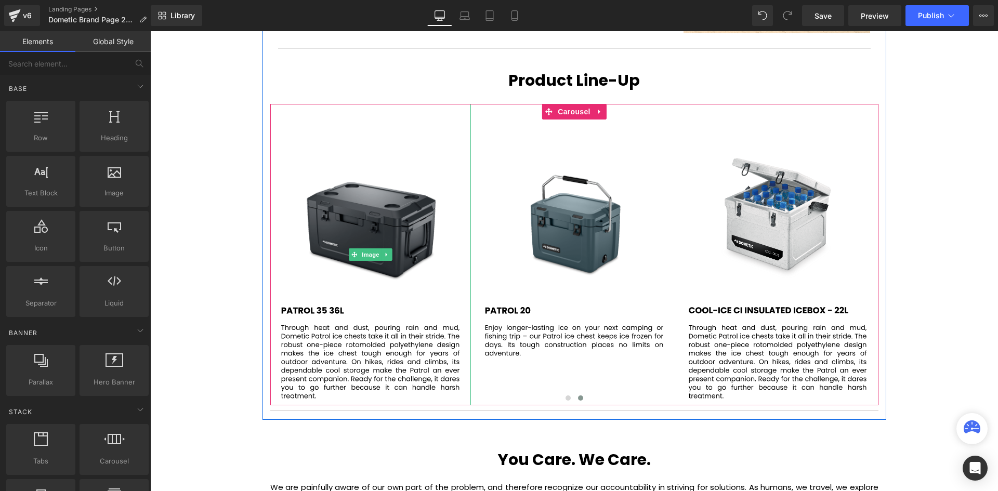
scroll to position [1420, 0]
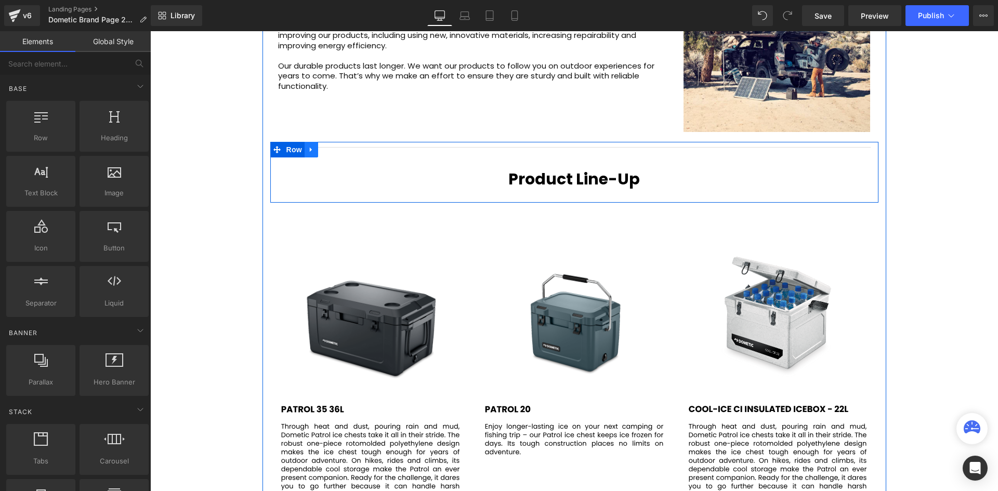
click at [304, 151] on link at bounding box center [311, 150] width 14 height 16
click at [410, 148] on hr at bounding box center [574, 150] width 592 height 6
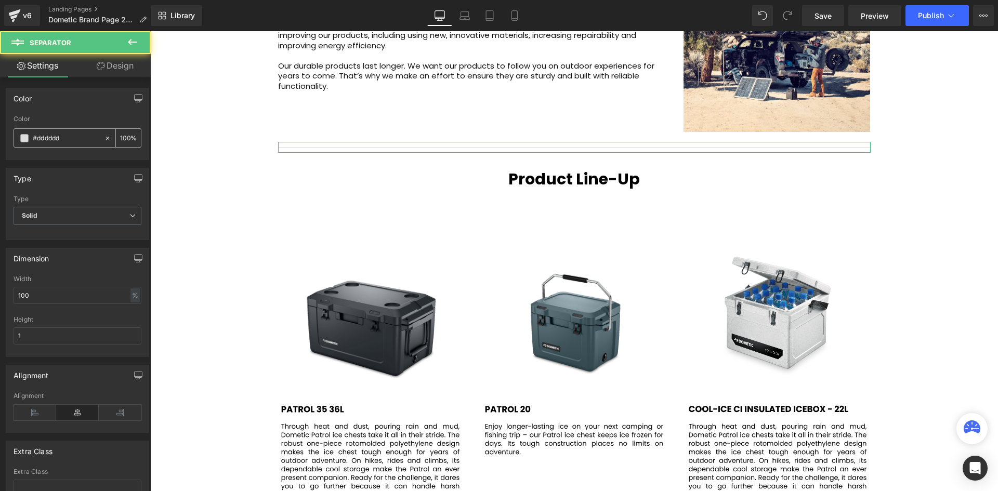
click at [74, 135] on input "#dddddd" at bounding box center [66, 137] width 67 height 11
click at [31, 134] on div "#dddddd" at bounding box center [59, 138] width 90 height 18
click at [26, 137] on span at bounding box center [24, 138] width 8 height 8
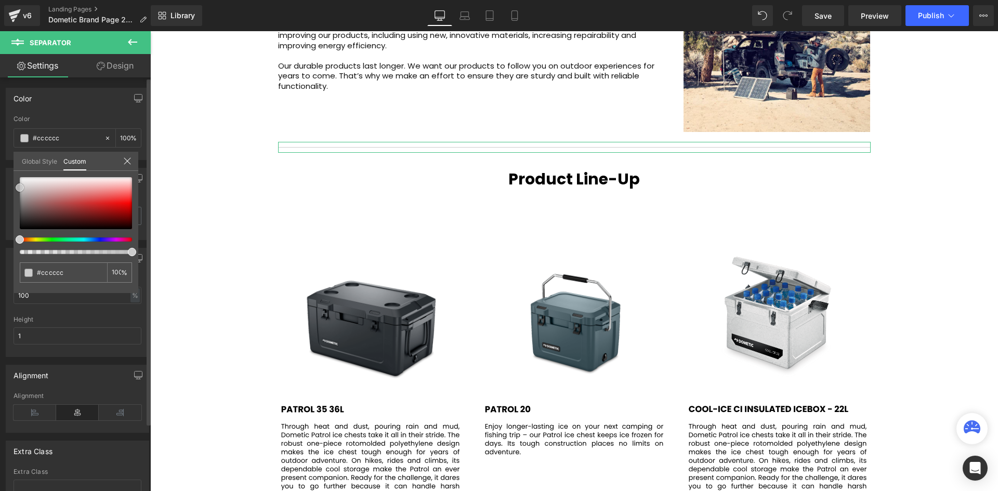
click at [20, 187] on span at bounding box center [20, 187] width 8 height 8
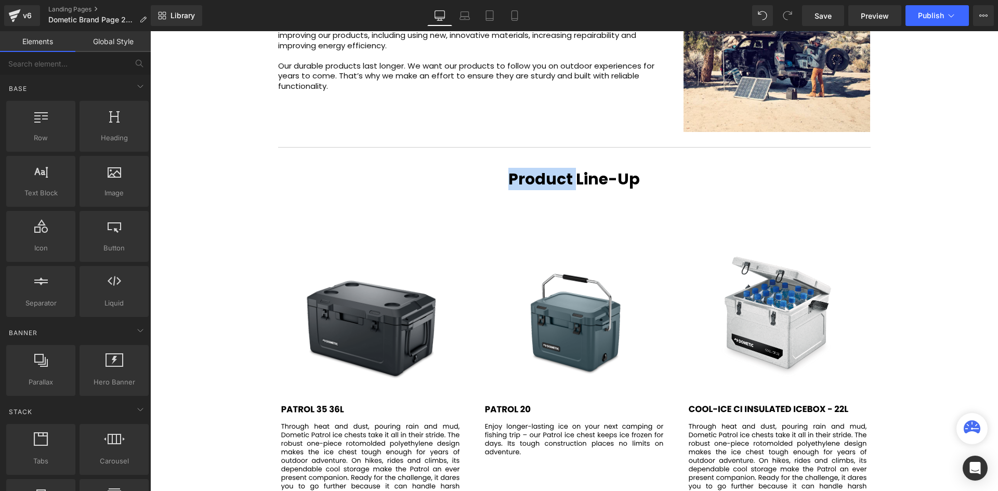
click at [296, 168] on div "Product Line-Up" at bounding box center [574, 171] width 592 height 36
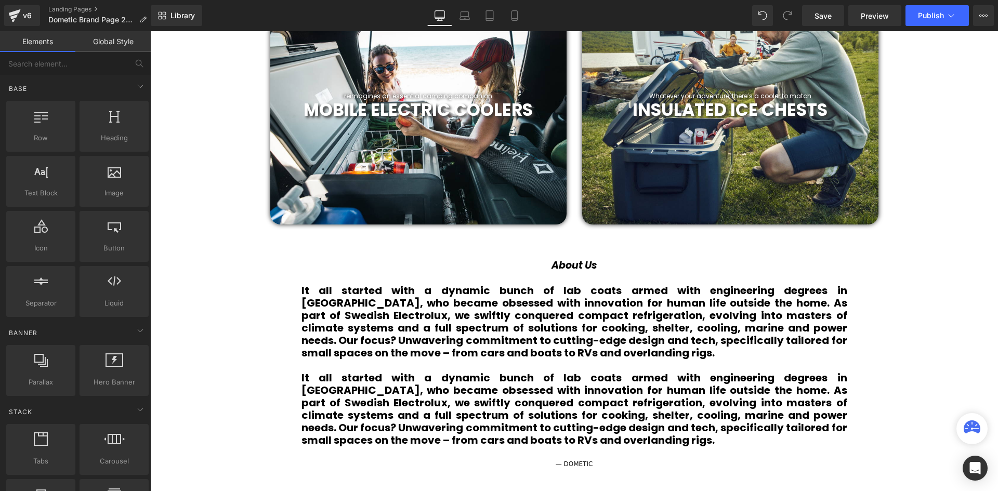
scroll to position [364, 0]
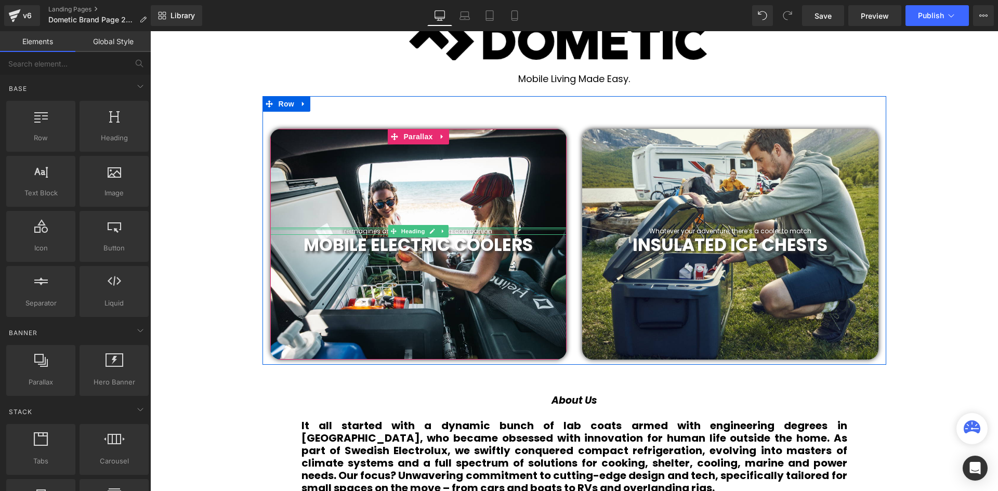
click at [352, 228] on div at bounding box center [418, 229] width 296 height 3
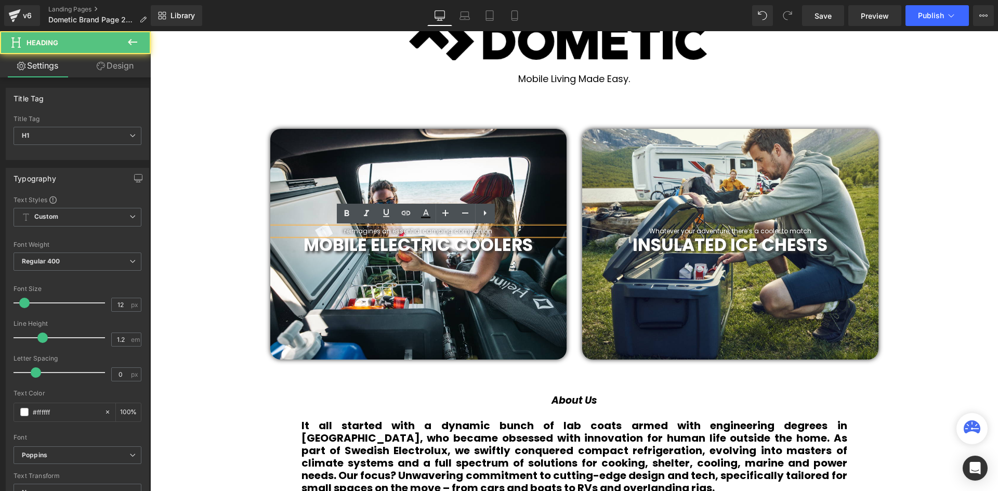
click at [378, 229] on h1 "reimagines an essential camping companion" at bounding box center [418, 231] width 296 height 7
click at [347, 231] on h1 "reimagining an essential camping companion" at bounding box center [418, 231] width 296 height 7
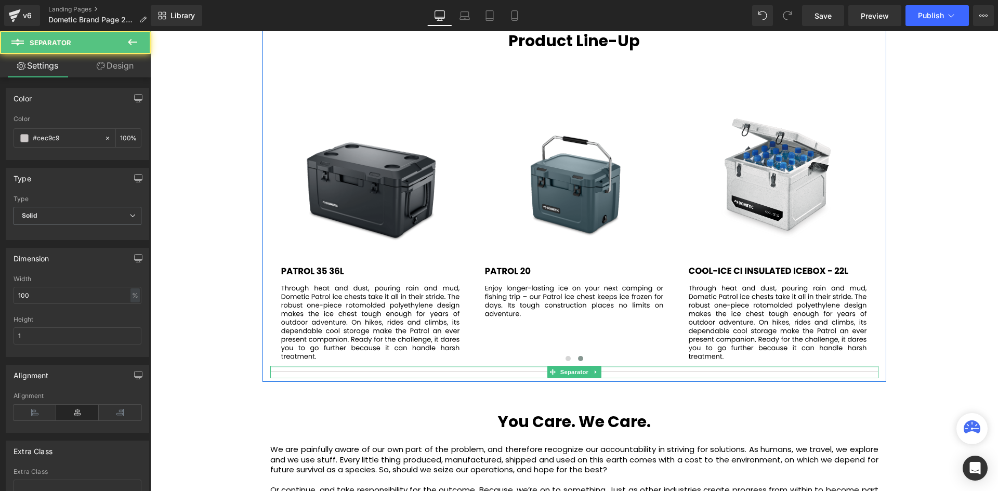
scroll to position [2674, 842]
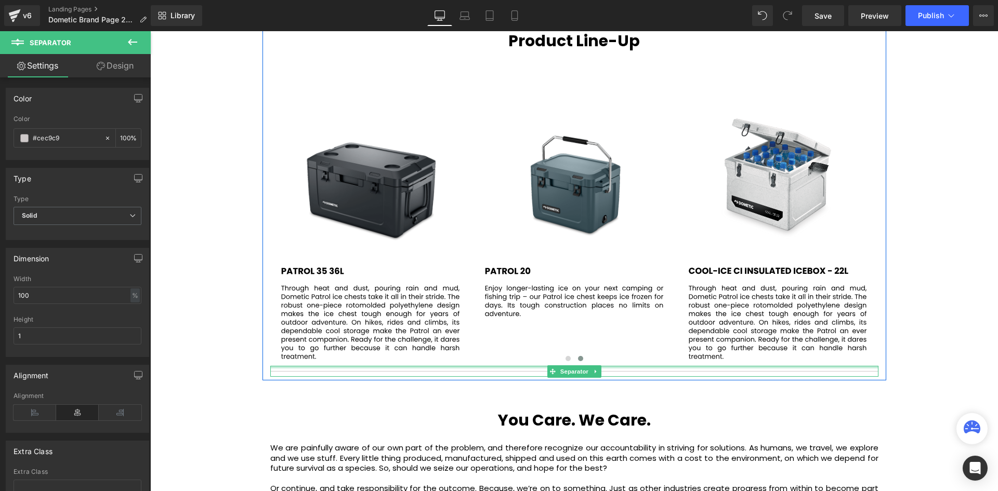
click at [607, 367] on div at bounding box center [574, 367] width 608 height 3
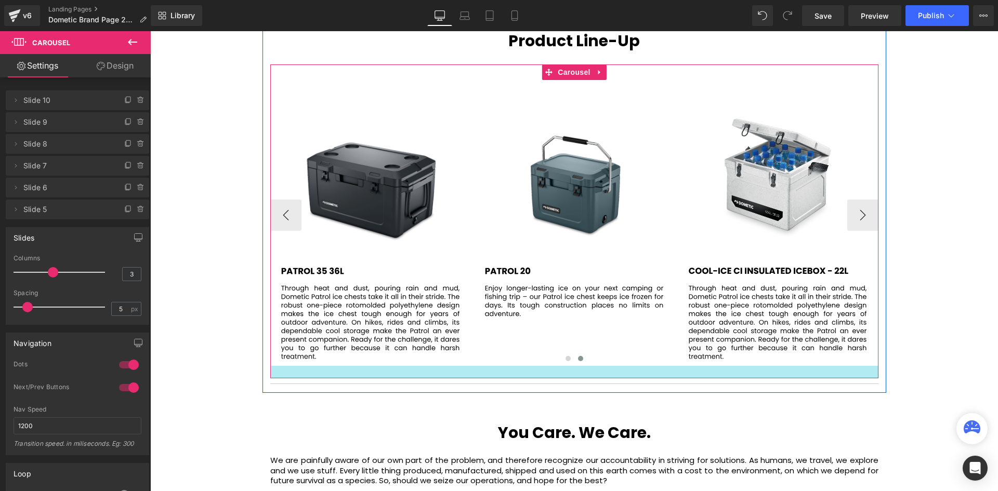
scroll to position [2687, 842]
drag, startPoint x: 618, startPoint y: 369, endPoint x: 621, endPoint y: 377, distance: 7.7
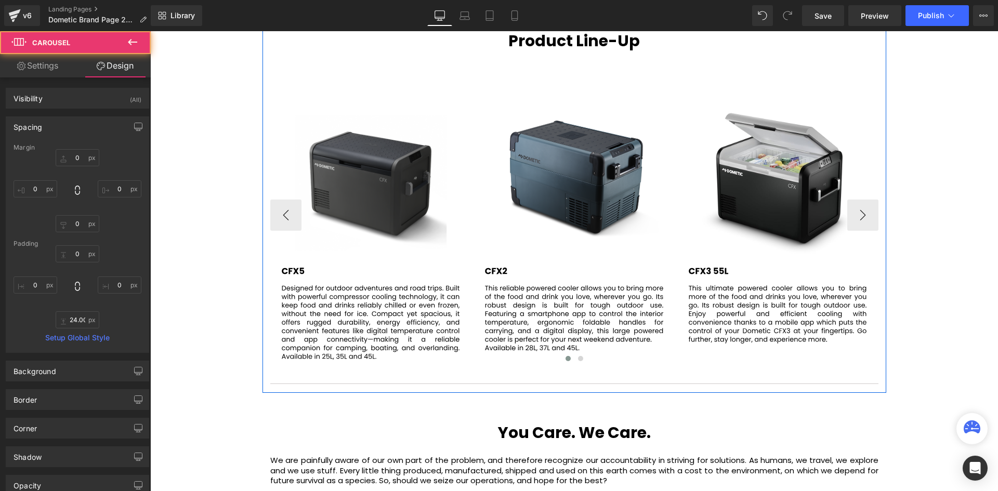
scroll to position [2687, 842]
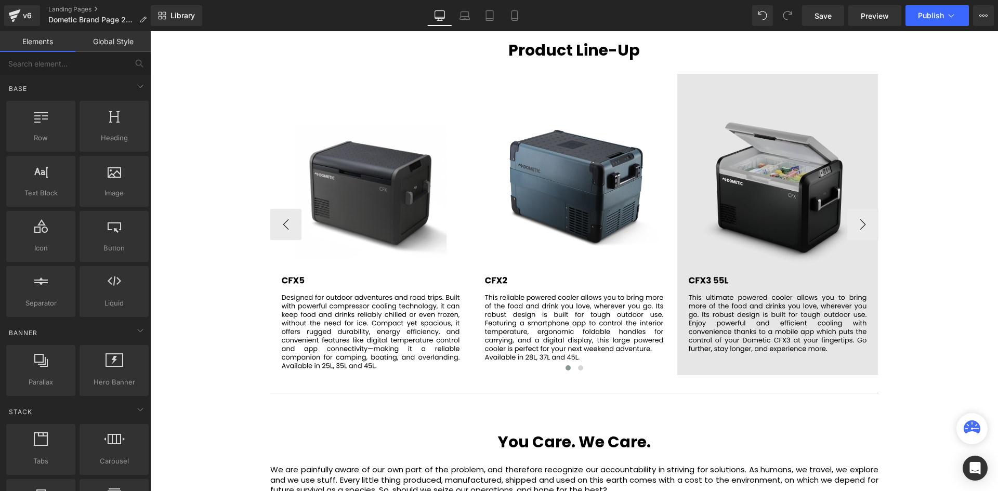
scroll to position [1559, 0]
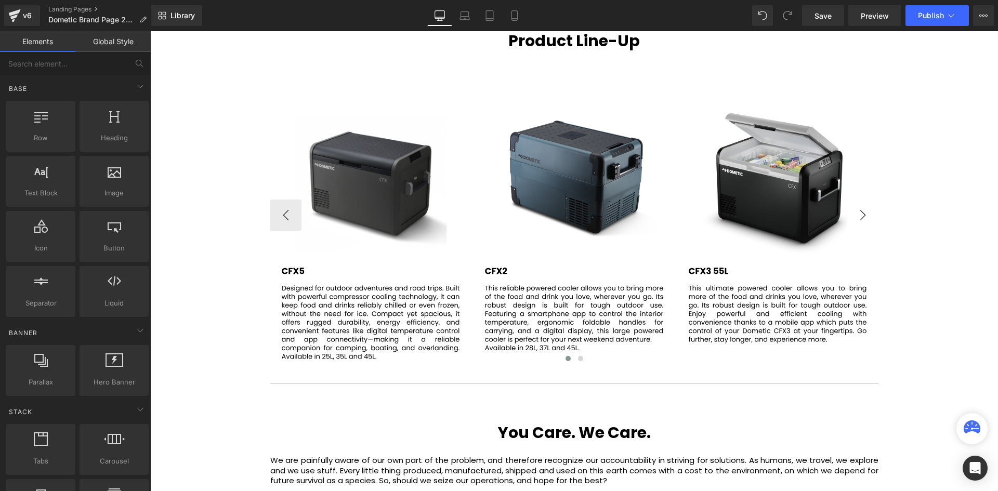
click at [862, 211] on button "›" at bounding box center [862, 215] width 31 height 31
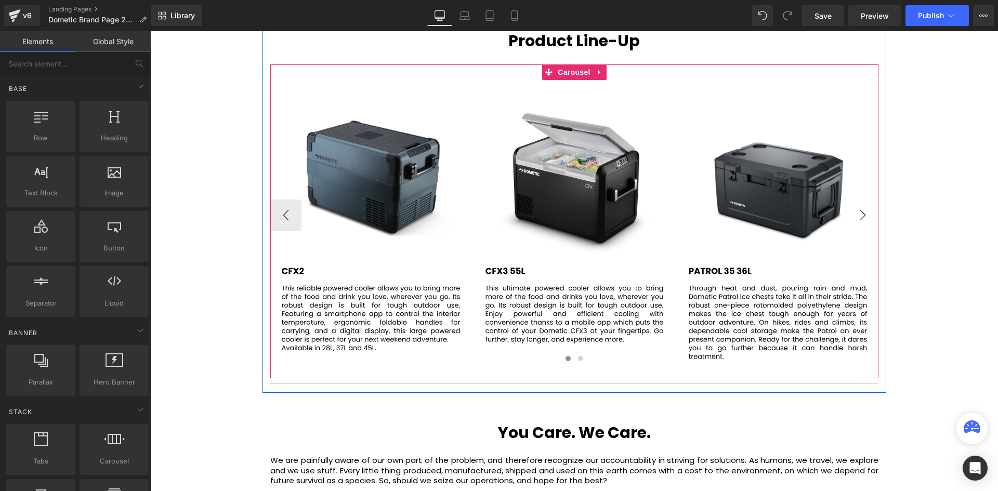
click at [862, 211] on button "›" at bounding box center [862, 215] width 31 height 31
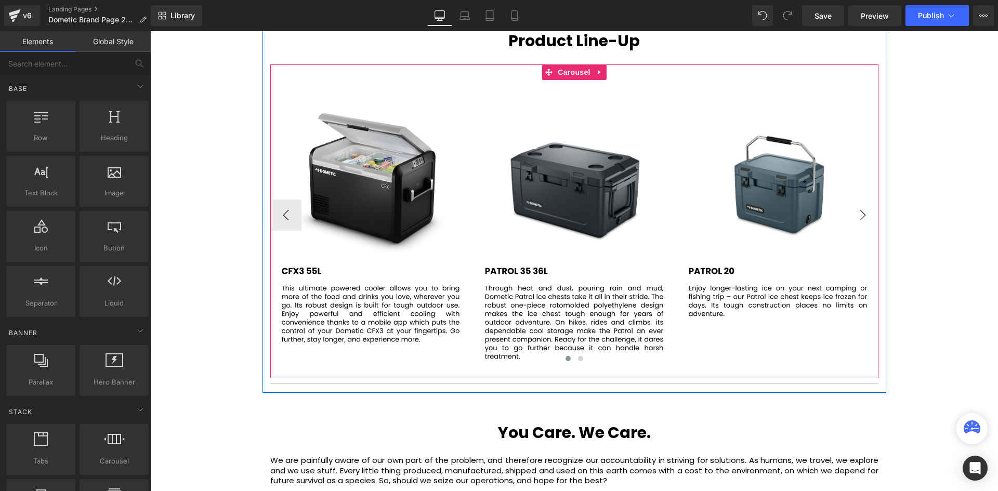
click at [862, 211] on button "›" at bounding box center [862, 215] width 31 height 31
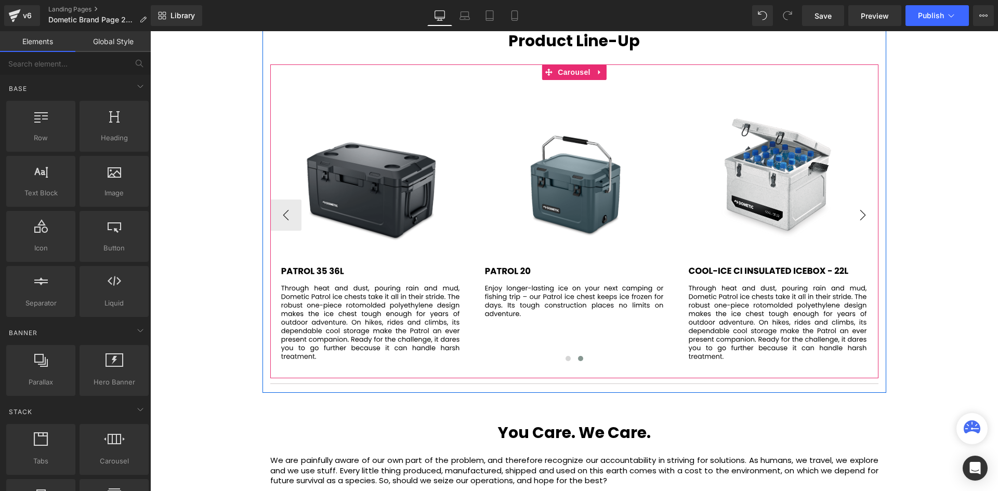
click at [862, 211] on button "›" at bounding box center [862, 215] width 31 height 31
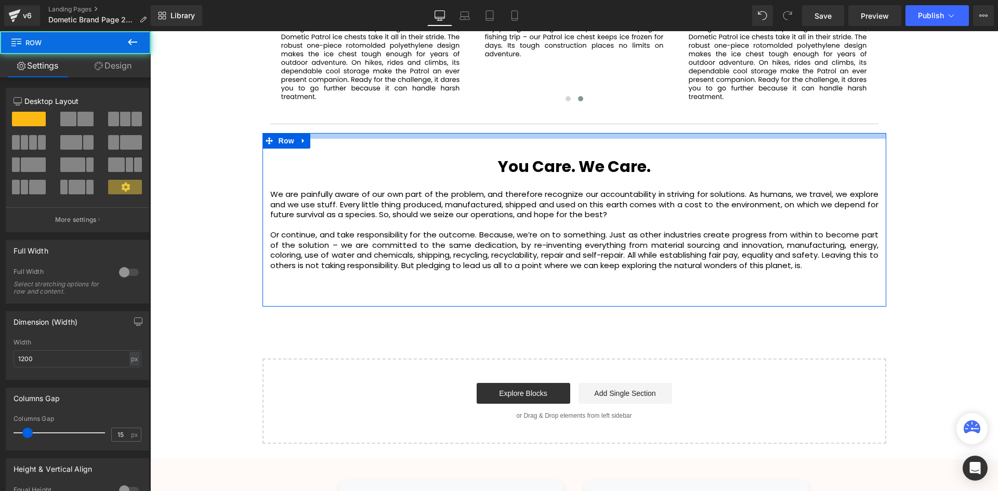
scroll to position [2678, 842]
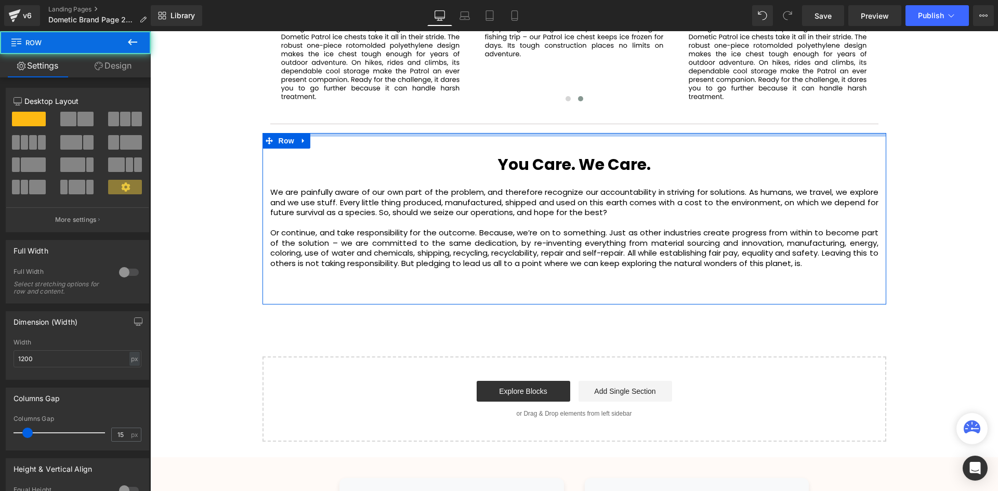
drag, startPoint x: 613, startPoint y: 144, endPoint x: 616, endPoint y: 136, distance: 8.9
click at [616, 136] on div at bounding box center [573, 135] width 623 height 4
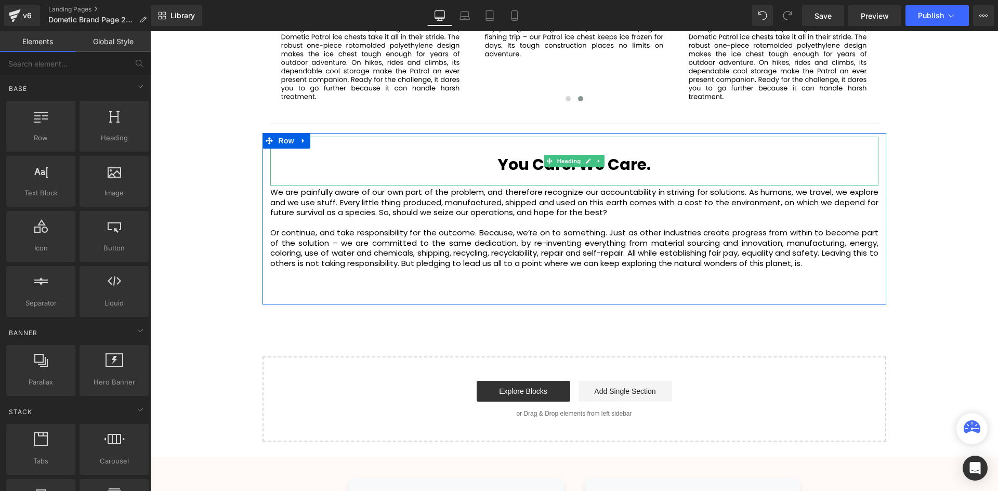
click at [639, 164] on b "You Care. We Care." at bounding box center [574, 164] width 153 height 22
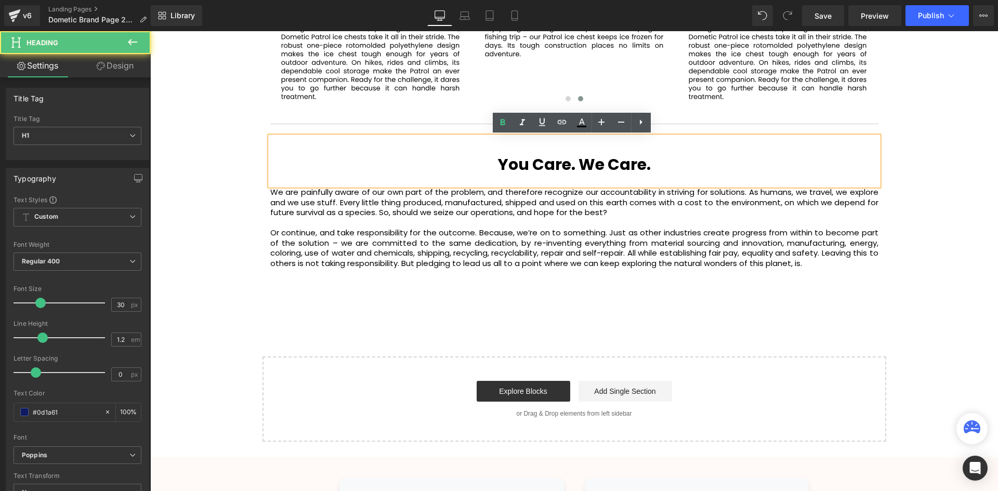
click at [663, 155] on h1 at bounding box center [574, 146] width 608 height 19
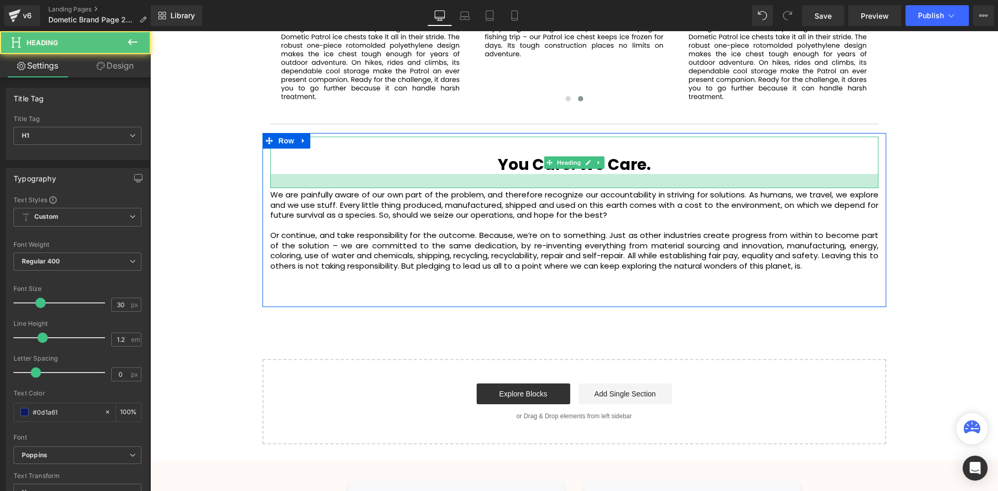
scroll to position [2681, 842]
click at [623, 186] on div at bounding box center [574, 181] width 608 height 15
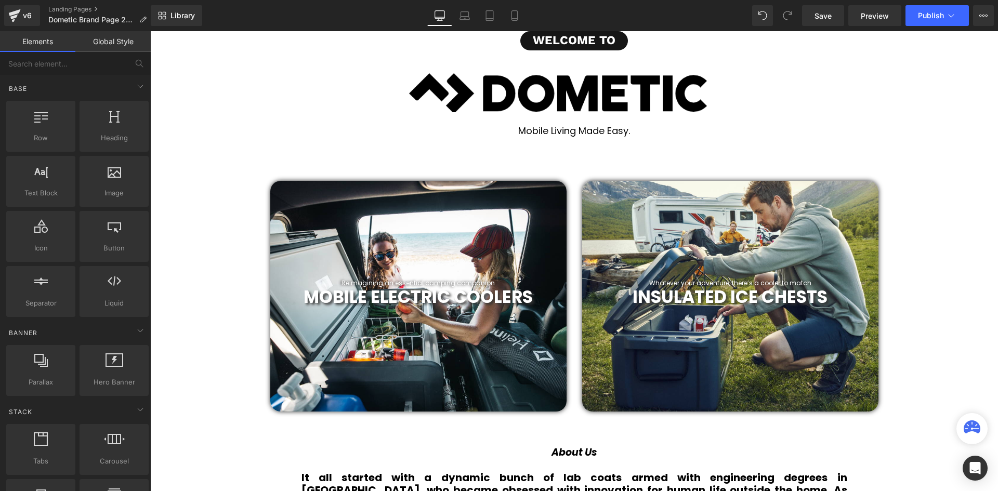
scroll to position [52, 0]
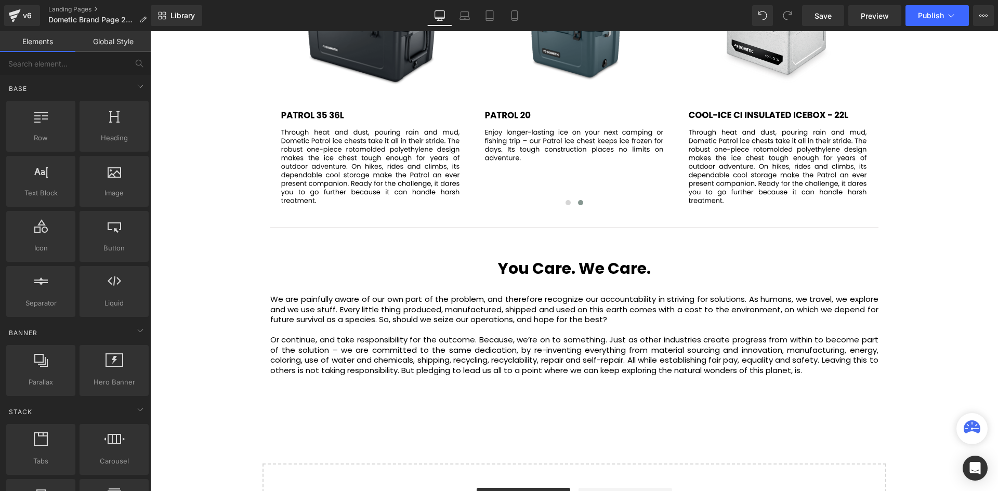
scroll to position [1766, 0]
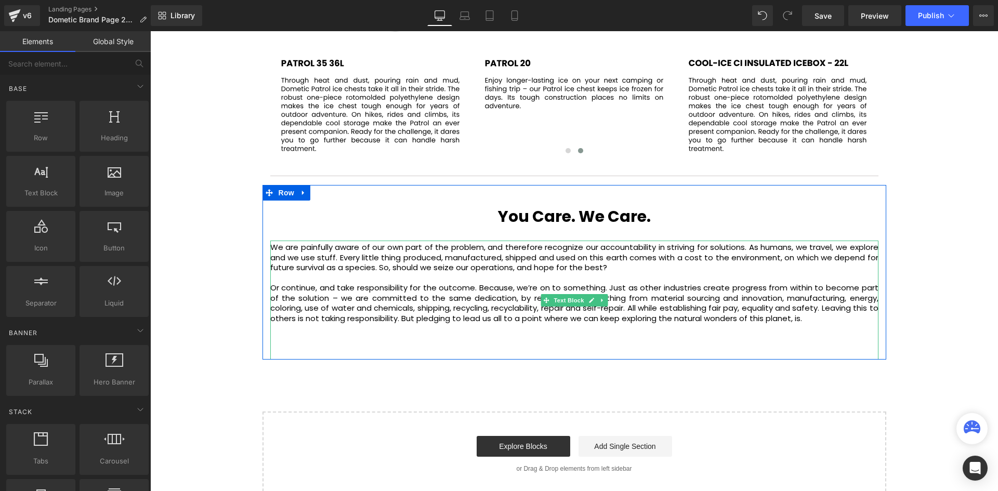
click at [280, 328] on div "We are painfully aware of our own part of the problem, and therefore recognize …" at bounding box center [574, 300] width 608 height 119
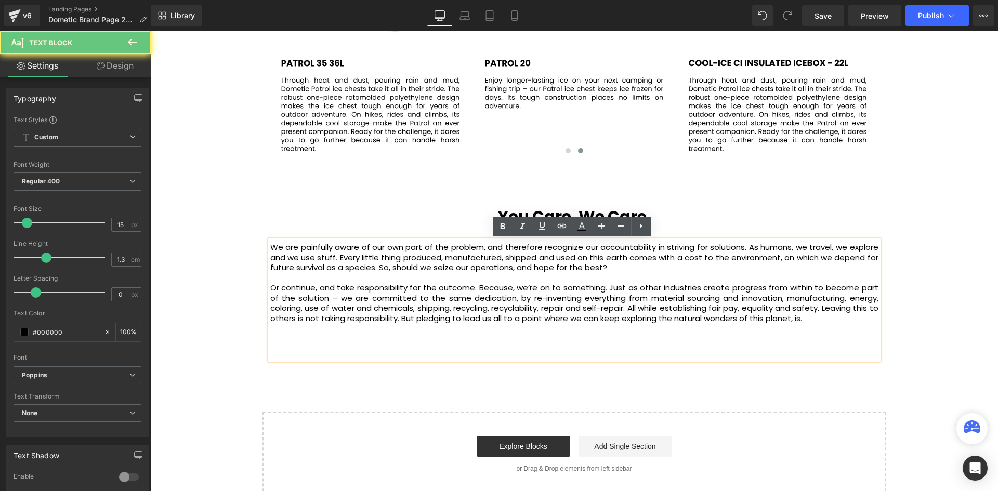
click at [270, 338] on div "We are painfully aware of our own part of the problem, and therefore recognize …" at bounding box center [574, 300] width 608 height 119
click at [305, 236] on div "You Care. We Care. Heading" at bounding box center [574, 215] width 608 height 52
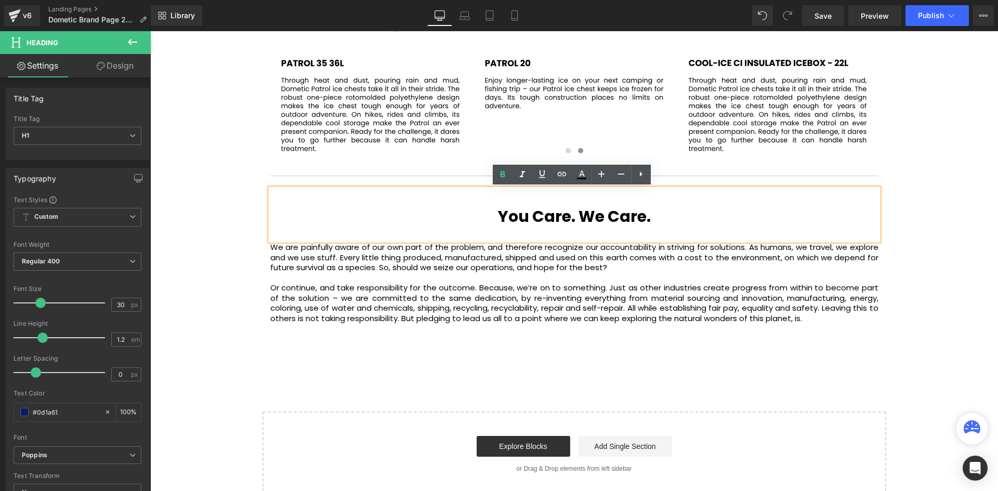
click at [273, 225] on h1 "You Care. We Care." at bounding box center [574, 216] width 608 height 19
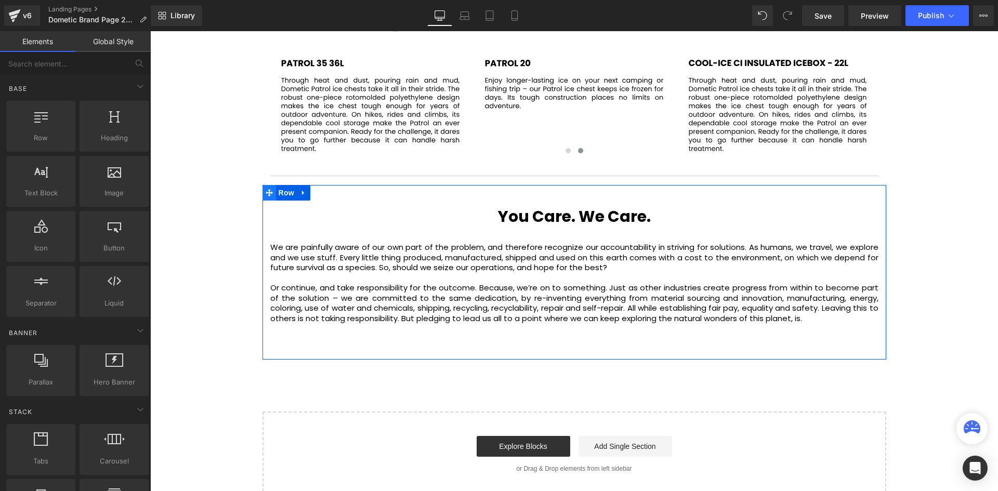
click at [263, 199] on span at bounding box center [269, 193] width 14 height 16
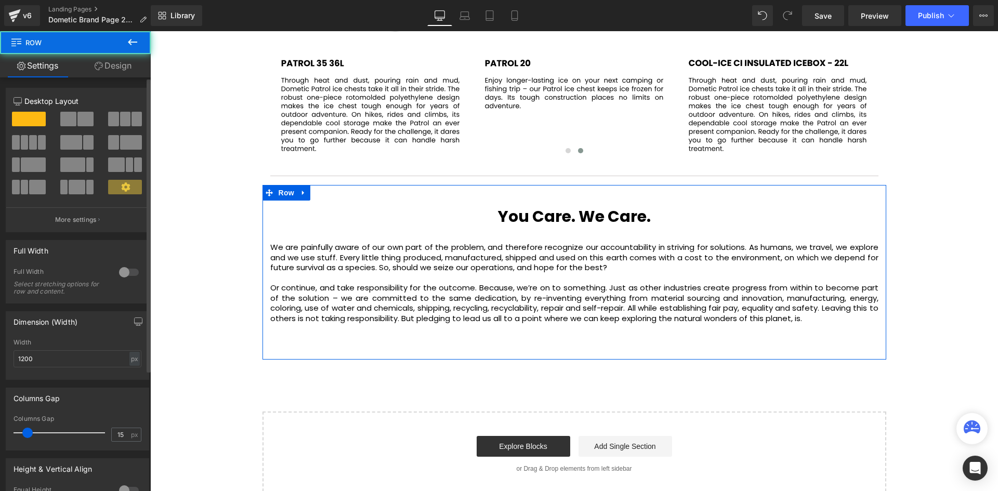
click at [73, 120] on span at bounding box center [68, 119] width 16 height 15
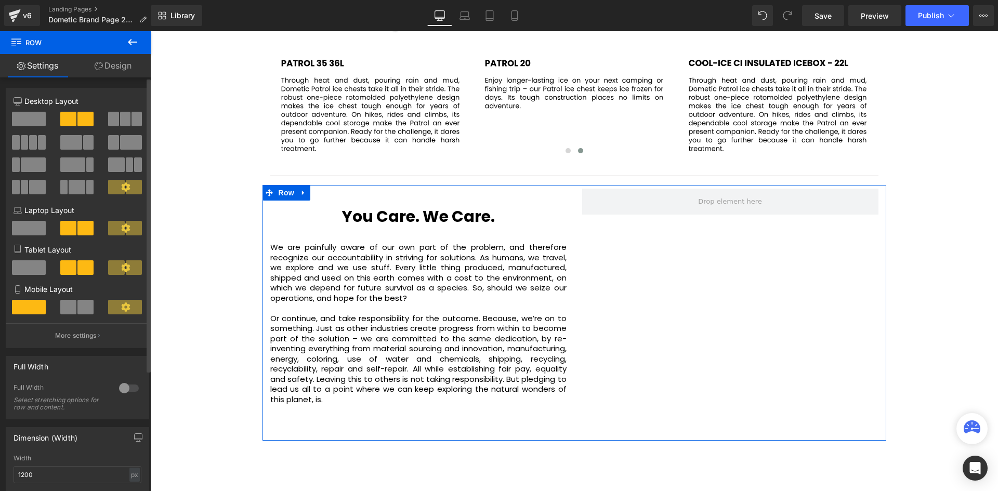
scroll to position [2762, 842]
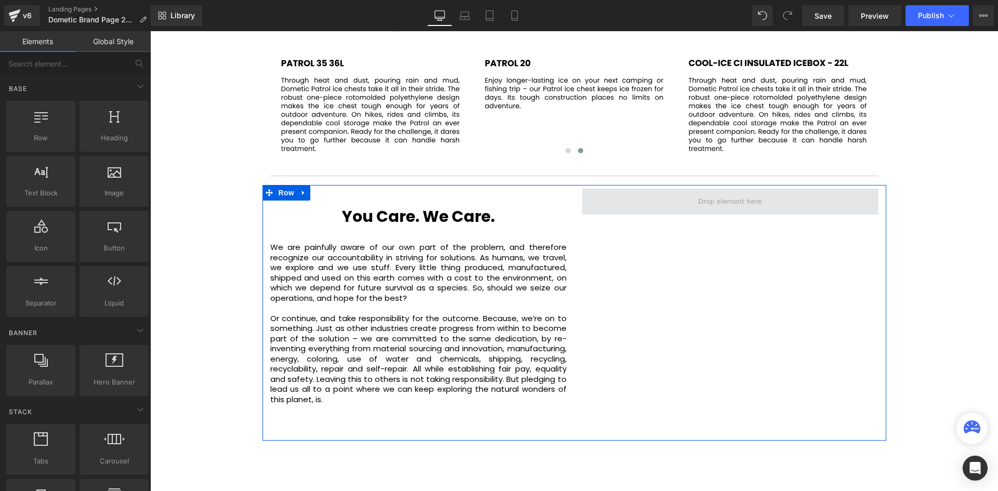
click at [705, 209] on span at bounding box center [729, 202] width 71 height 16
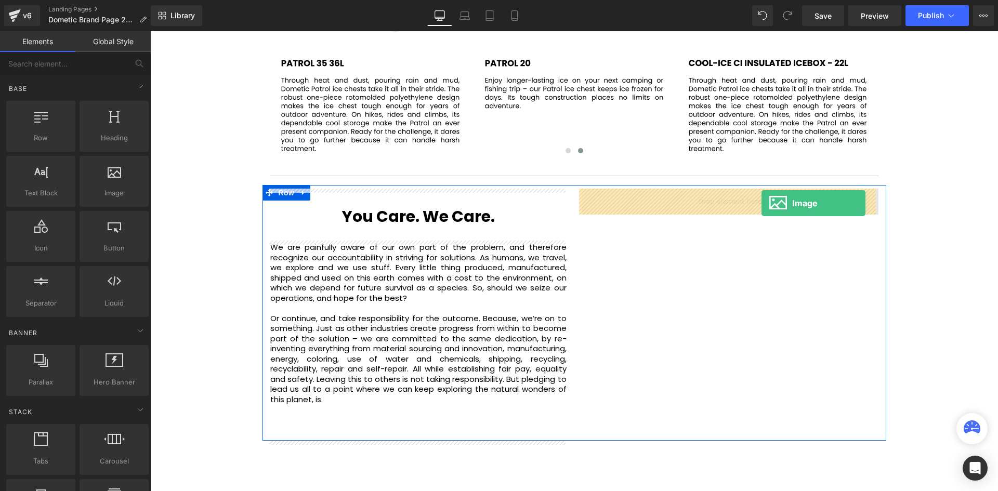
drag, startPoint x: 290, startPoint y: 194, endPoint x: 761, endPoint y: 203, distance: 471.3
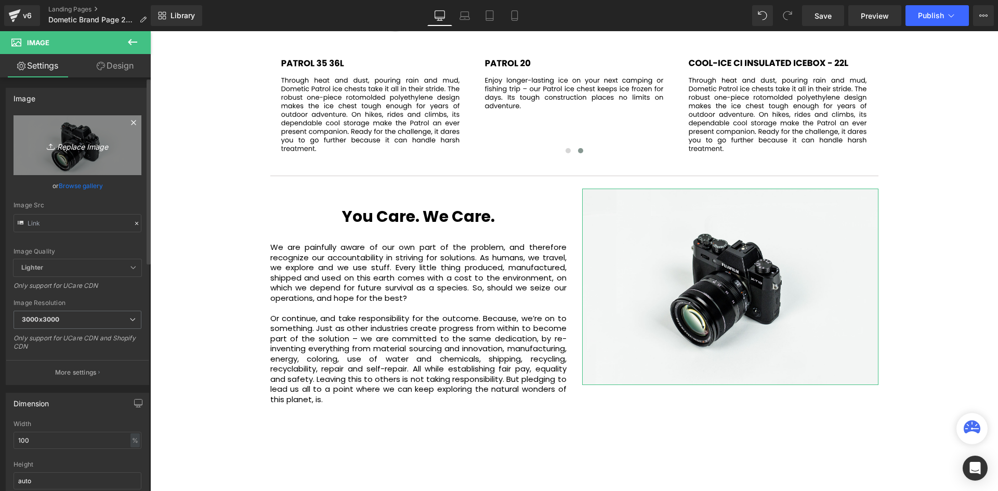
click at [75, 149] on icon "Replace Image" at bounding box center [77, 145] width 83 height 13
type input "C:\fakepath\mont_01517_03-9346258d7fcbe9bb8edc75b058d160bb32f13.jpg"
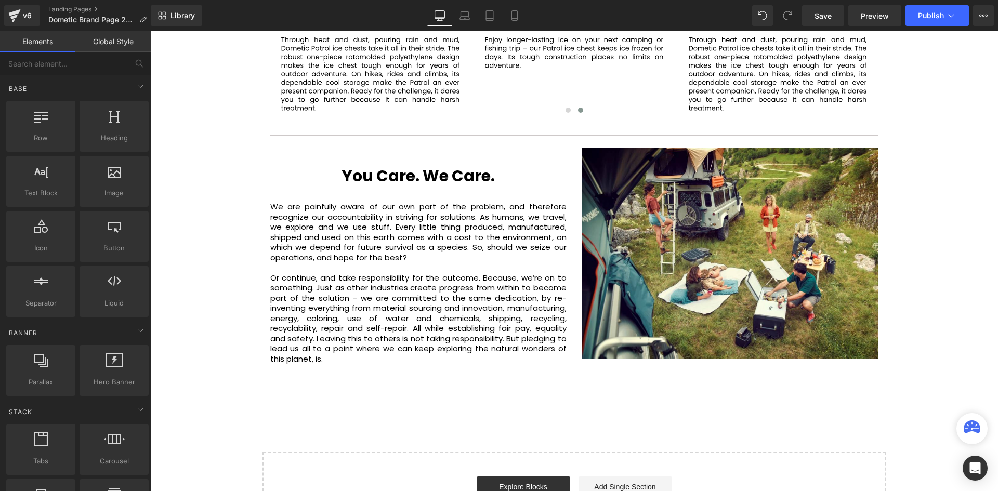
scroll to position [1922, 0]
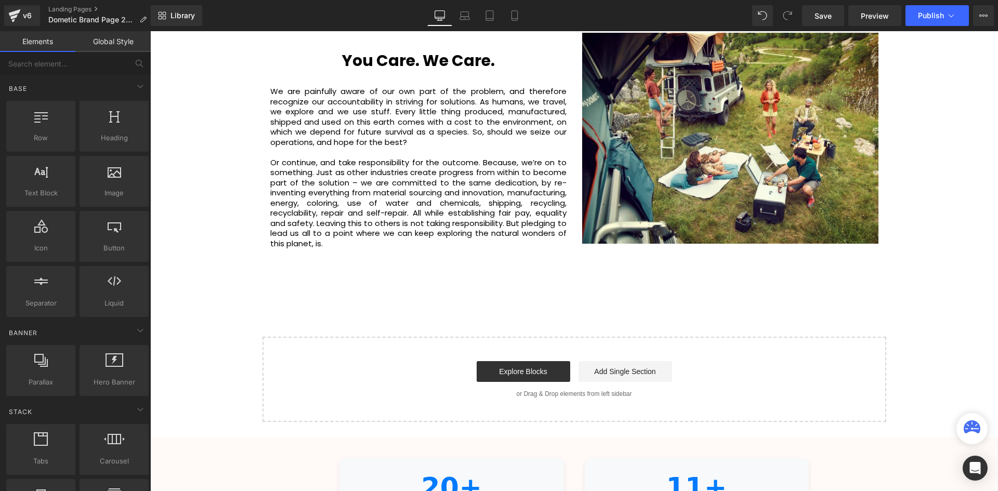
click at [570, 281] on div "You Care. We Care. Heading We are painfully aware of our own part of the proble…" at bounding box center [418, 159] width 312 height 252
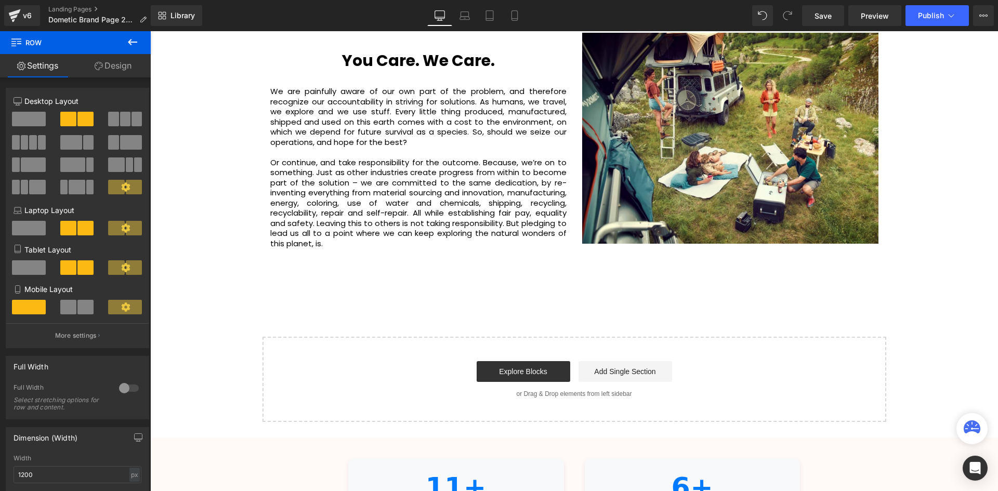
click at [134, 47] on icon at bounding box center [132, 42] width 12 height 12
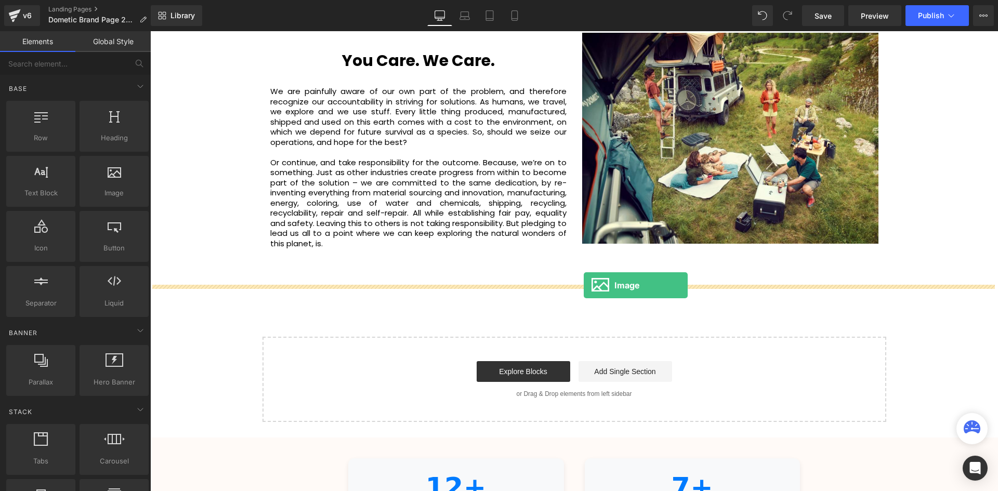
drag, startPoint x: 263, startPoint y: 220, endPoint x: 587, endPoint y: 280, distance: 329.1
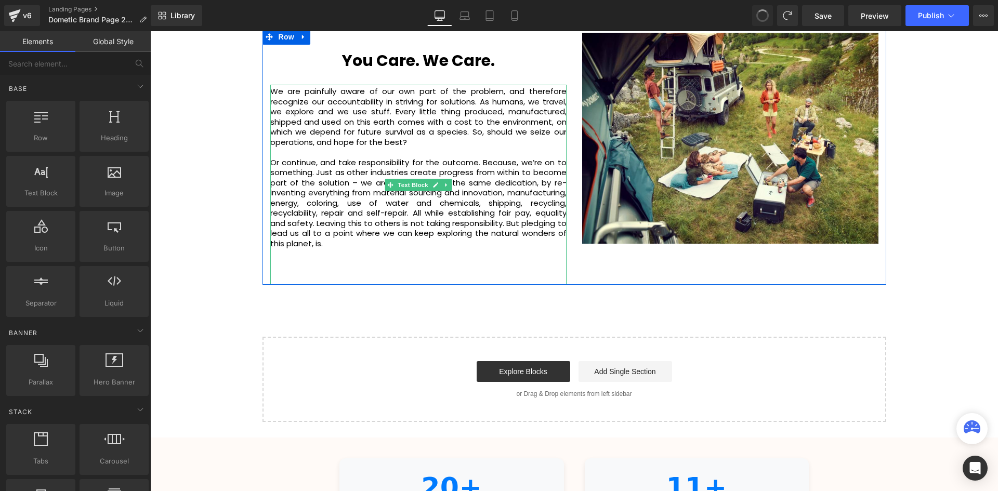
scroll to position [2762, 842]
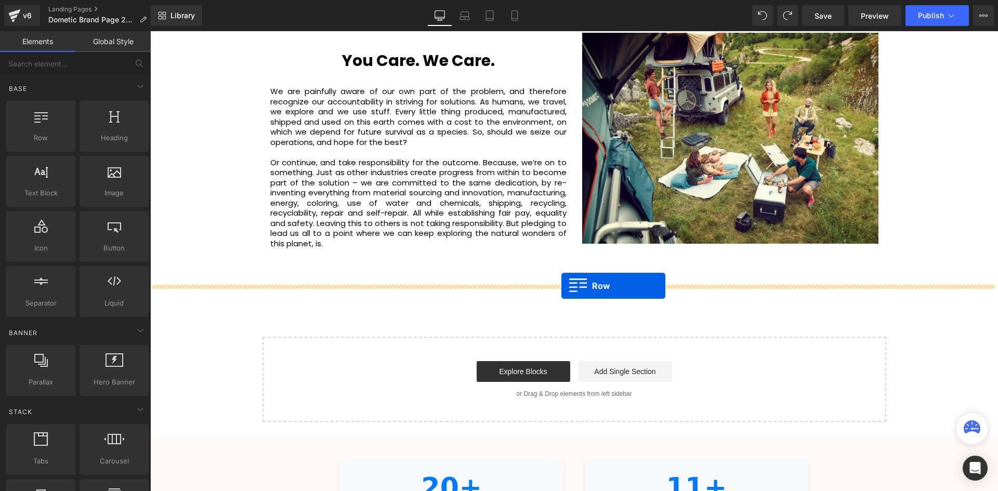
drag, startPoint x: 182, startPoint y: 175, endPoint x: 561, endPoint y: 286, distance: 394.6
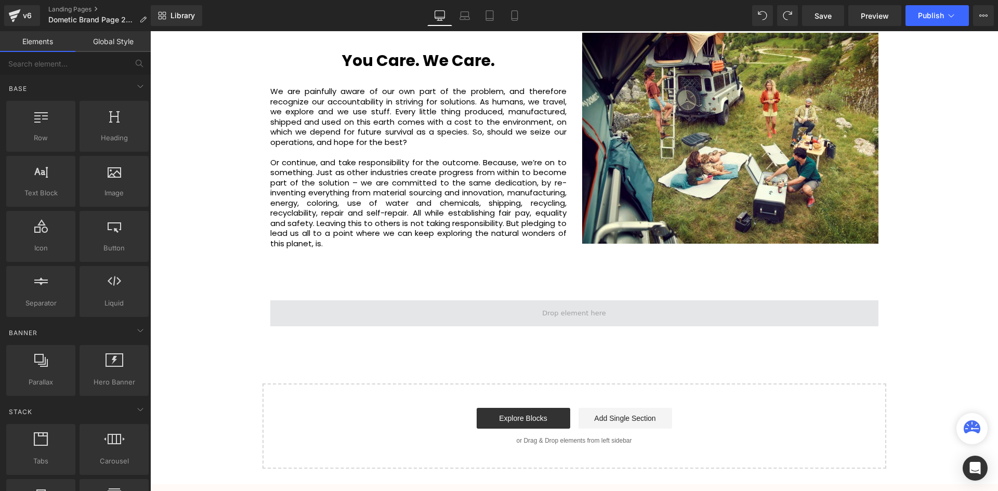
scroll to position [2809, 842]
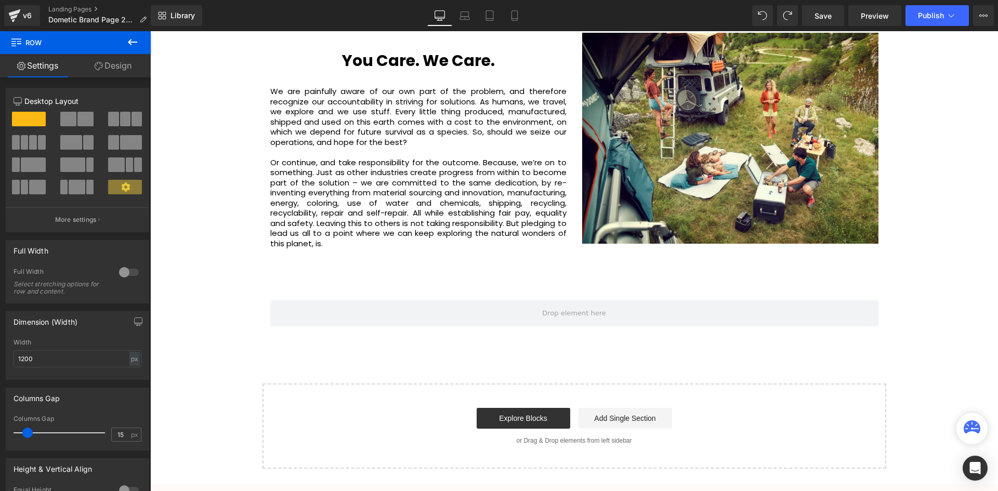
click at [136, 40] on icon at bounding box center [132, 42] width 12 height 12
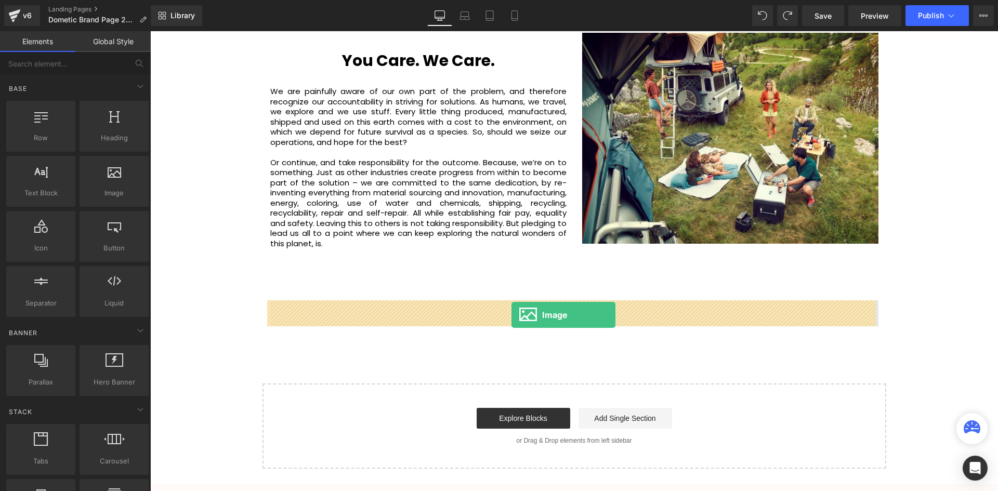
drag, startPoint x: 259, startPoint y: 218, endPoint x: 511, endPoint y: 315, distance: 270.4
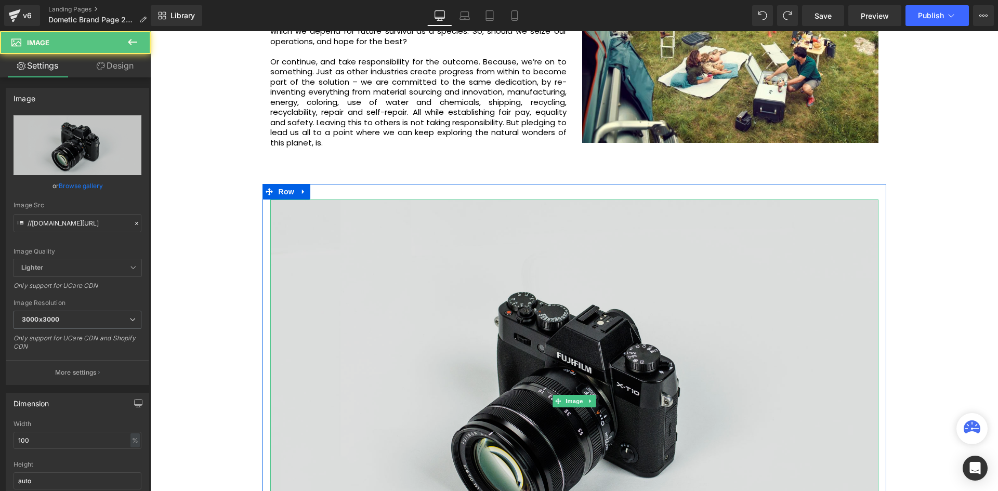
scroll to position [2130, 0]
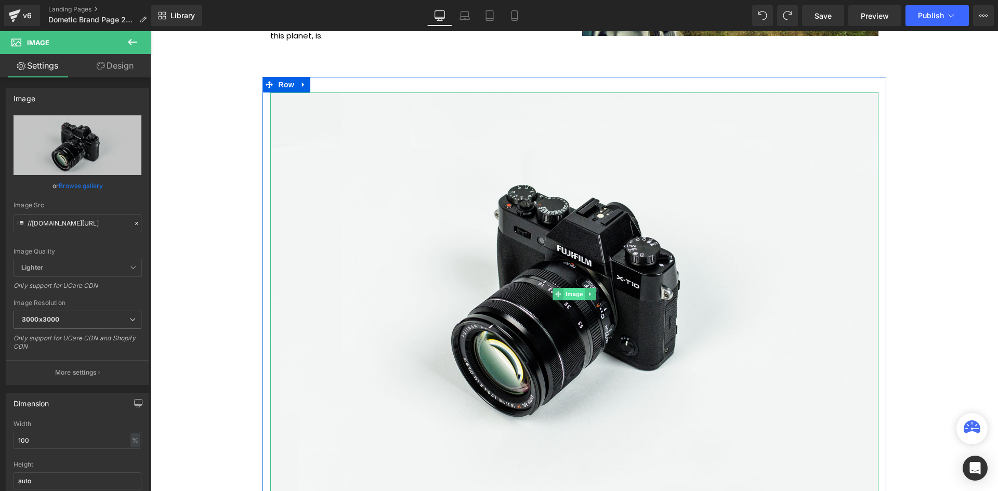
click at [571, 292] on span "Image" at bounding box center [574, 294] width 22 height 12
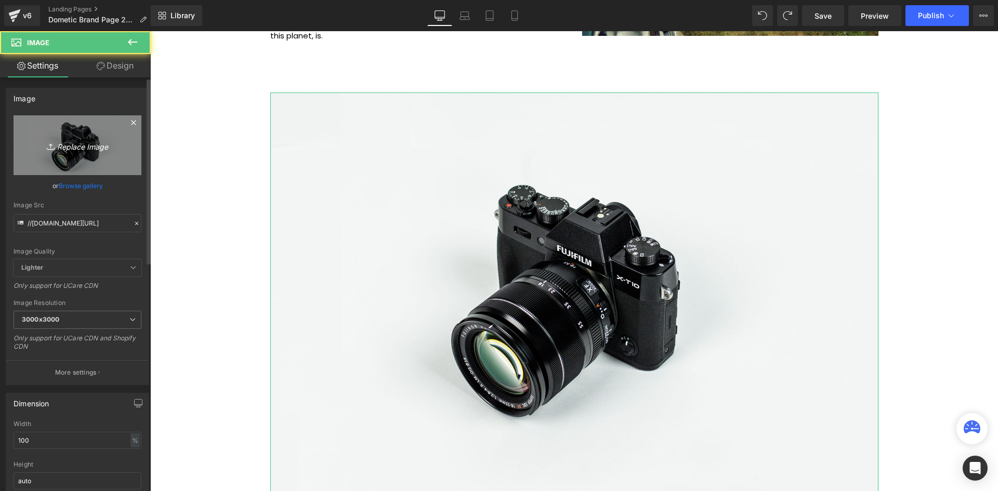
click at [56, 145] on icon "Replace Image" at bounding box center [77, 145] width 83 height 13
type input "C:\fakepath\Victrix Pro KO Best Tech Evo Awards 2024 (4).png"
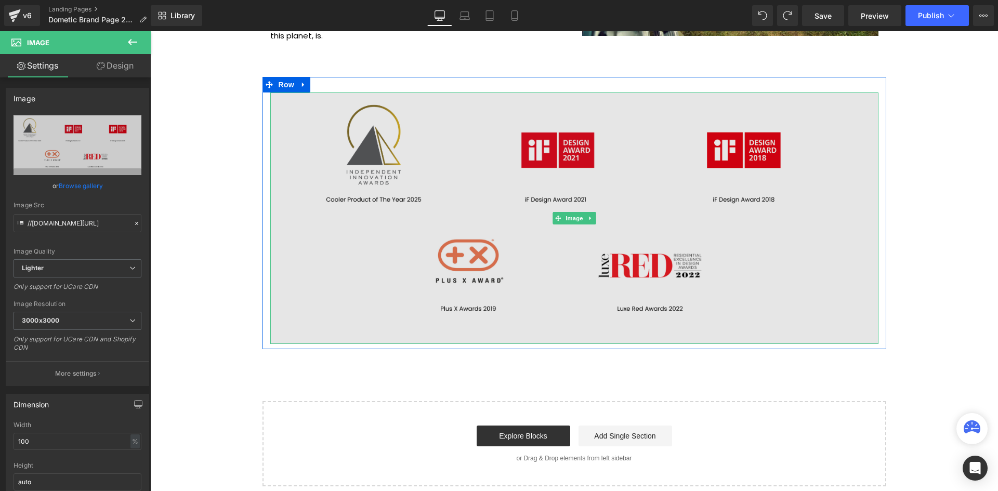
scroll to position [3034, 842]
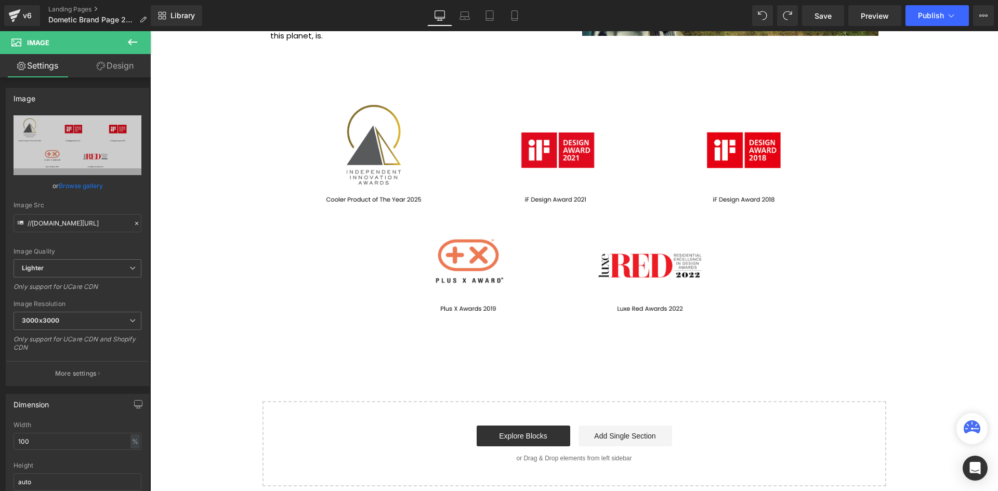
click at [123, 40] on button at bounding box center [132, 42] width 36 height 23
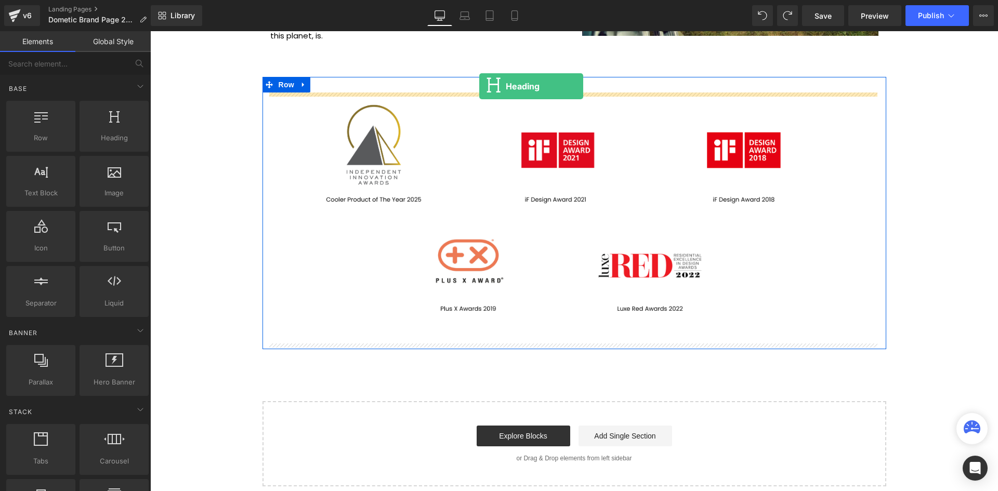
drag, startPoint x: 264, startPoint y: 155, endPoint x: 479, endPoint y: 86, distance: 225.8
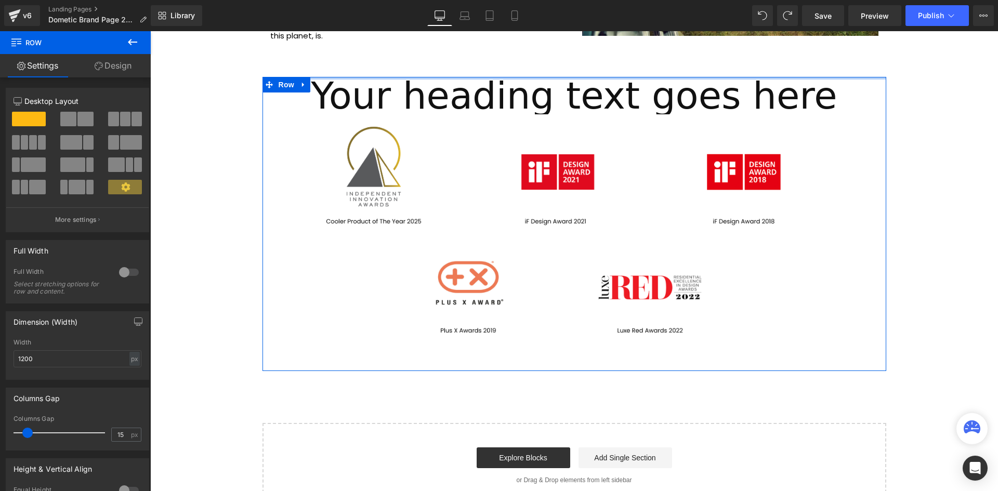
scroll to position [3056, 842]
drag, startPoint x: 589, startPoint y: 90, endPoint x: 591, endPoint y: 73, distance: 17.2
click at [591, 77] on div "Your heading text goes here Heading Image Row" at bounding box center [573, 224] width 623 height 294
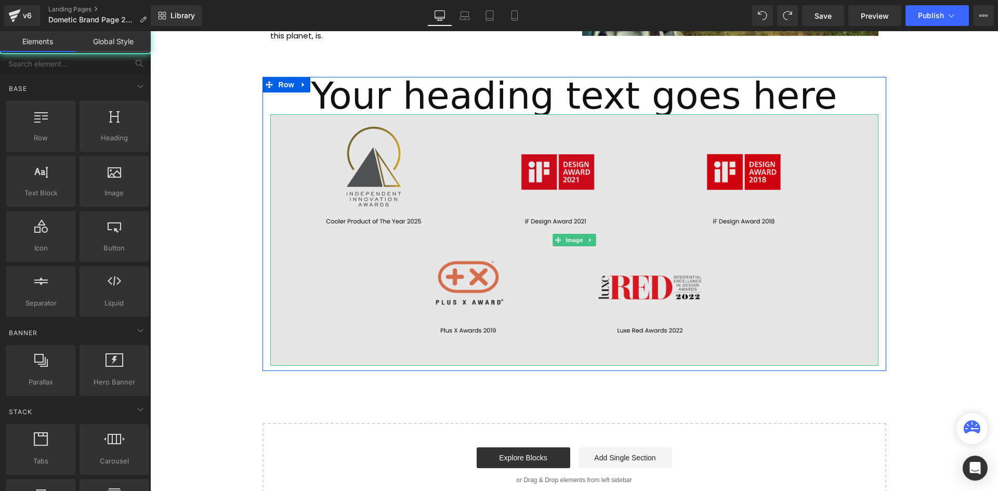
click at [686, 118] on img at bounding box center [574, 239] width 608 height 251
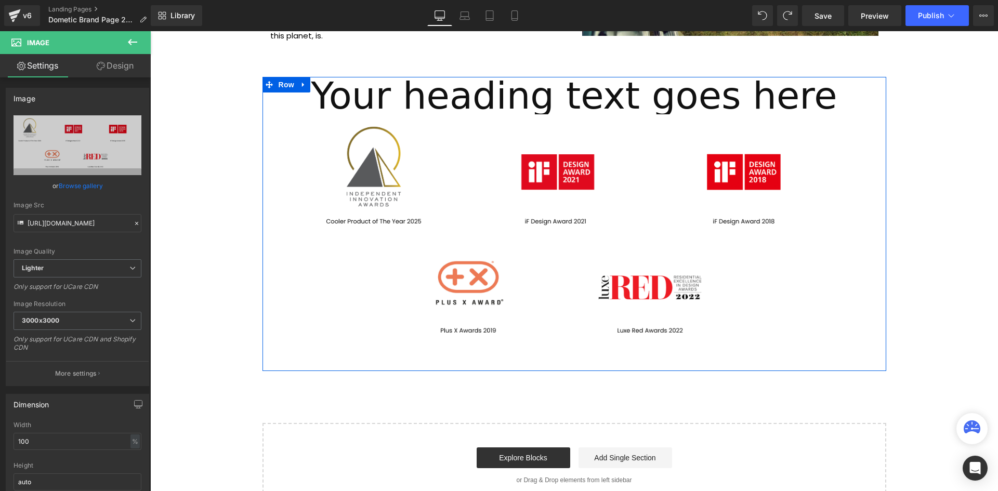
click at [688, 100] on h1 "Your heading text goes here" at bounding box center [574, 95] width 608 height 37
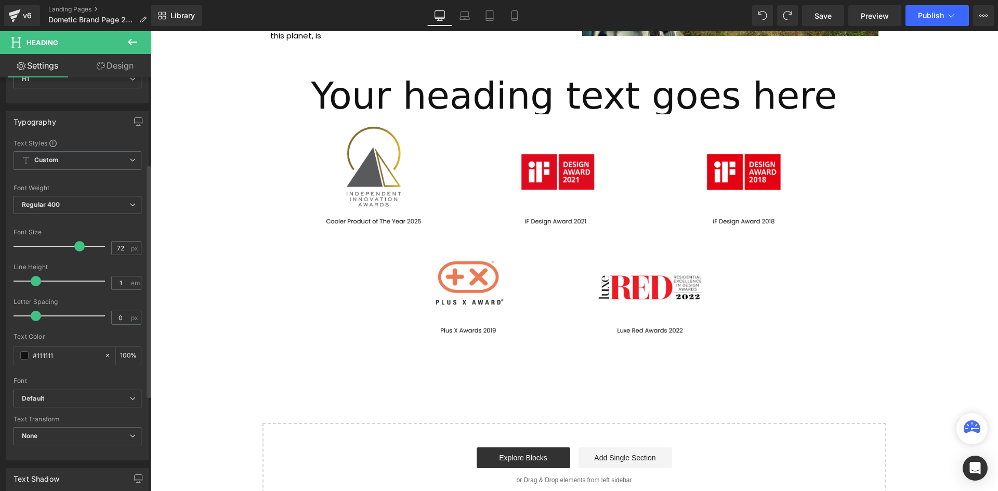
scroll to position [156, 0]
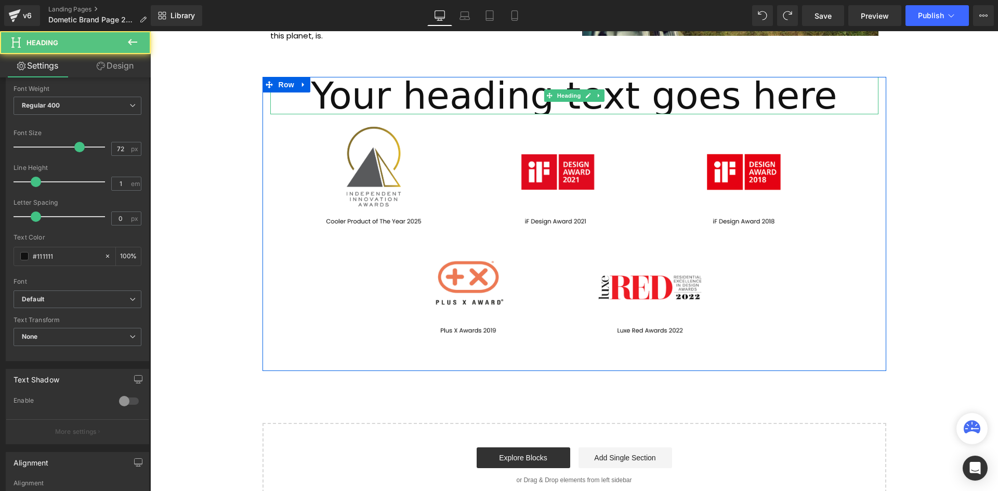
click at [604, 96] on h1 "Your heading text goes here" at bounding box center [574, 95] width 608 height 37
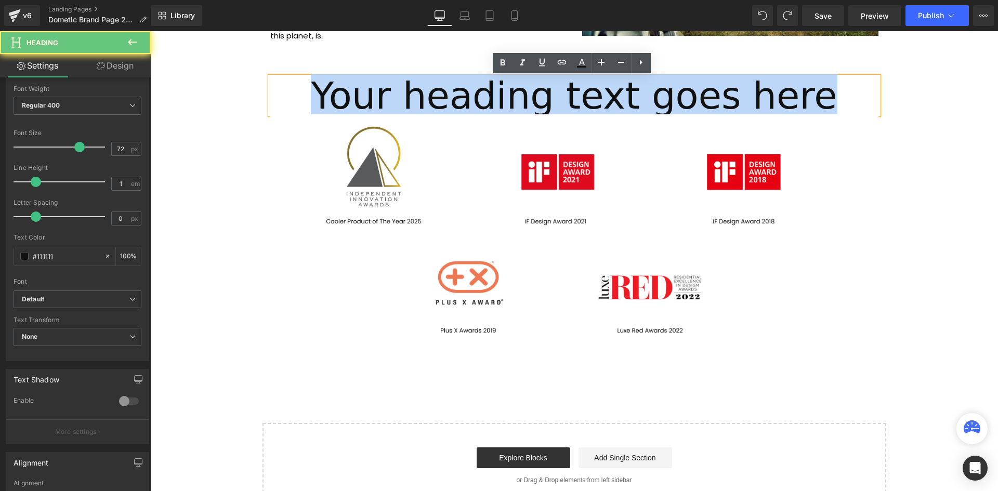
click at [604, 96] on h1 "Your heading text goes here" at bounding box center [574, 95] width 608 height 37
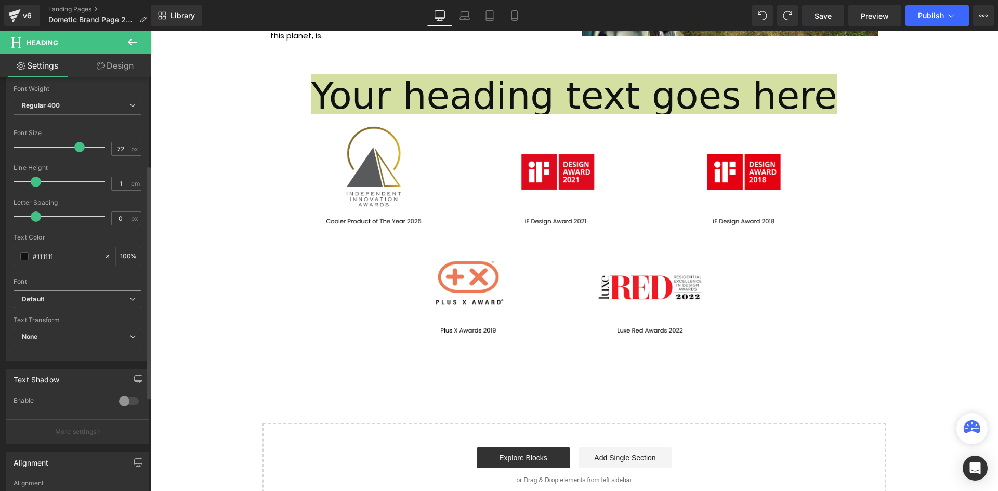
click at [74, 301] on b "Default" at bounding box center [76, 299] width 108 height 9
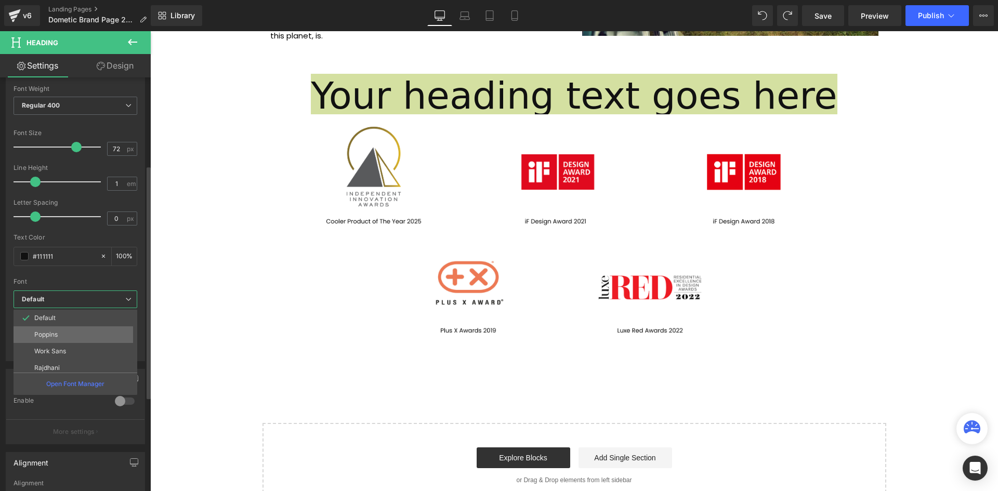
drag, startPoint x: 64, startPoint y: 324, endPoint x: 64, endPoint y: 330, distance: 5.7
click at [64, 330] on div "Default Poppins Work Sans [GEOGRAPHIC_DATA] Akatab [GEOGRAPHIC_DATA]" at bounding box center [78, 341] width 128 height 62
click at [64, 330] on li "Poppins" at bounding box center [78, 334] width 128 height 17
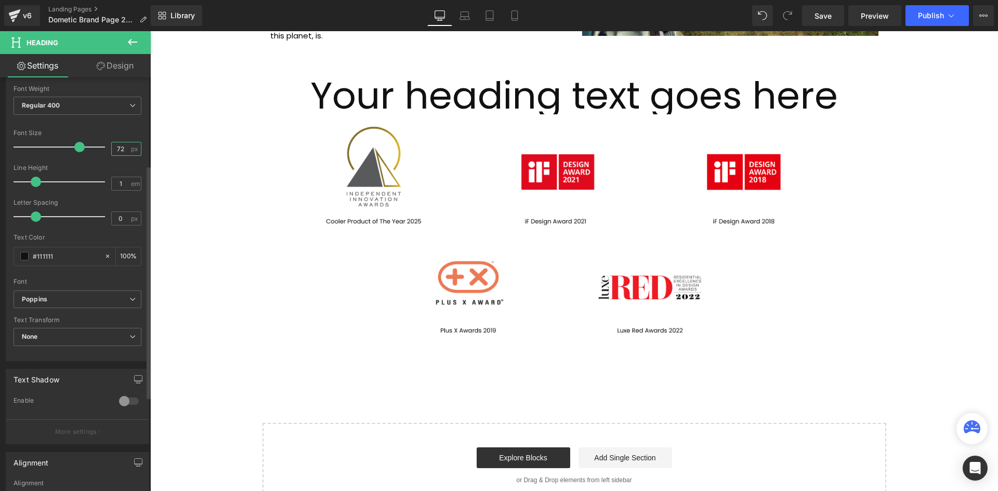
drag, startPoint x: 121, startPoint y: 148, endPoint x: 111, endPoint y: 150, distance: 9.6
click at [112, 150] on input "72" at bounding box center [121, 148] width 18 height 13
type input "30"
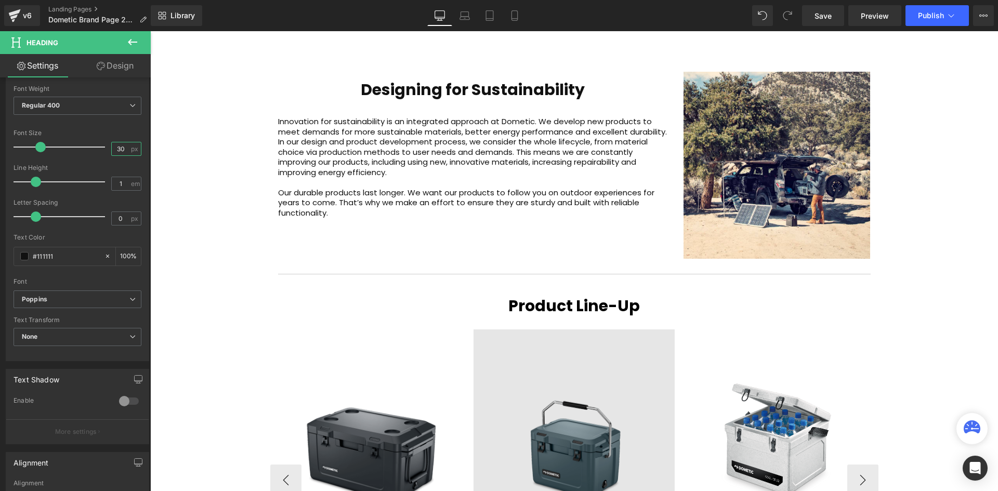
scroll to position [1403, 0]
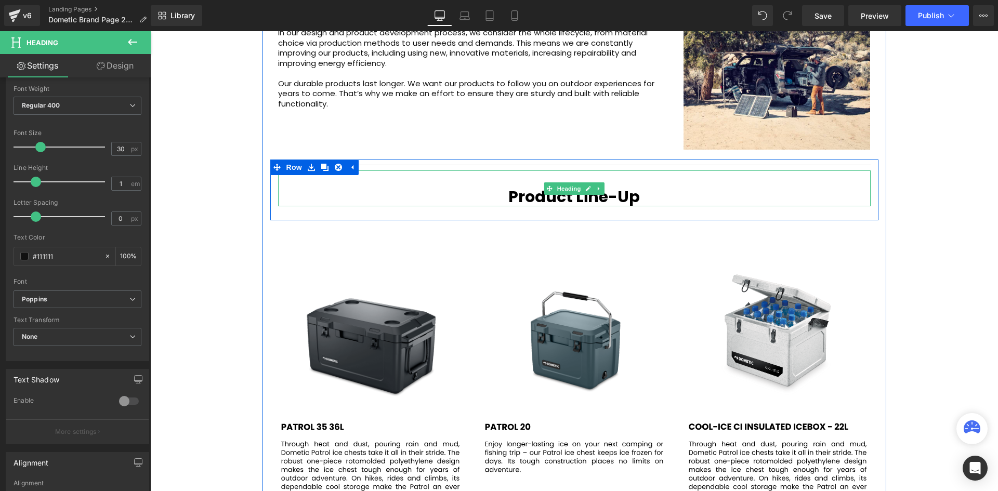
click at [623, 196] on span "Product Line-Up" at bounding box center [573, 196] width 131 height 22
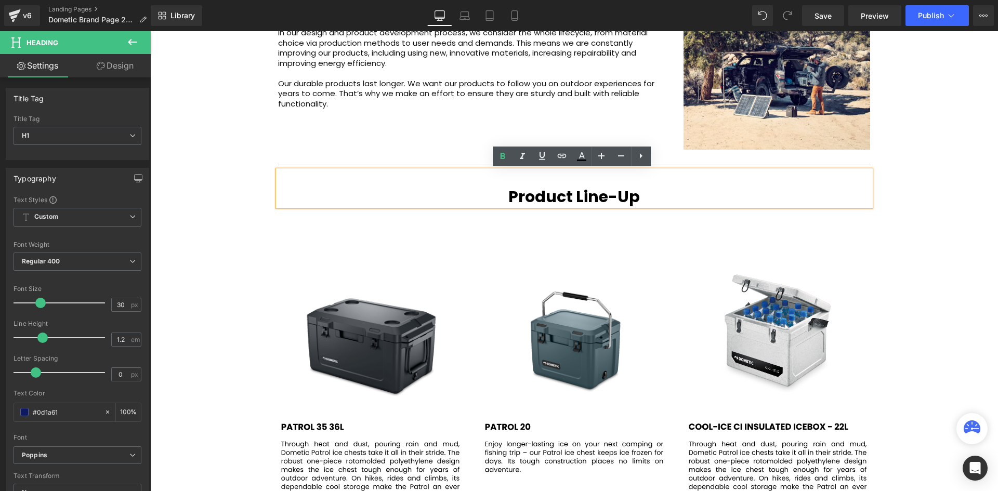
click at [623, 196] on span "Product Line-Up" at bounding box center [573, 196] width 131 height 22
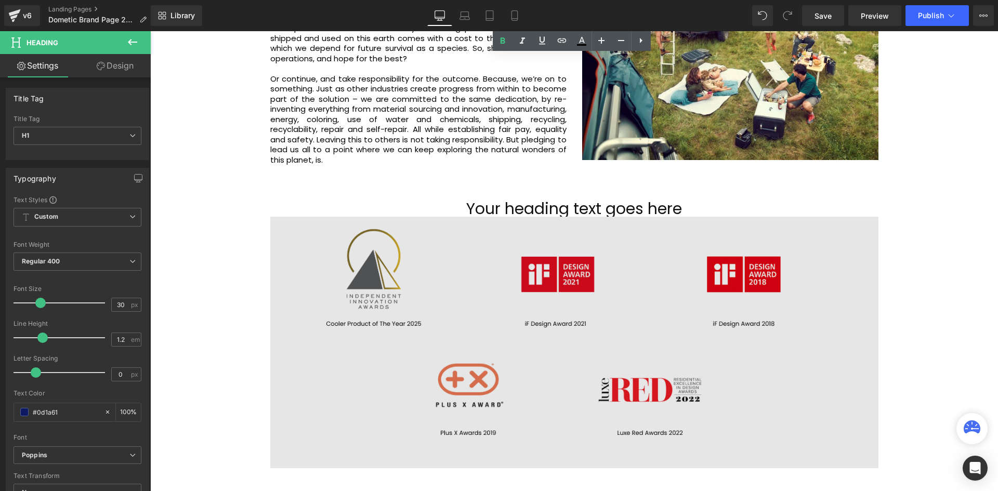
scroll to position [2130, 0]
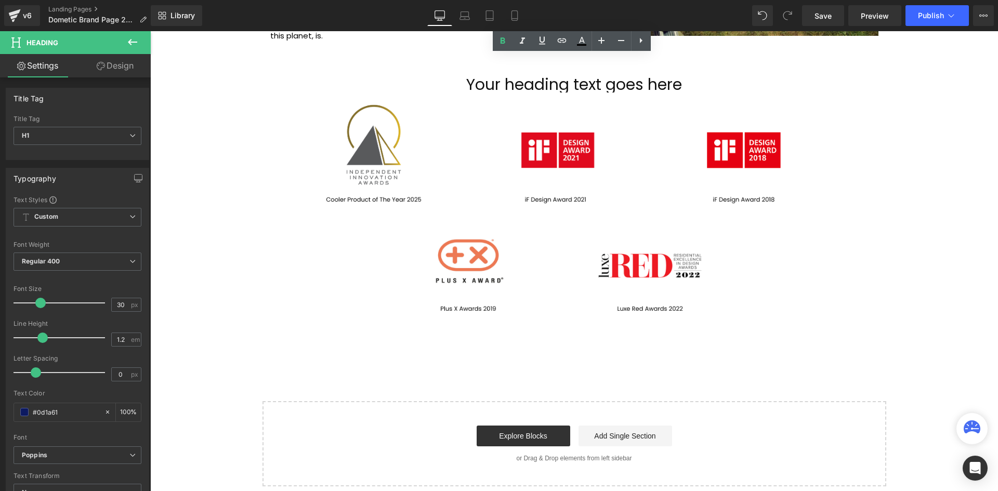
click at [610, 77] on h1 "Your heading text goes here" at bounding box center [574, 85] width 608 height 16
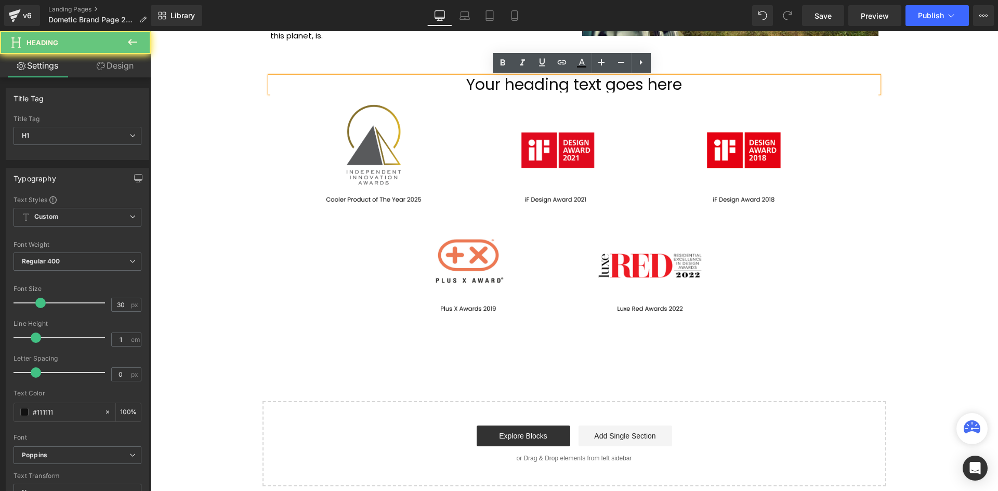
click at [616, 82] on h1 "Your heading text goes here" at bounding box center [574, 85] width 608 height 16
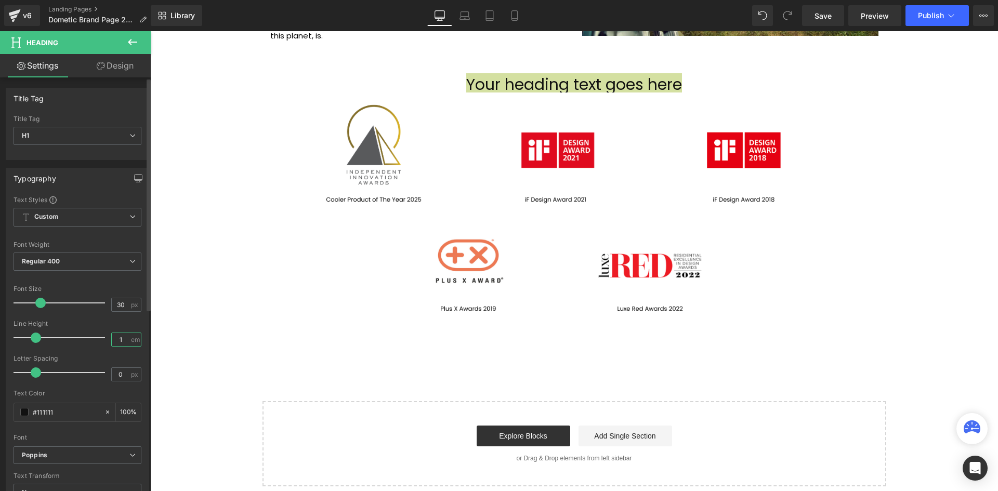
click at [122, 340] on input "1" at bounding box center [121, 339] width 18 height 13
type input "1.2"
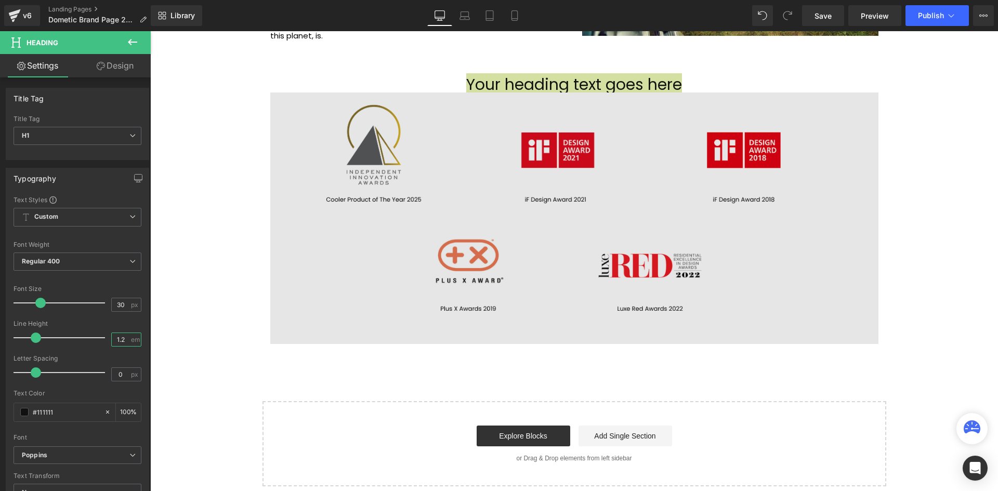
scroll to position [3037, 842]
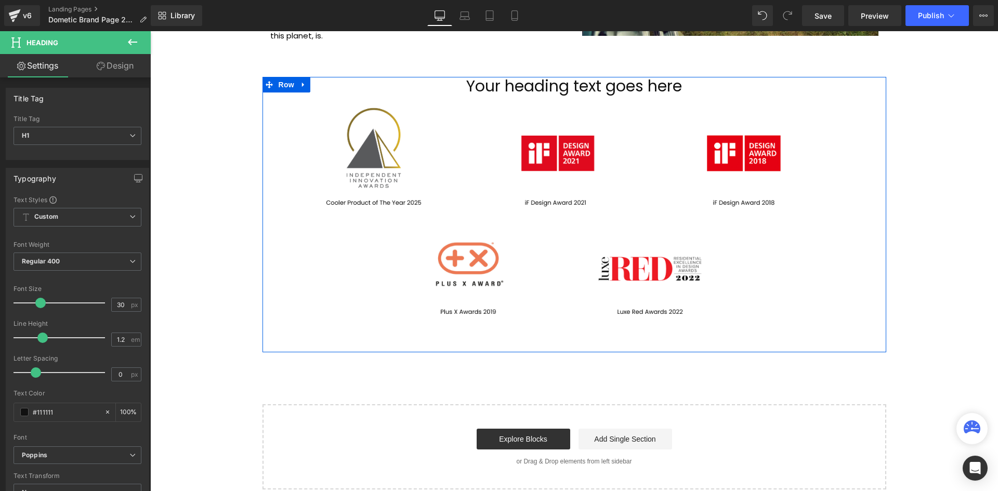
click at [604, 89] on h1 "Your heading text goes here" at bounding box center [574, 86] width 608 height 19
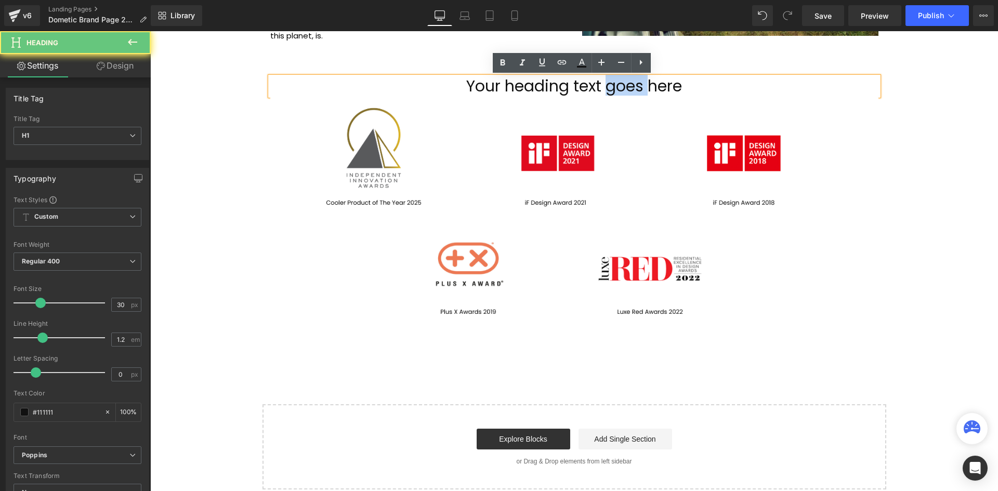
click at [604, 89] on h1 "Your heading text goes here" at bounding box center [574, 86] width 608 height 19
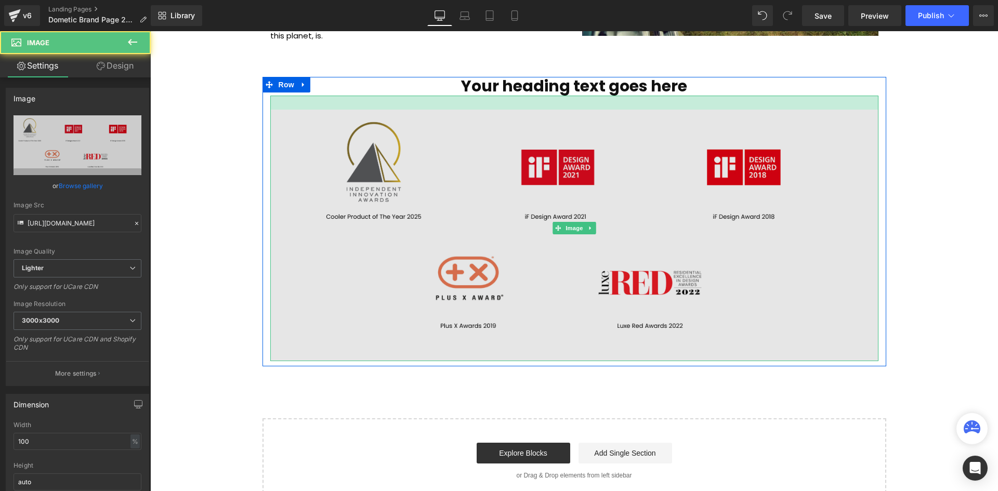
scroll to position [5, 5]
drag, startPoint x: 662, startPoint y: 96, endPoint x: 663, endPoint y: 110, distance: 14.6
click at [663, 110] on div at bounding box center [574, 103] width 608 height 14
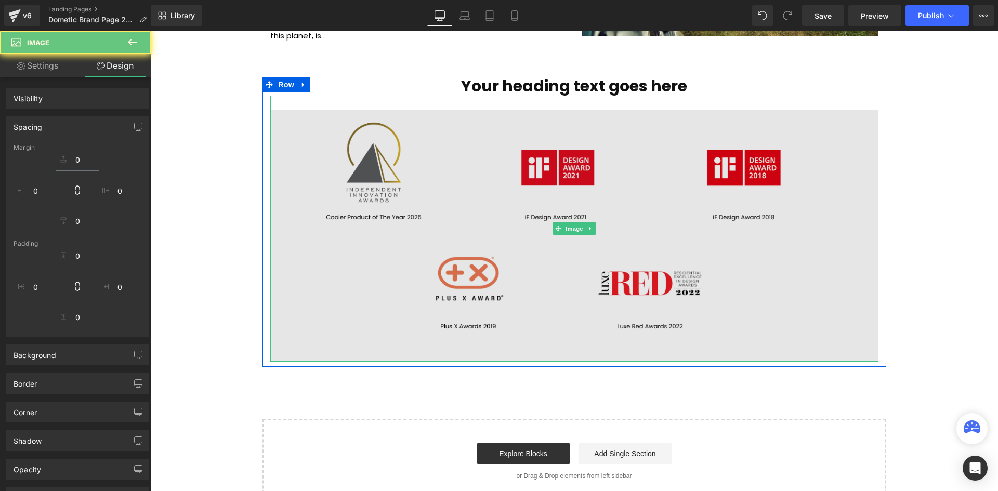
scroll to position [3052, 842]
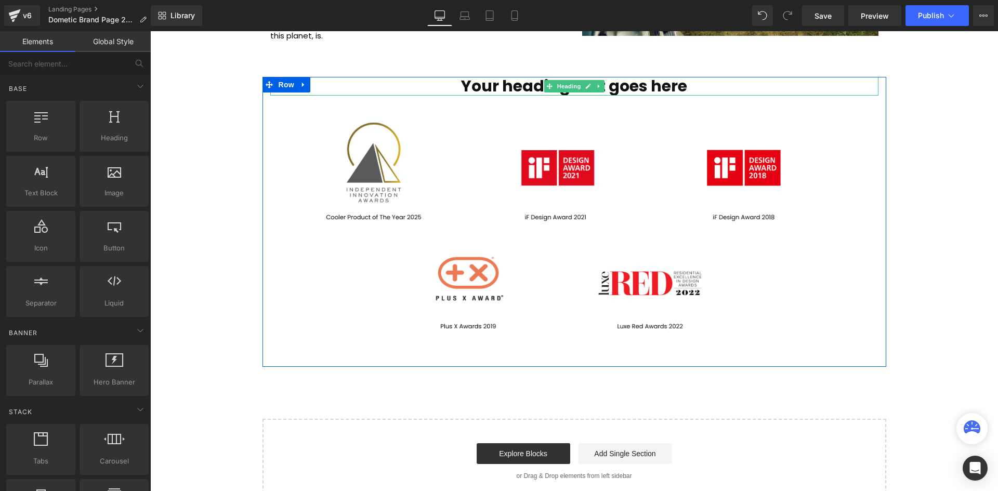
click at [604, 87] on strong "Your heading text goes here" at bounding box center [574, 86] width 226 height 22
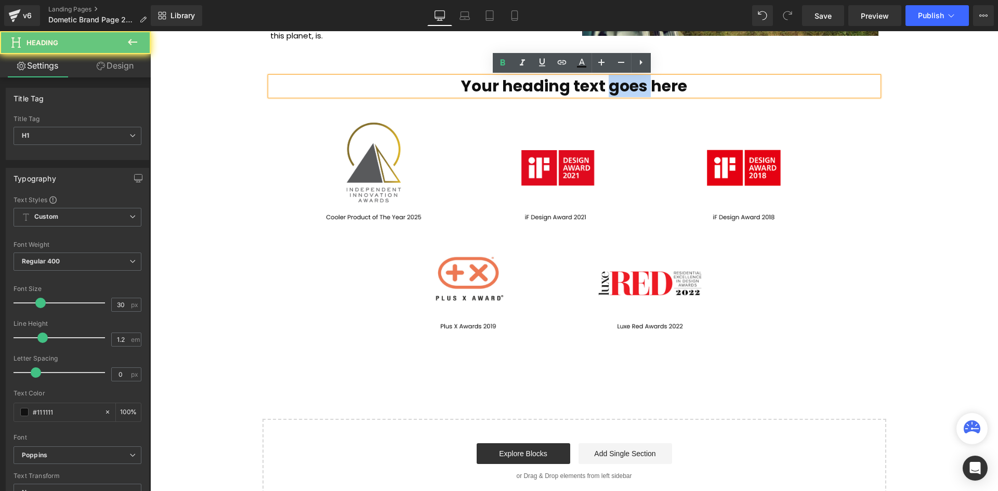
click at [604, 87] on strong "Your heading text goes here" at bounding box center [574, 86] width 226 height 22
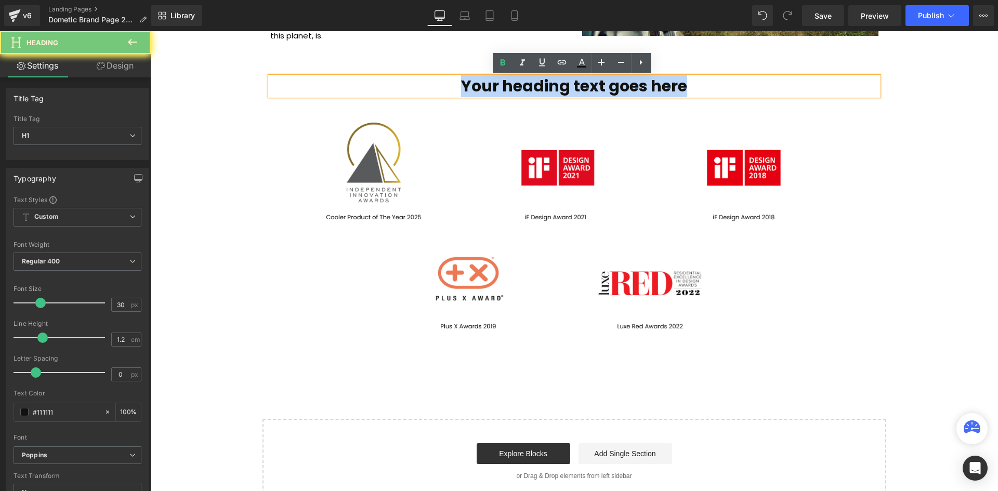
click at [604, 87] on strong "Your heading text goes here" at bounding box center [574, 86] width 226 height 22
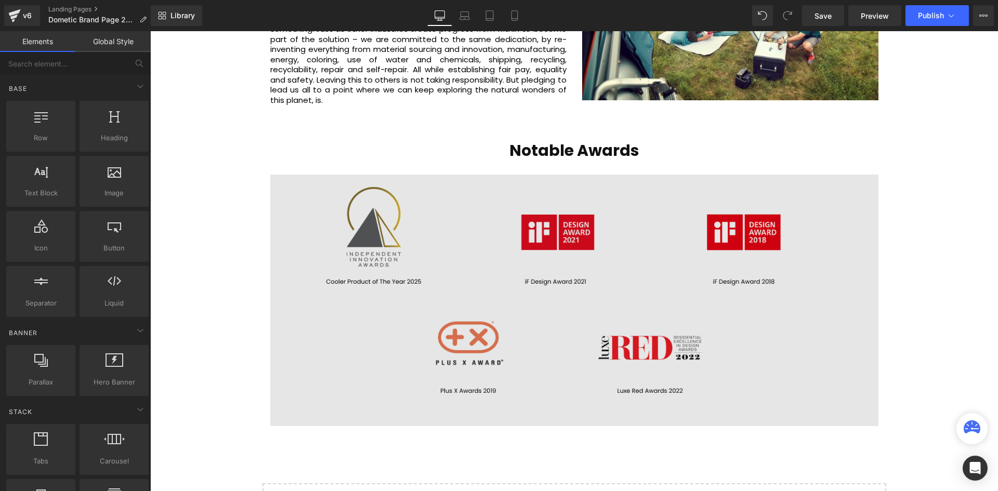
scroll to position [2144, 0]
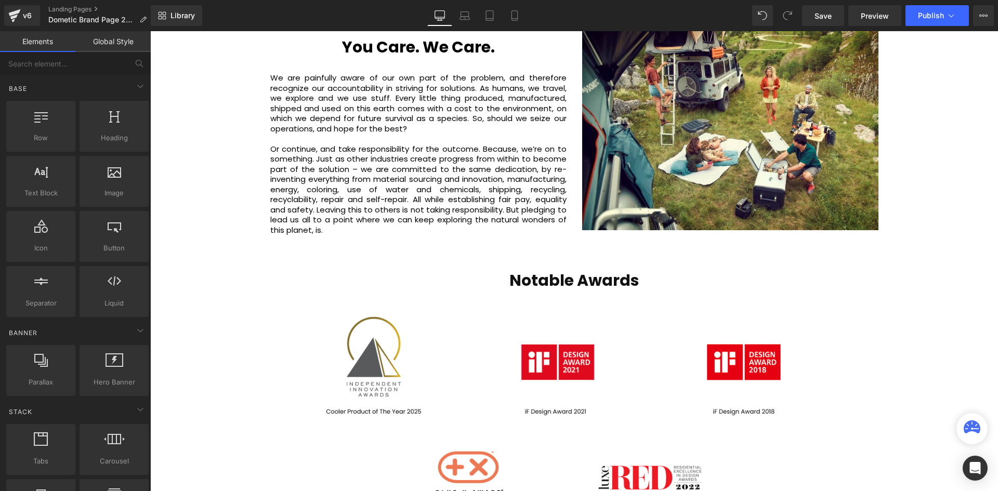
scroll to position [1728, 0]
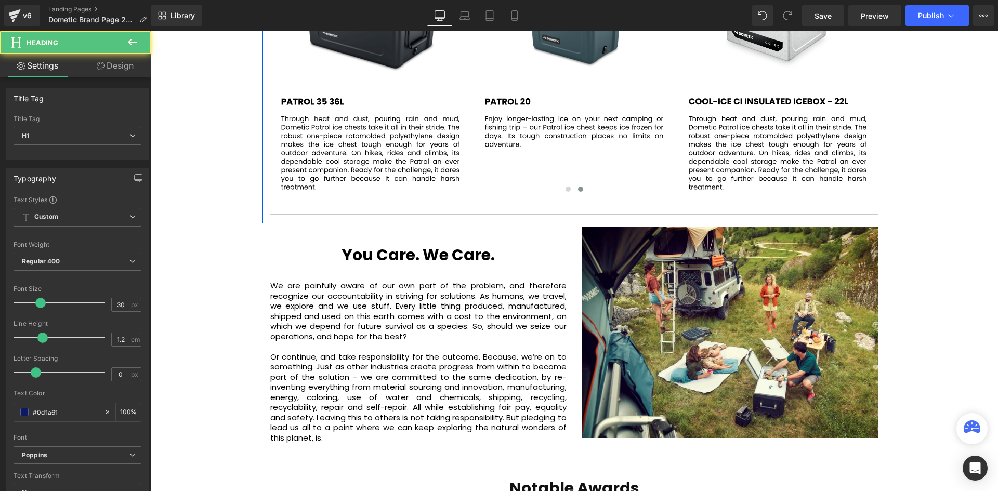
drag, startPoint x: 405, startPoint y: 229, endPoint x: 409, endPoint y: 217, distance: 12.7
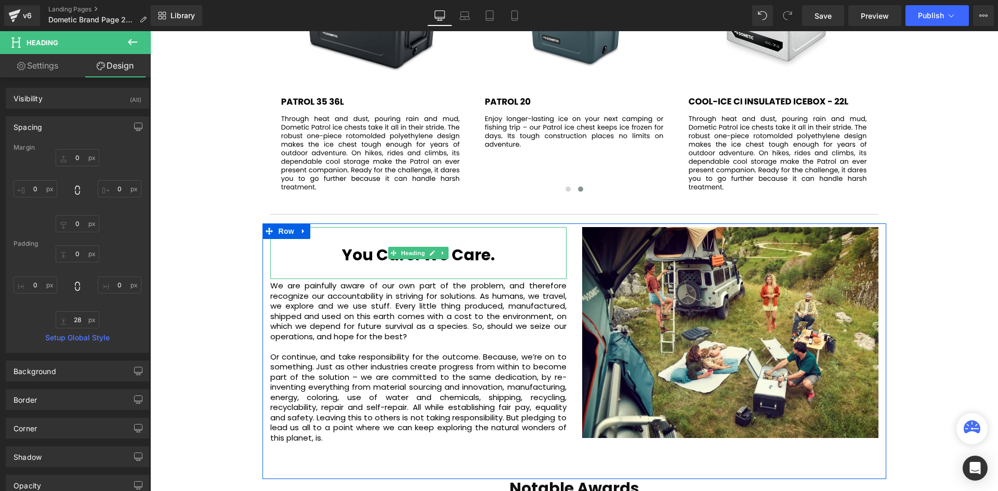
click at [366, 248] on b "You Care. We Care." at bounding box center [418, 255] width 153 height 22
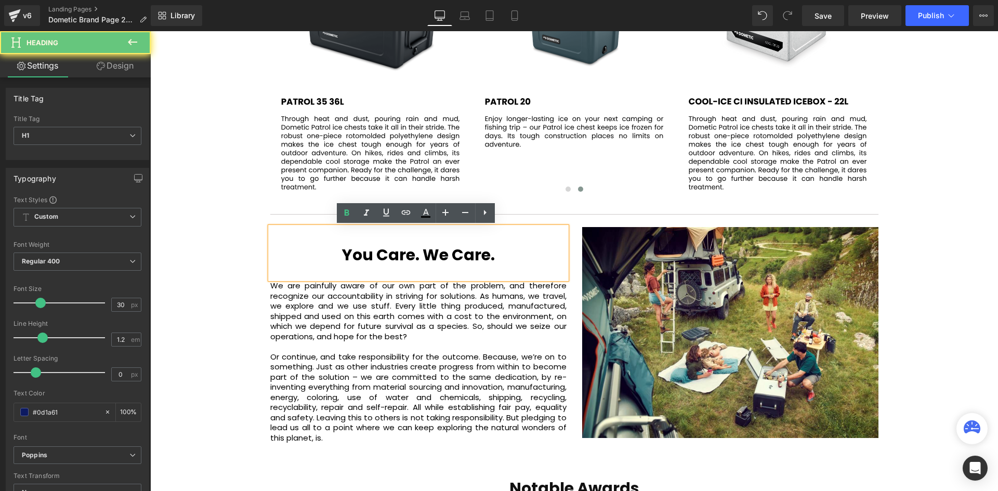
drag, startPoint x: 327, startPoint y: 240, endPoint x: 365, endPoint y: 245, distance: 37.7
click at [327, 240] on h1 at bounding box center [418, 236] width 296 height 19
click at [545, 248] on h1 "You Care. We Care." at bounding box center [418, 255] width 296 height 19
click at [337, 254] on h1 "You Care. We Care." at bounding box center [418, 255] width 296 height 19
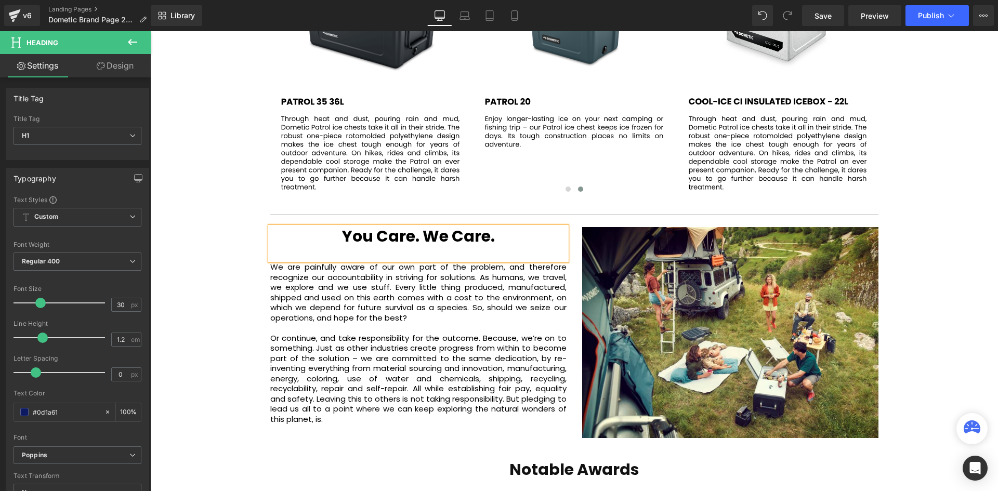
scroll to position [3033, 842]
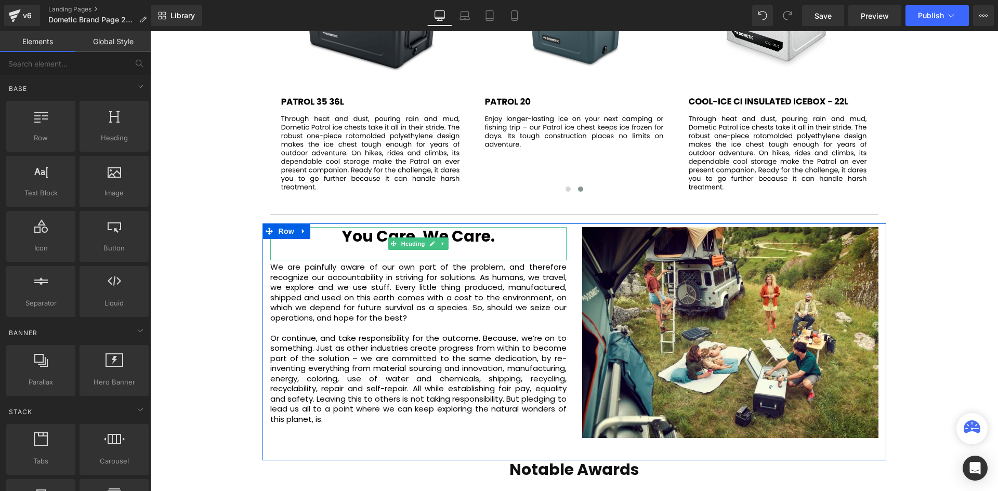
click at [331, 230] on h1 "You Care. We Care." at bounding box center [418, 236] width 296 height 19
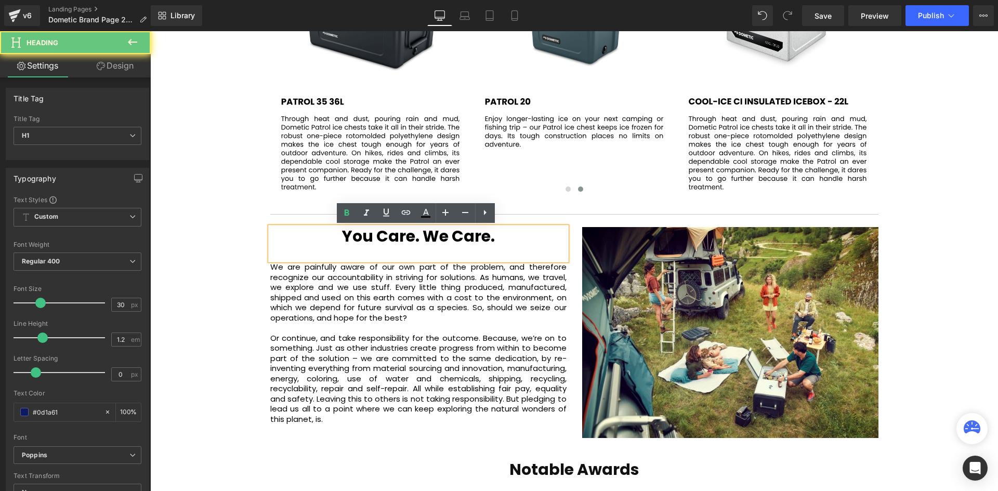
click at [336, 230] on h1 "You Care. We Care." at bounding box center [418, 236] width 296 height 19
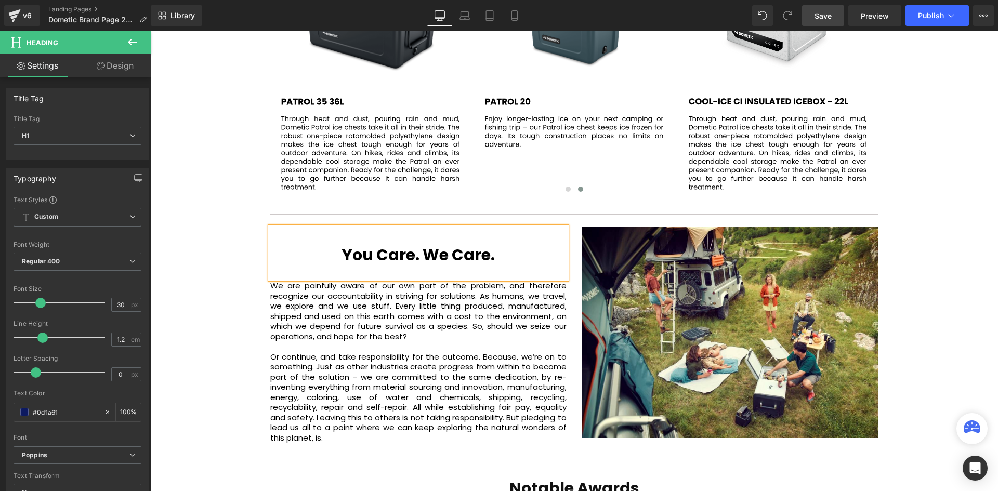
drag, startPoint x: 828, startPoint y: 17, endPoint x: 815, endPoint y: 221, distance: 204.6
click at [828, 17] on span "Save" at bounding box center [822, 15] width 17 height 11
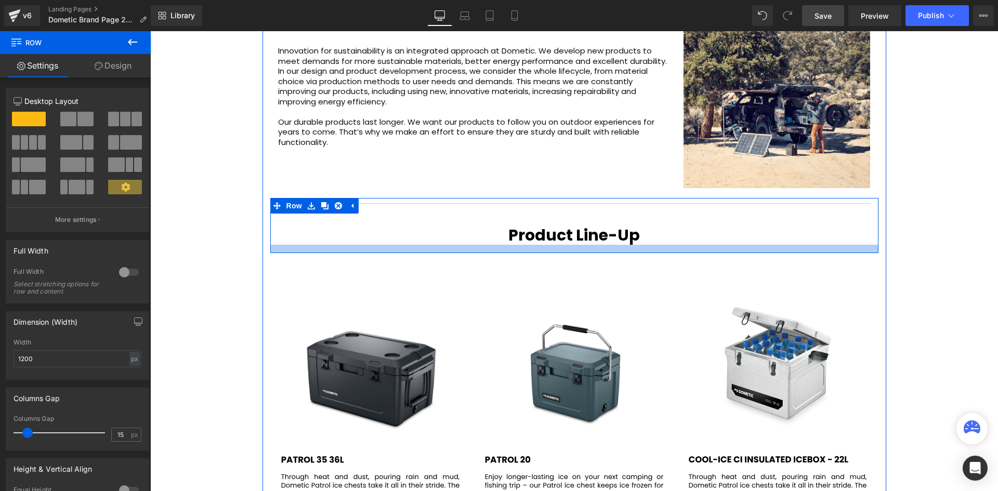
scroll to position [3048, 842]
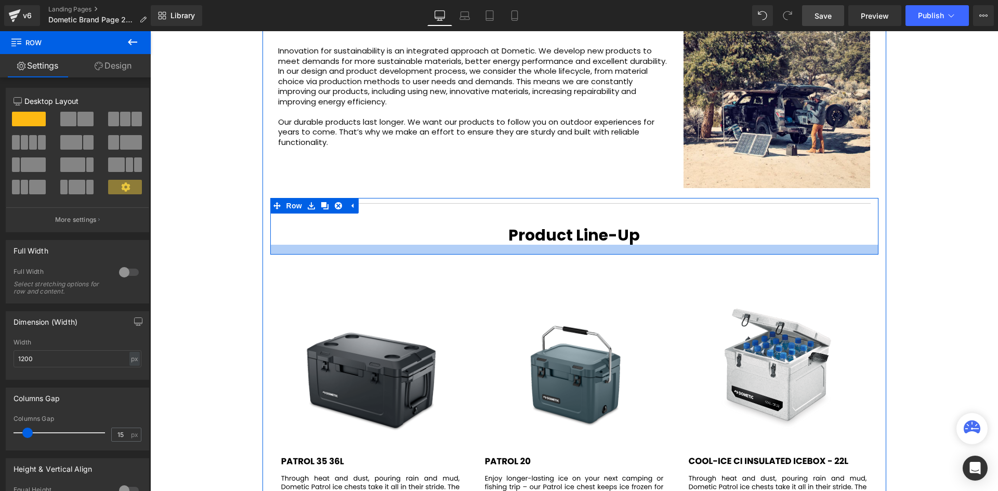
click at [588, 251] on div at bounding box center [574, 250] width 608 height 10
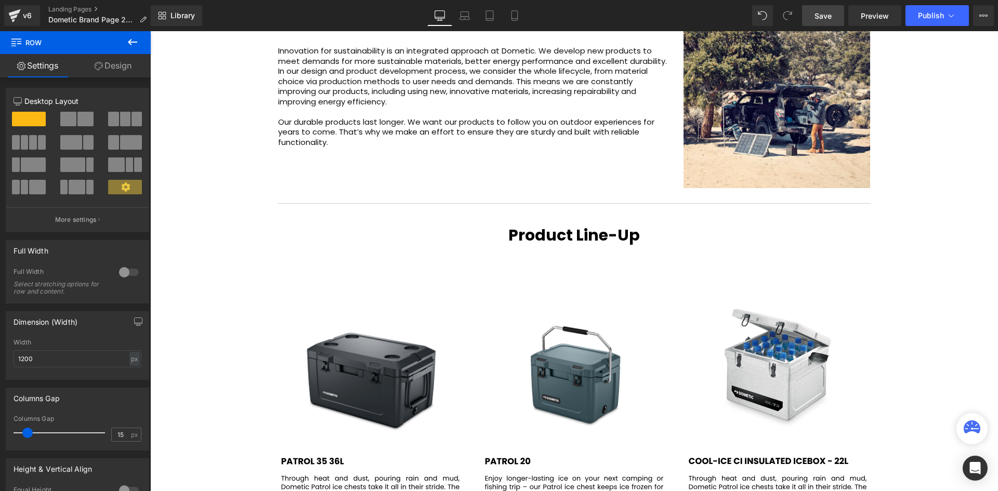
click at [904, 230] on div "Video Bg Welcome to Button Row Image Row Mobile Living Made Easy. Heading Reima…" at bounding box center [573, 7] width 847 height 2517
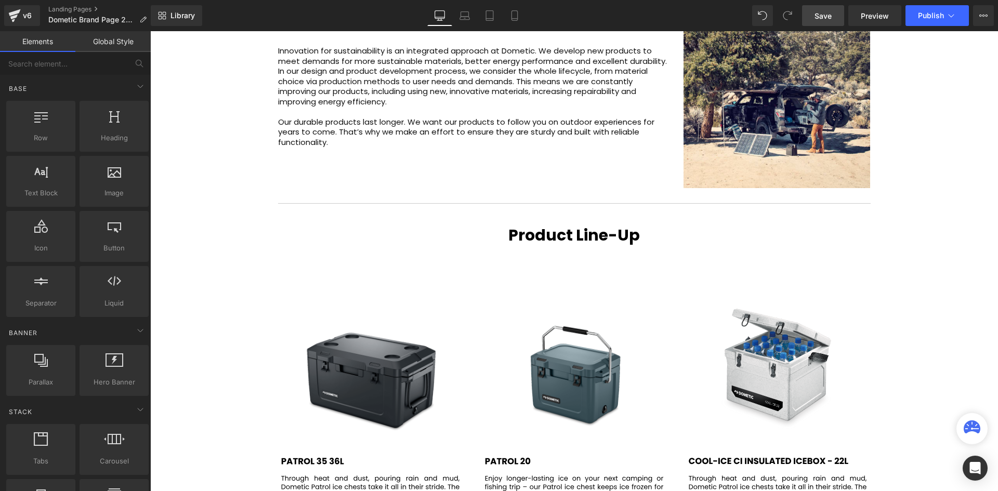
click at [832, 6] on link "Save" at bounding box center [823, 15] width 42 height 21
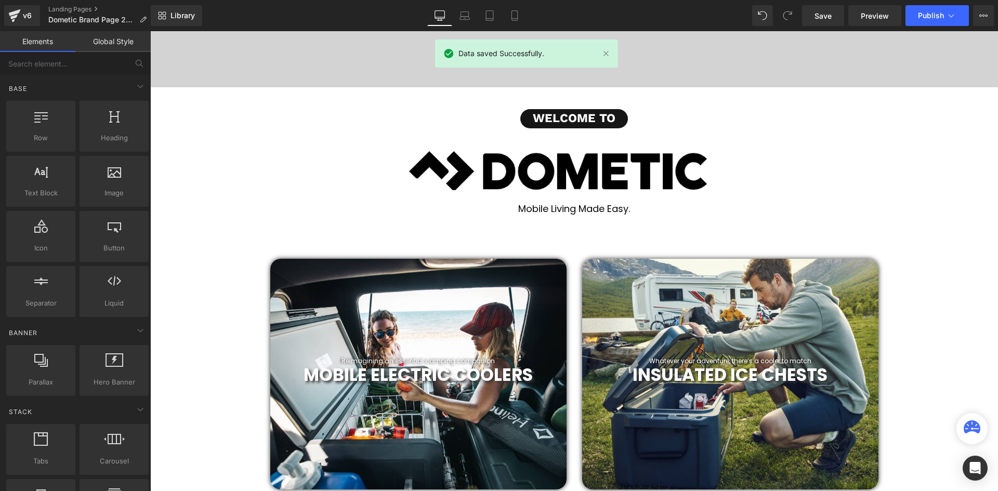
scroll to position [221, 0]
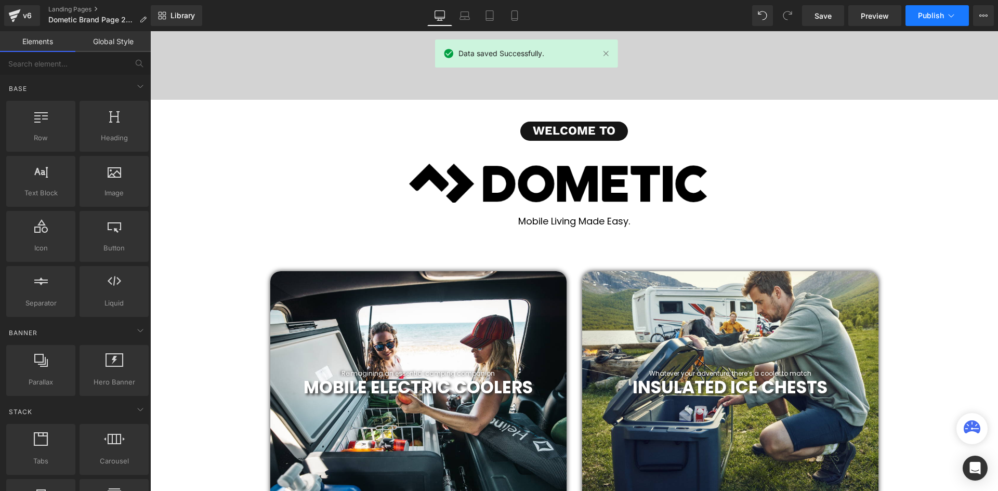
click at [922, 10] on button "Publish" at bounding box center [936, 15] width 63 height 21
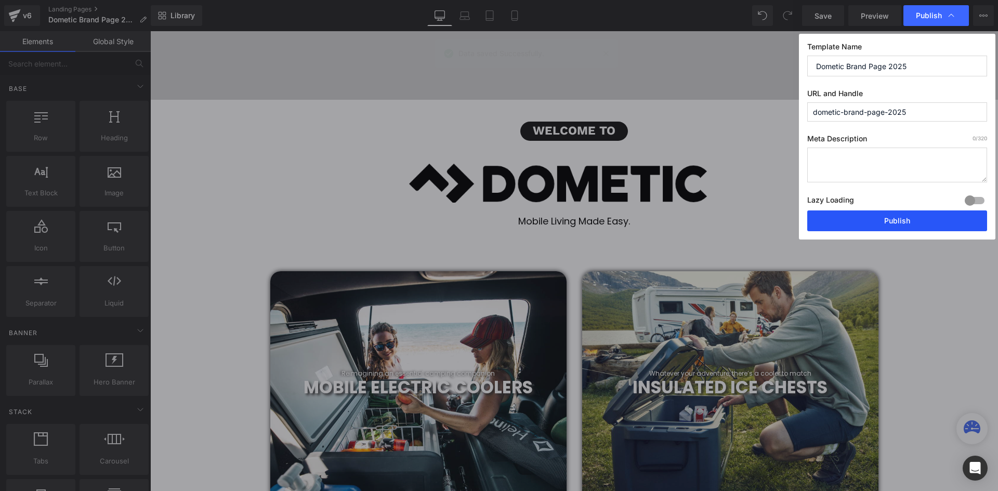
click at [910, 215] on button "Publish" at bounding box center [897, 220] width 180 height 21
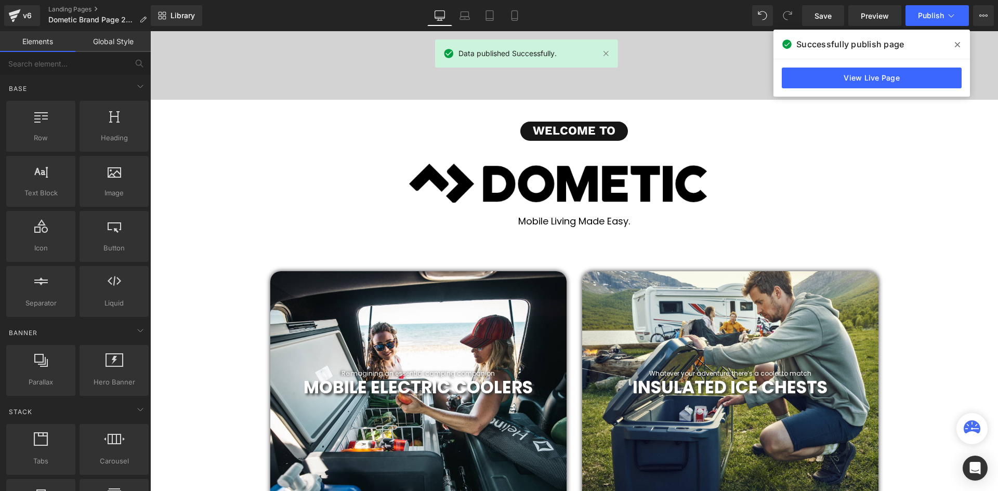
click at [958, 44] on icon at bounding box center [956, 44] width 5 height 5
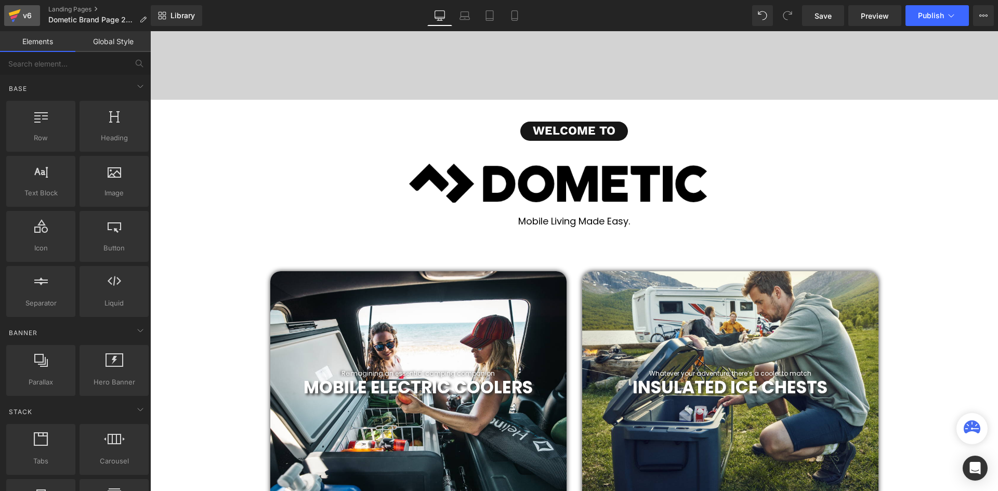
click at [24, 13] on div "v6" at bounding box center [27, 16] width 13 height 14
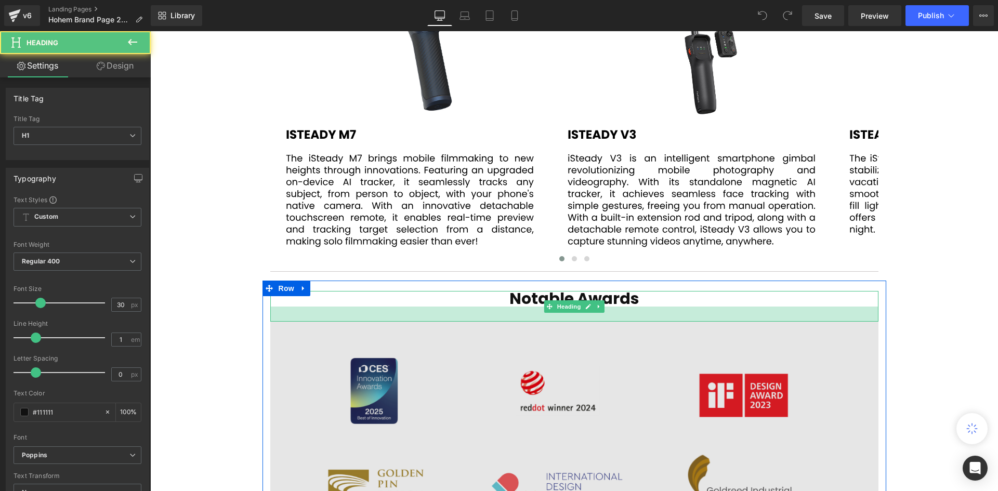
scroll to position [3212, 842]
drag, startPoint x: 677, startPoint y: 306, endPoint x: 677, endPoint y: 322, distance: 15.6
click at [677, 322] on div at bounding box center [574, 315] width 608 height 16
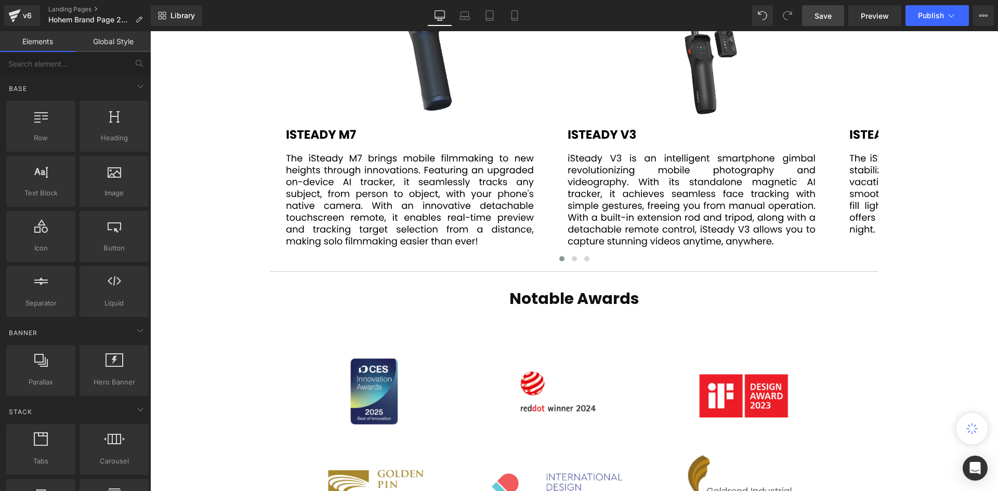
click at [824, 18] on span "Save" at bounding box center [822, 15] width 17 height 11
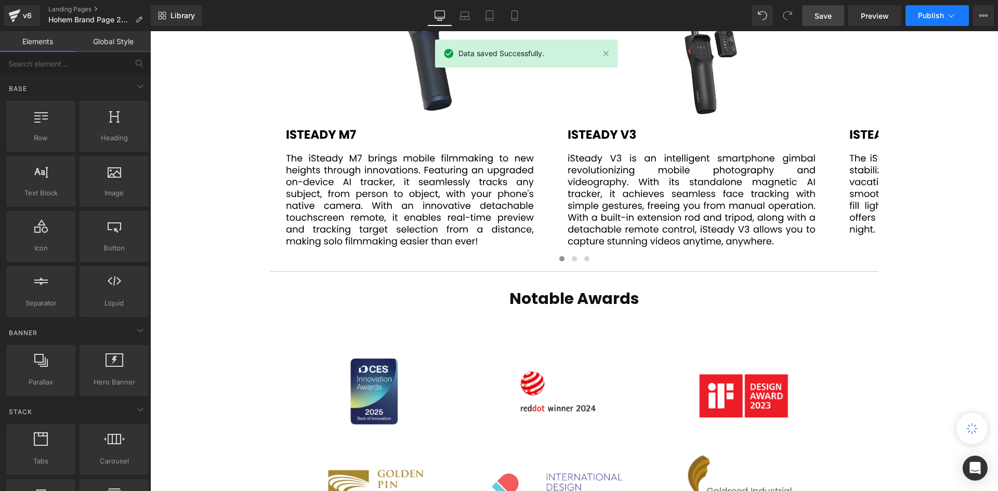
click at [925, 17] on span "Publish" at bounding box center [931, 15] width 26 height 8
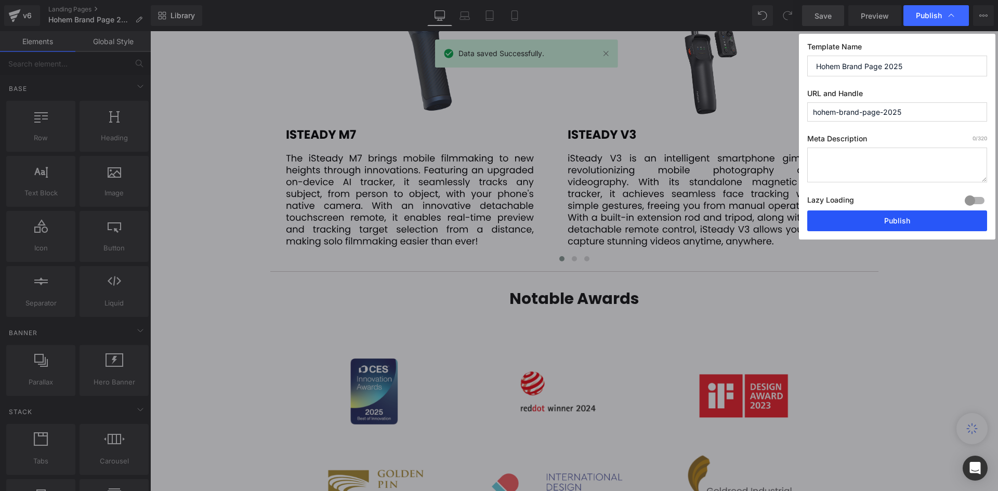
click at [931, 227] on button "Publish" at bounding box center [897, 220] width 180 height 21
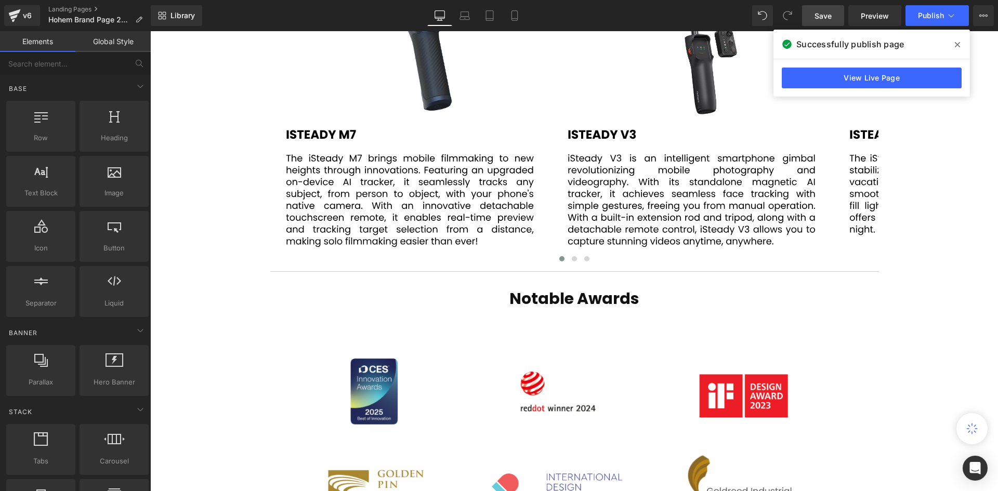
click at [954, 45] on span at bounding box center [957, 44] width 17 height 17
